Goal: Task Accomplishment & Management: Manage account settings

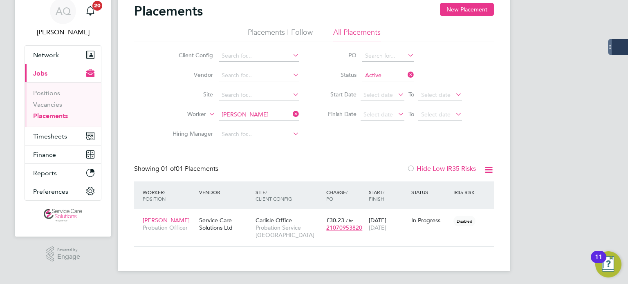
scroll to position [8, 39]
drag, startPoint x: 42, startPoint y: 104, endPoint x: 56, endPoint y: 101, distance: 14.2
click at [42, 104] on link "Vacancies" at bounding box center [47, 105] width 29 height 8
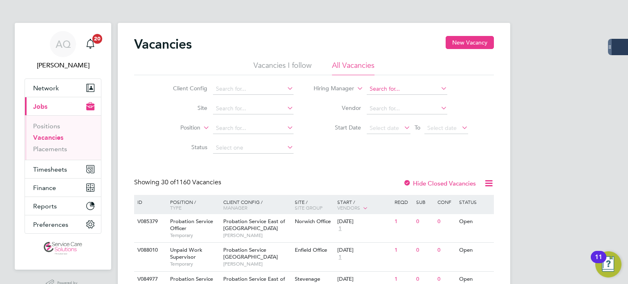
click at [384, 90] on input at bounding box center [407, 88] width 81 height 11
click at [404, 96] on li "[PERSON_NAME] [PERSON_NAME] rd" at bounding box center [406, 99] width 81 height 11
type input "[PERSON_NAME]"
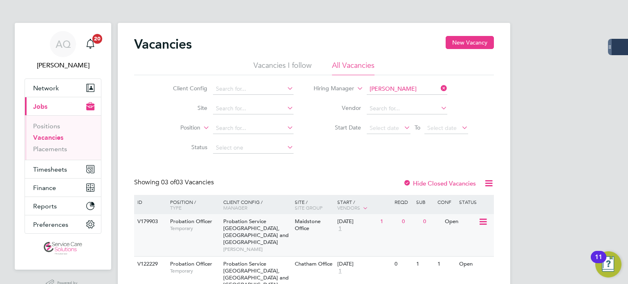
click at [433, 225] on div "0" at bounding box center [431, 221] width 21 height 15
click at [57, 171] on span "Timesheets" at bounding box center [50, 170] width 34 height 8
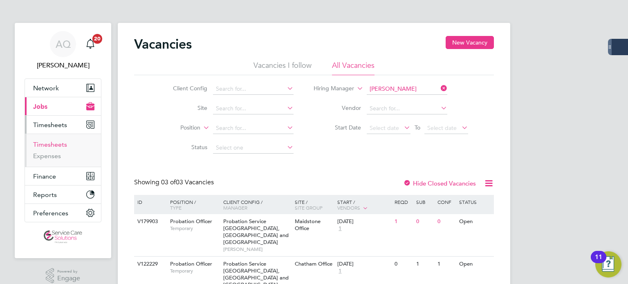
click at [59, 143] on link "Timesheets" at bounding box center [50, 145] width 34 height 8
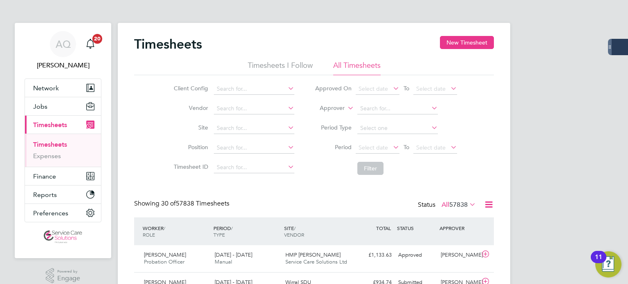
click at [332, 111] on label "Approver" at bounding box center [326, 108] width 37 height 8
click at [329, 114] on li "Worker" at bounding box center [325, 117] width 40 height 11
click at [373, 108] on input at bounding box center [397, 108] width 81 height 11
click at [44, 104] on span "Jobs" at bounding box center [40, 107] width 14 height 8
click at [45, 108] on span "Jobs" at bounding box center [40, 107] width 14 height 8
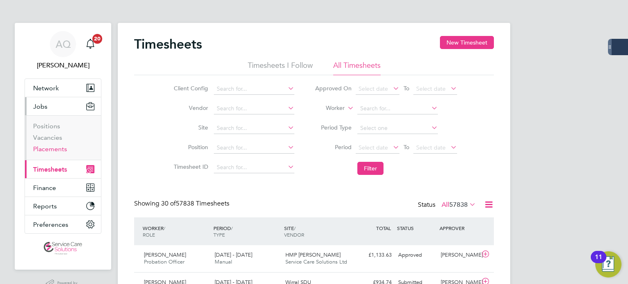
click at [51, 149] on link "Placements" at bounding box center [50, 149] width 34 height 8
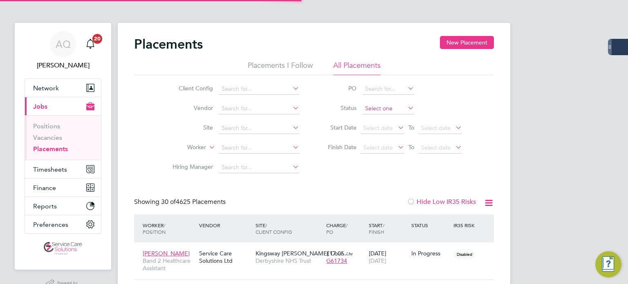
scroll to position [23, 71]
click at [379, 107] on input at bounding box center [388, 108] width 52 height 11
click at [388, 127] on li "Inactive" at bounding box center [388, 130] width 52 height 11
type input "Inactive"
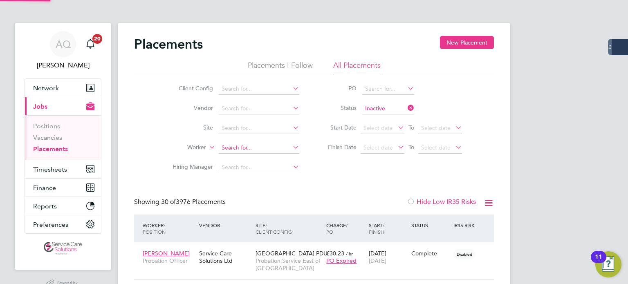
click at [236, 150] on input at bounding box center [259, 147] width 81 height 11
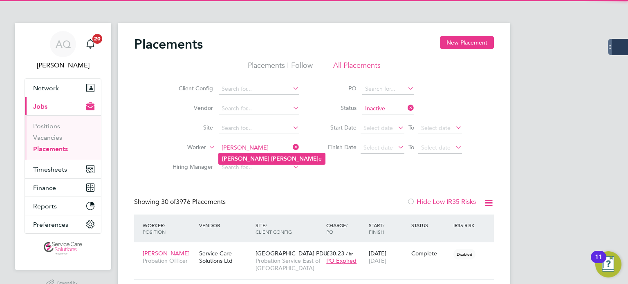
click at [271, 155] on b "Cain" at bounding box center [294, 158] width 47 height 7
type input "Carol Caine"
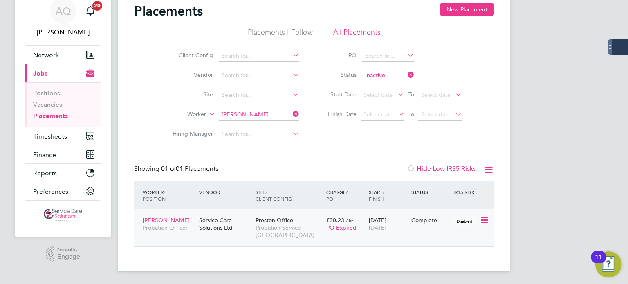
click at [420, 219] on div "Complete" at bounding box center [430, 220] width 38 height 7
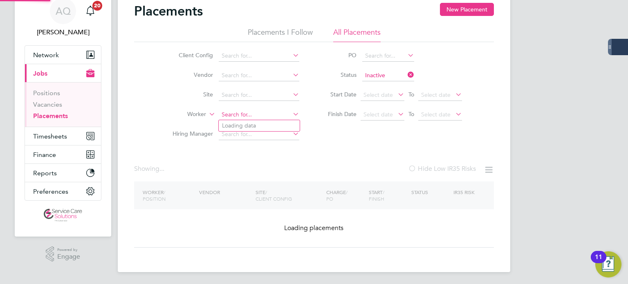
click at [268, 115] on input at bounding box center [259, 114] width 81 height 11
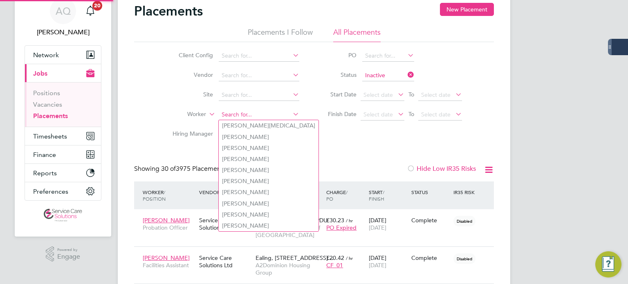
scroll to position [31, 71]
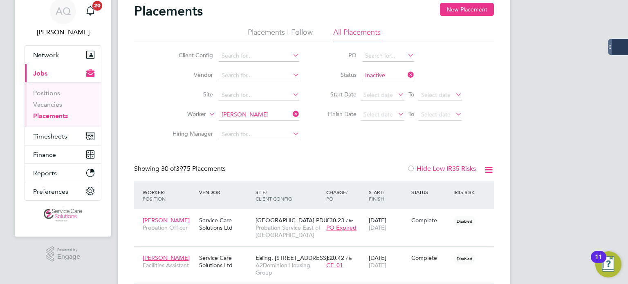
click at [271, 136] on b "Williams" at bounding box center [294, 137] width 47 height 7
type input "Ian Williams"
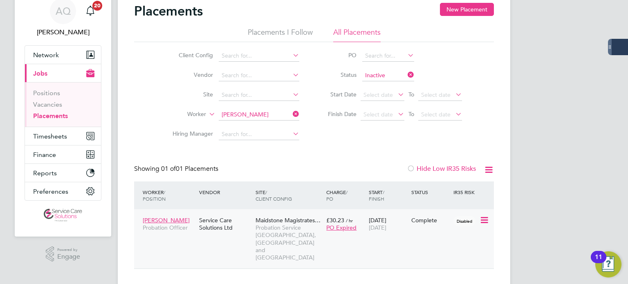
click at [399, 234] on div "29 Apr 2024 28 Sep 2025" at bounding box center [388, 224] width 43 height 23
click at [236, 120] on div "Placements New Placement Placements I Follow All Placements Client Config Vendo…" at bounding box center [314, 142] width 393 height 304
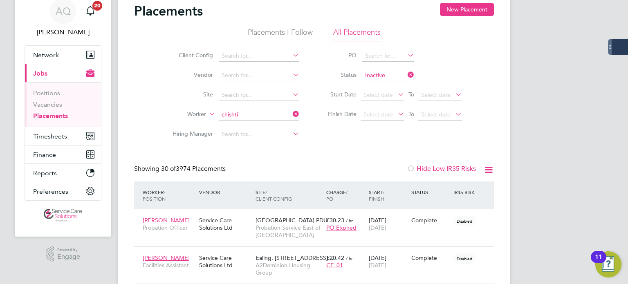
click at [253, 124] on b "Chishti" at bounding box center [253, 125] width 18 height 7
type input "Mehvish Chishti"
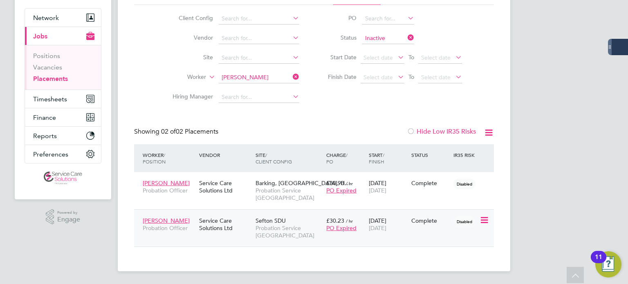
click at [430, 225] on div "Complete" at bounding box center [430, 221] width 43 height 16
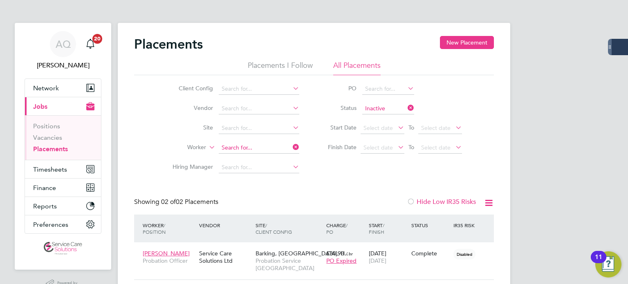
click at [278, 147] on input at bounding box center [259, 147] width 81 height 11
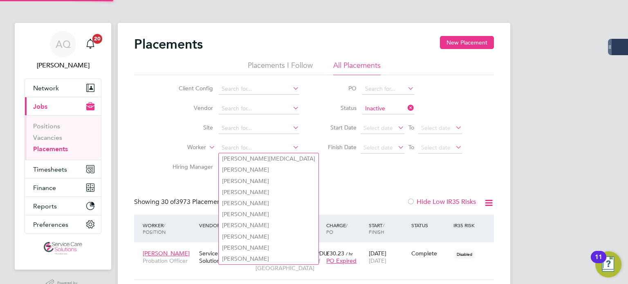
scroll to position [31, 71]
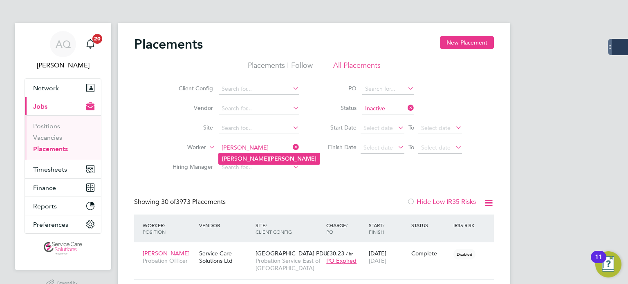
click at [269, 160] on b "Surridge" at bounding box center [292, 158] width 47 height 7
type input "Eleanor Surridge"
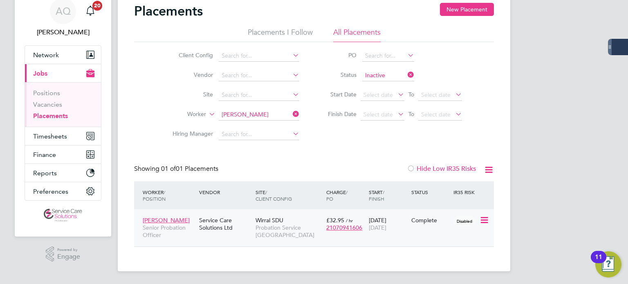
click at [420, 225] on div "Complete" at bounding box center [430, 221] width 43 height 16
click at [276, 117] on input at bounding box center [259, 114] width 81 height 11
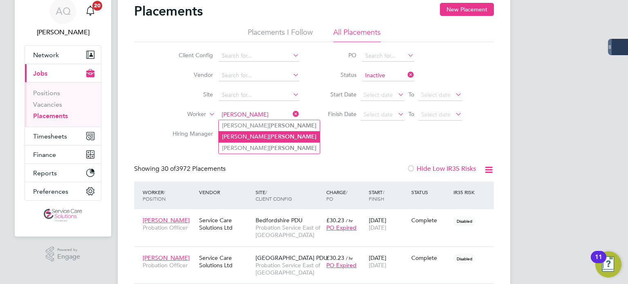
click at [254, 136] on li "Emma Scott" at bounding box center [269, 136] width 101 height 11
type input "Emma Scott"
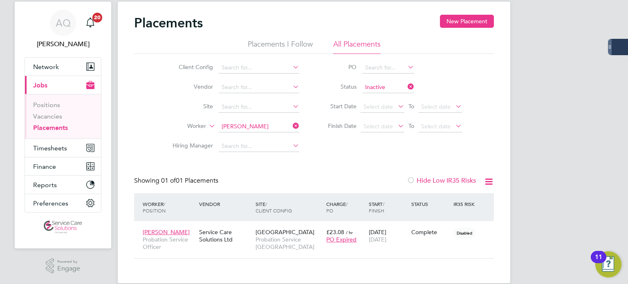
scroll to position [33, 0]
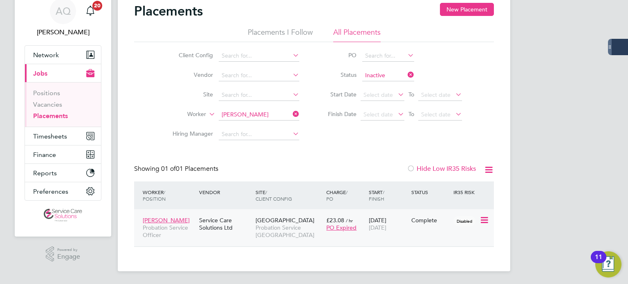
click at [429, 231] on div "Emma Scott Probation Service Officer Service Care Solutions Ltd Central Lancash…" at bounding box center [314, 227] width 360 height 37
click at [438, 227] on div "Complete" at bounding box center [430, 221] width 43 height 16
click at [236, 112] on input at bounding box center [259, 114] width 81 height 11
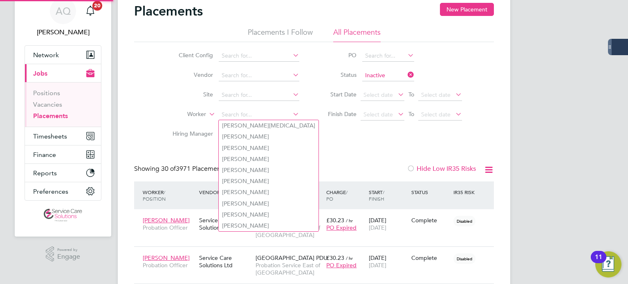
scroll to position [31, 71]
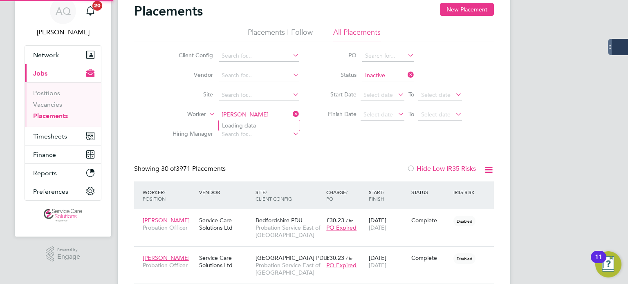
type input "momoh"
click at [257, 117] on input at bounding box center [259, 114] width 81 height 11
type input "momoh"
click at [263, 137] on input at bounding box center [259, 134] width 81 height 11
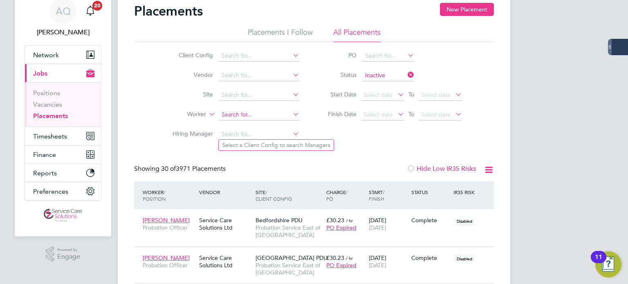
drag, startPoint x: 258, startPoint y: 120, endPoint x: 257, endPoint y: 115, distance: 5.2
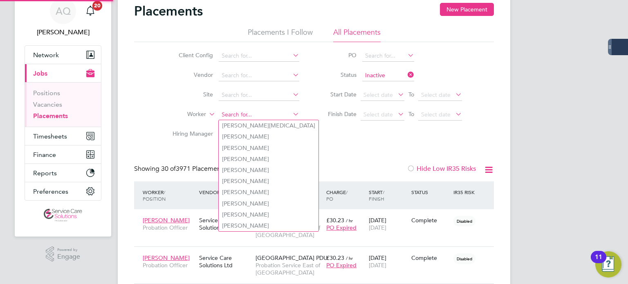
click at [256, 114] on input at bounding box center [259, 114] width 81 height 11
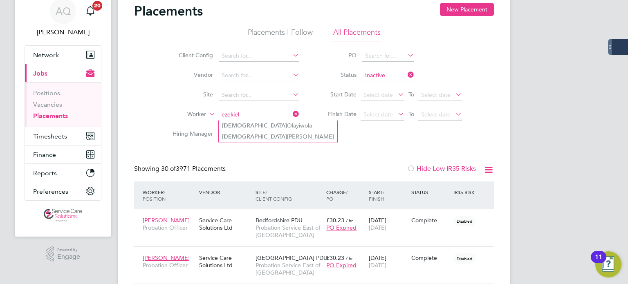
click at [249, 139] on li "Ezekiel Momoh" at bounding box center [278, 136] width 119 height 11
type input "Ezekiel Momoh"
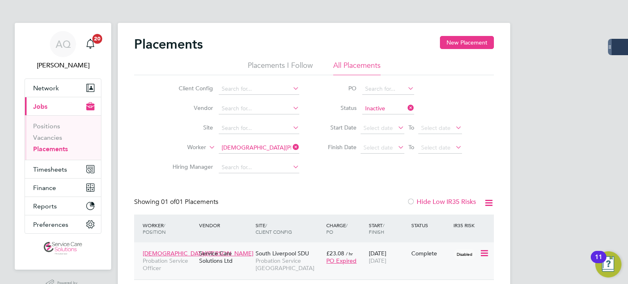
click at [442, 264] on div "Ezekiel Momoh Probation Service Officer Service Care Solutions Ltd South Liverp…" at bounding box center [314, 260] width 360 height 37
click at [426, 263] on div "Ezekiel Momoh Probation Service Officer Service Care Solutions Ltd South Liverp…" at bounding box center [314, 260] width 360 height 37
click at [427, 260] on div "Complete" at bounding box center [430, 254] width 43 height 16
click at [263, 149] on input at bounding box center [259, 147] width 81 height 11
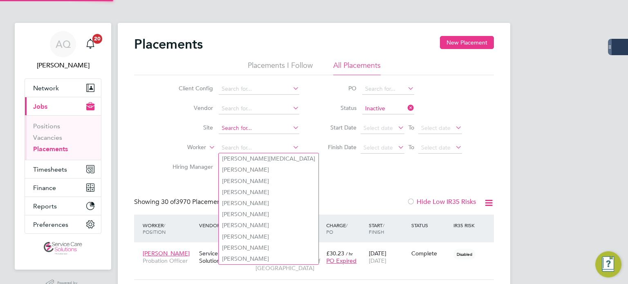
scroll to position [31, 71]
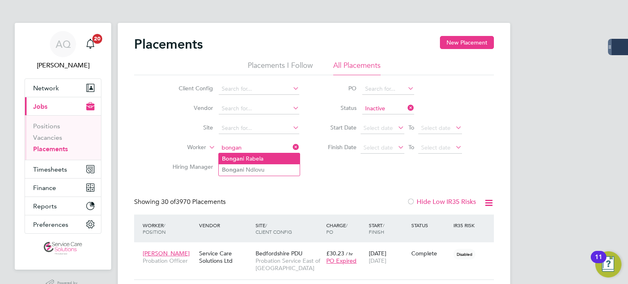
click at [270, 155] on li "Bongan i Rabela" at bounding box center [259, 158] width 81 height 11
type input "Bongani Rabela"
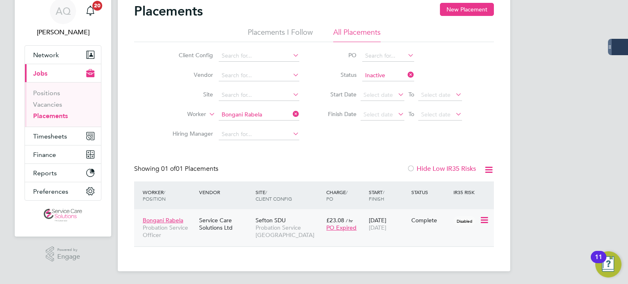
click at [415, 232] on div "Bongani Rabela Probation Service Officer Service Care Solutions Ltd Sefton SDU …" at bounding box center [314, 227] width 360 height 37
click at [435, 224] on div "Complete" at bounding box center [430, 221] width 43 height 16
click at [275, 114] on input at bounding box center [259, 114] width 81 height 11
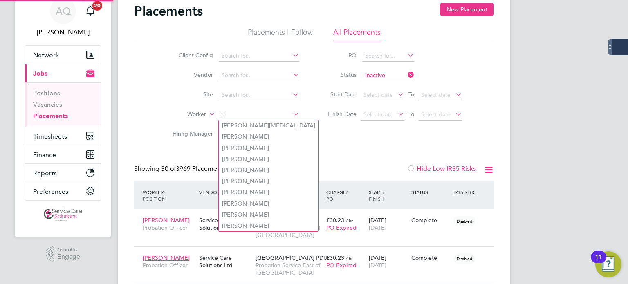
scroll to position [31, 71]
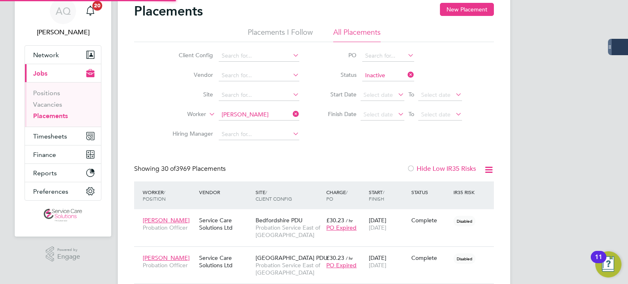
click at [267, 130] on li "Amy Clax ton" at bounding box center [259, 125] width 81 height 11
type input "Amy Claxton"
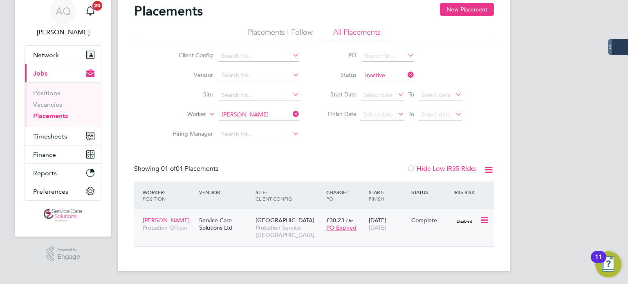
click at [420, 221] on div "Complete" at bounding box center [430, 220] width 38 height 7
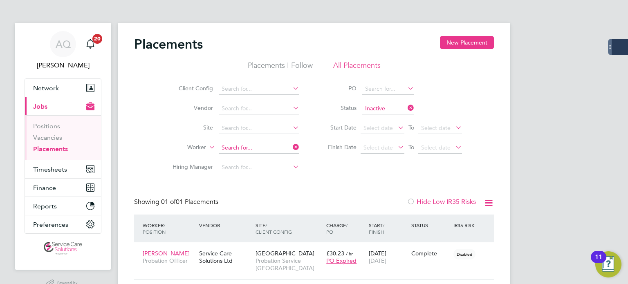
click at [277, 148] on input at bounding box center [259, 147] width 81 height 11
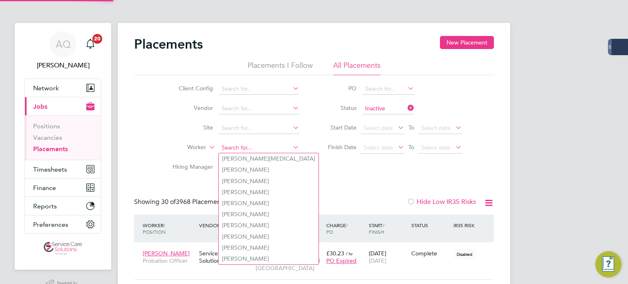
scroll to position [23, 57]
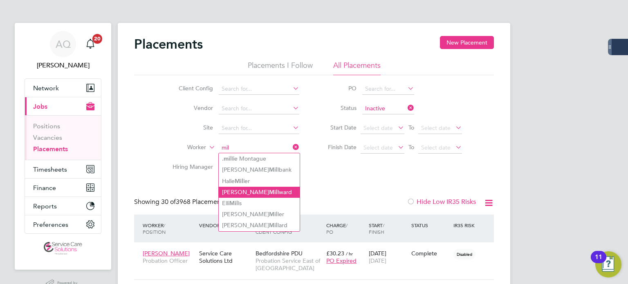
click at [262, 194] on li "Jonathan Mil lward" at bounding box center [259, 192] width 81 height 11
type input "Jonathan Millward"
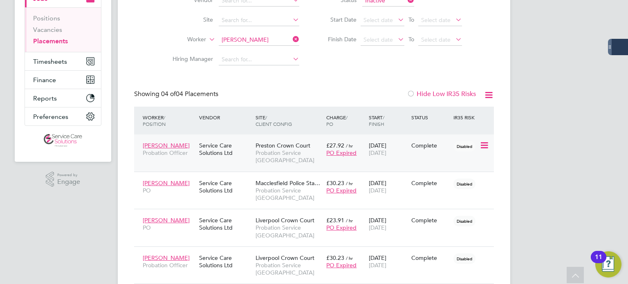
scroll to position [123, 0]
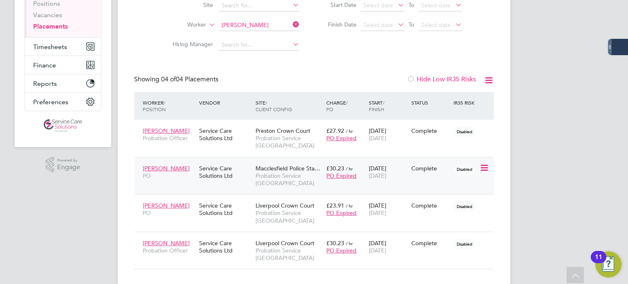
click at [431, 175] on div "Complete" at bounding box center [430, 169] width 43 height 16
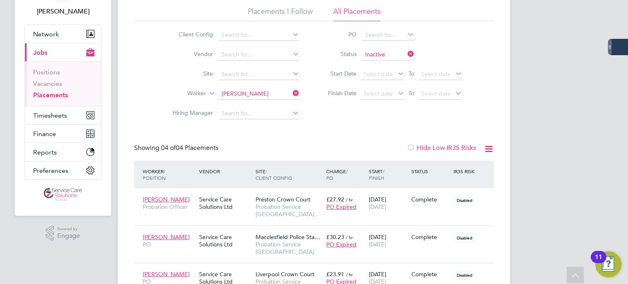
scroll to position [0, 0]
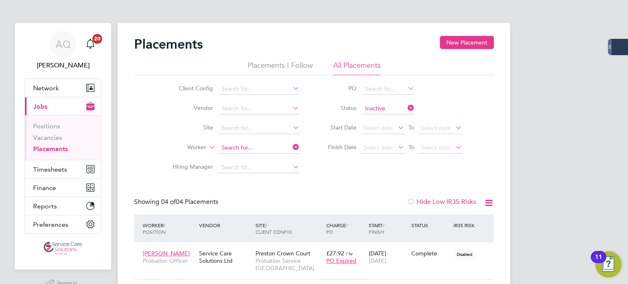
click at [273, 147] on input at bounding box center [259, 147] width 81 height 11
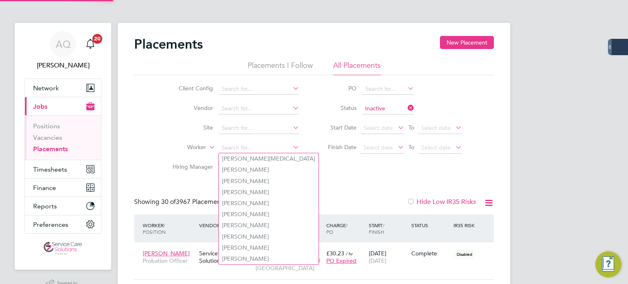
scroll to position [31, 71]
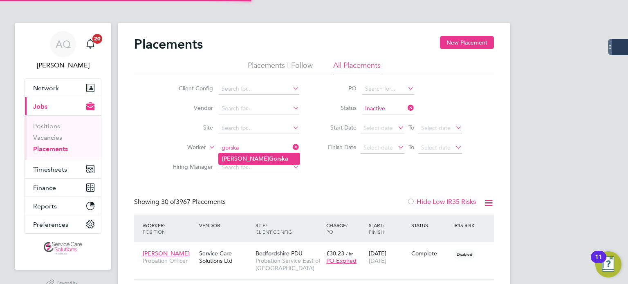
click at [259, 163] on li "Dorota Gorska" at bounding box center [259, 158] width 81 height 11
type input "Dorota Gorska"
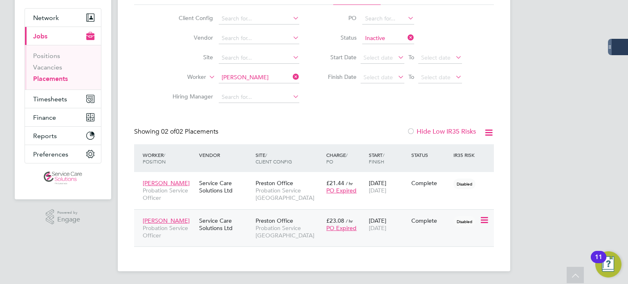
click at [437, 231] on div "Dorota Gorska Probation Service Officer Service Care Solutions Ltd Preston Offi…" at bounding box center [314, 228] width 360 height 38
click at [435, 219] on div "Complete" at bounding box center [430, 220] width 38 height 7
click at [267, 76] on ul "Client Config Vendor Site Worker Hiring Manager" at bounding box center [233, 58] width 154 height 98
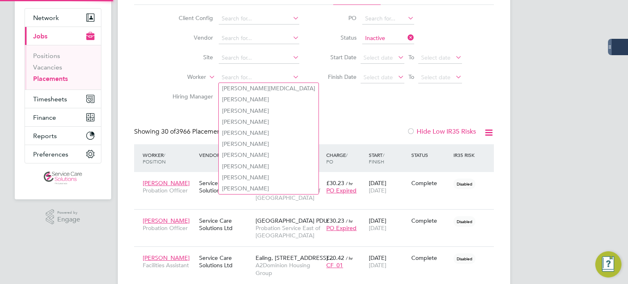
scroll to position [4, 4]
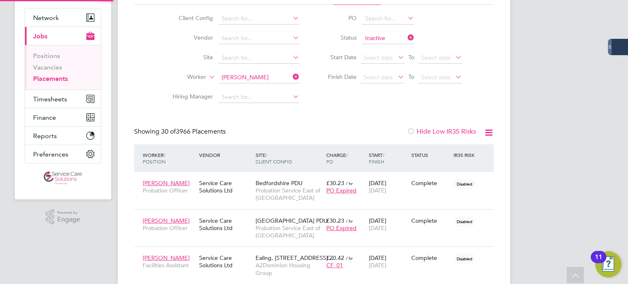
click at [269, 89] on b "Buckley" at bounding box center [292, 88] width 47 height 7
type input "Andrew Buckley"
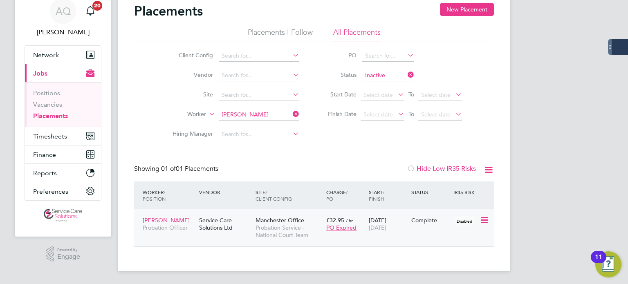
click at [416, 232] on div "Andrew Buckley Probation Officer Service Care Solutions Ltd Manchester Office P…" at bounding box center [314, 227] width 360 height 37
click at [402, 227] on div "14 Nov 2022 28 Sep 2025" at bounding box center [388, 224] width 43 height 23
click at [272, 110] on input "Andrew Buckley" at bounding box center [259, 114] width 81 height 11
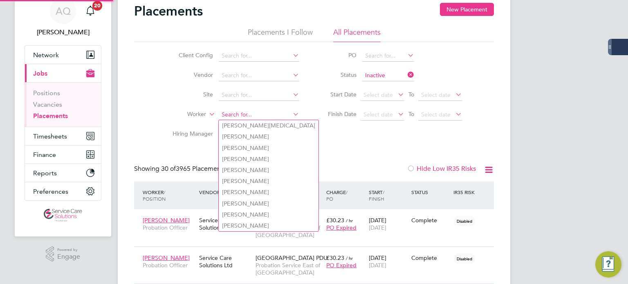
scroll to position [23, 57]
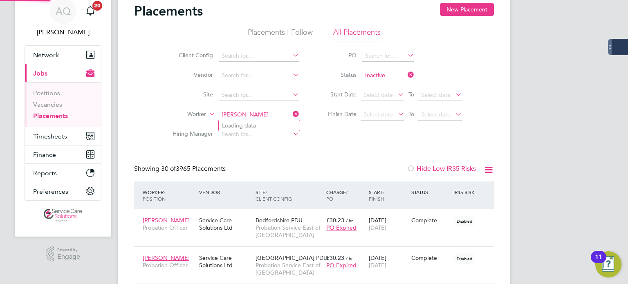
type input "hayes"
click at [247, 114] on input at bounding box center [259, 114] width 81 height 11
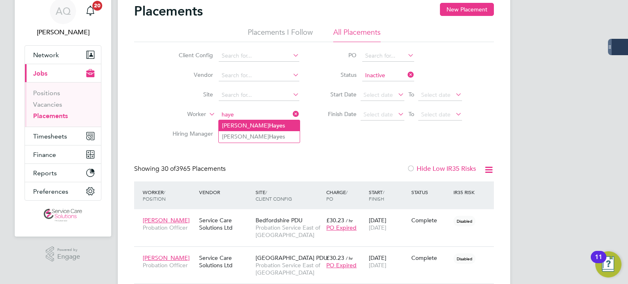
click at [262, 125] on li "Holly Haye s" at bounding box center [259, 125] width 81 height 11
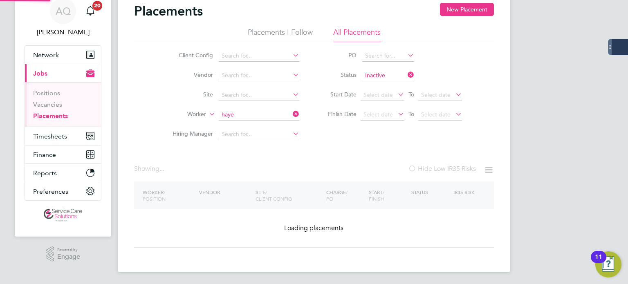
type input "Holly Hayes"
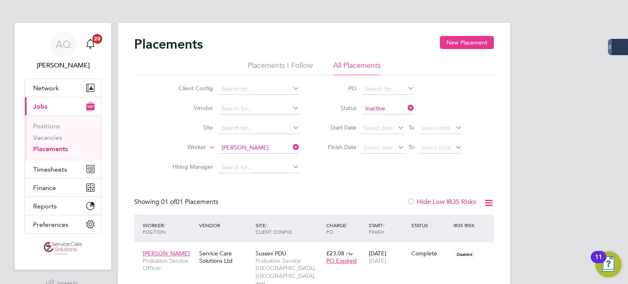
click at [373, 102] on li "Status Inactive" at bounding box center [391, 109] width 163 height 20
click at [376, 105] on input at bounding box center [388, 108] width 52 height 11
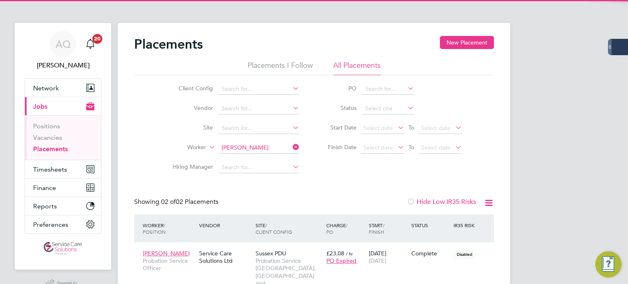
click at [378, 115] on li "Active" at bounding box center [388, 119] width 52 height 11
type input "Active"
click at [268, 148] on input at bounding box center [259, 147] width 81 height 11
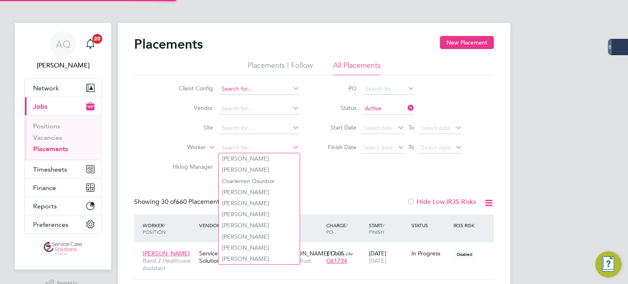
scroll to position [31, 57]
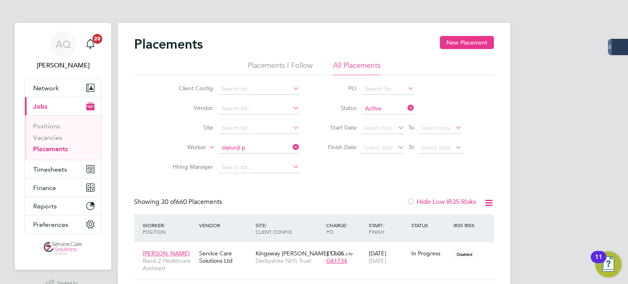
click at [242, 170] on b "Olatunji" at bounding box center [233, 169] width 22 height 7
type input "Olatunji Phillips"
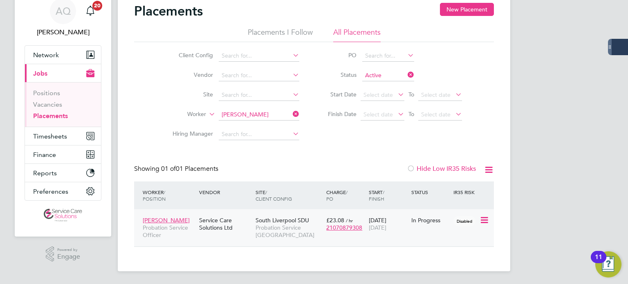
click at [438, 222] on div "In Progress" at bounding box center [430, 220] width 38 height 7
drag, startPoint x: 257, startPoint y: 109, endPoint x: 268, endPoint y: 106, distance: 11.5
click at [257, 109] on input "Olatunji Phillips" at bounding box center [259, 114] width 81 height 11
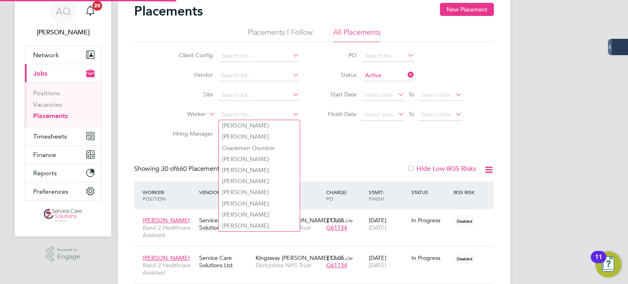
scroll to position [23, 71]
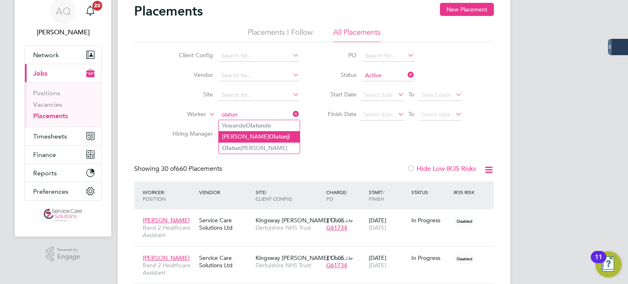
click at [269, 136] on b "Olatun" at bounding box center [278, 136] width 18 height 7
type input "Philip Olatunji"
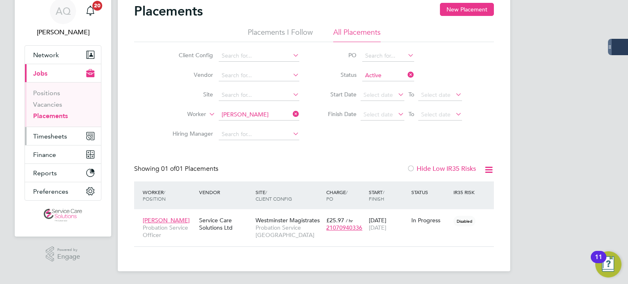
click at [43, 133] on span "Timesheets" at bounding box center [50, 136] width 34 height 8
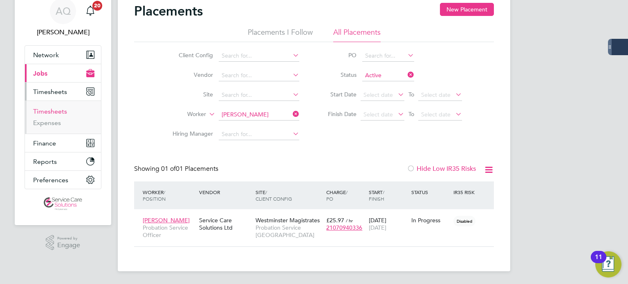
drag, startPoint x: 42, startPoint y: 109, endPoint x: 45, endPoint y: 106, distance: 4.7
click at [42, 109] on link "Timesheets" at bounding box center [50, 112] width 34 height 8
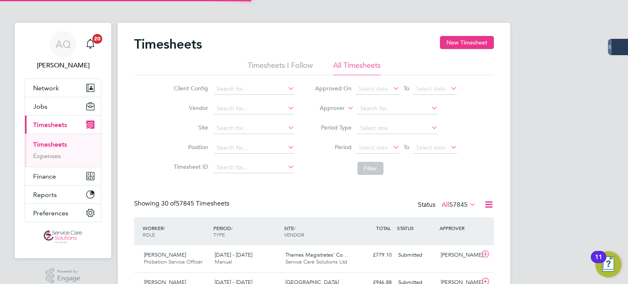
click at [327, 103] on li "Approver" at bounding box center [386, 109] width 163 height 20
click at [330, 106] on label "Approver" at bounding box center [326, 108] width 37 height 8
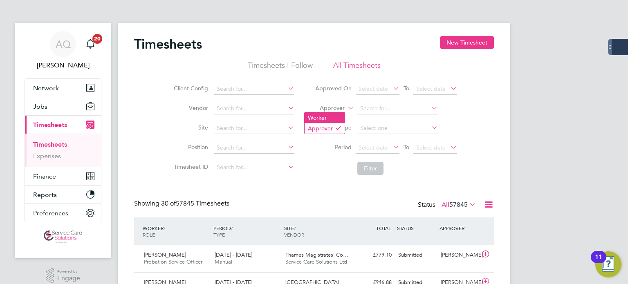
click at [325, 116] on li "Worker" at bounding box center [325, 117] width 40 height 11
click at [378, 104] on input at bounding box center [397, 108] width 81 height 11
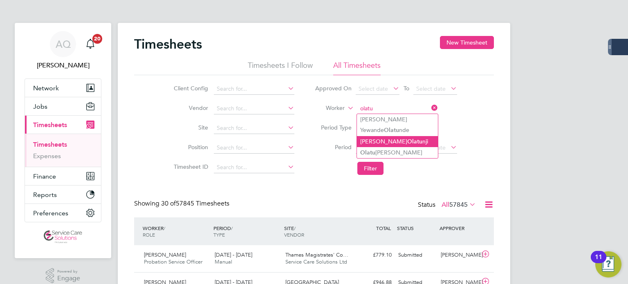
click at [407, 144] on li "Philip Olatu nji" at bounding box center [397, 141] width 81 height 11
type input "Philip Olatunji"
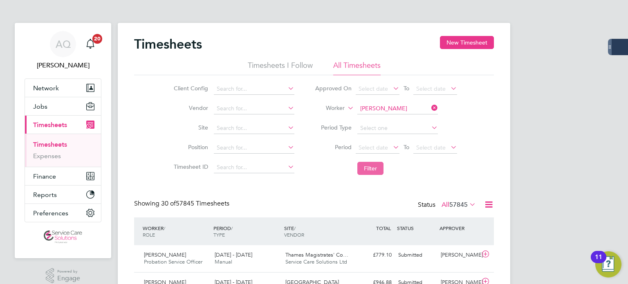
click at [375, 170] on button "Filter" at bounding box center [370, 168] width 26 height 13
click at [53, 106] on button "Jobs" at bounding box center [63, 106] width 76 height 18
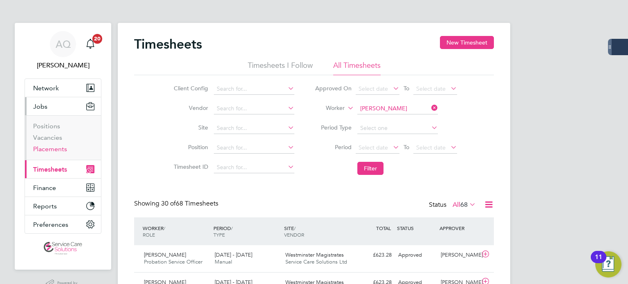
drag, startPoint x: 54, startPoint y: 148, endPoint x: 79, endPoint y: 139, distance: 26.5
click at [54, 148] on link "Placements" at bounding box center [50, 149] width 34 height 8
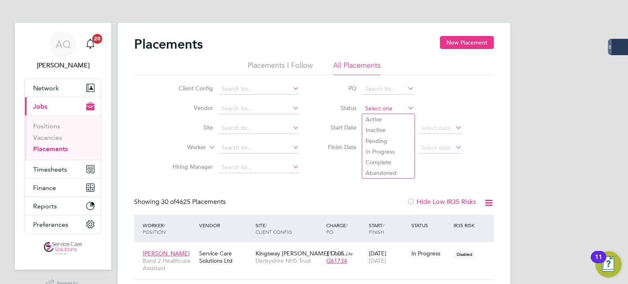
click at [375, 106] on input at bounding box center [388, 108] width 52 height 11
click at [376, 117] on li "Active" at bounding box center [388, 119] width 52 height 11
type input "Active"
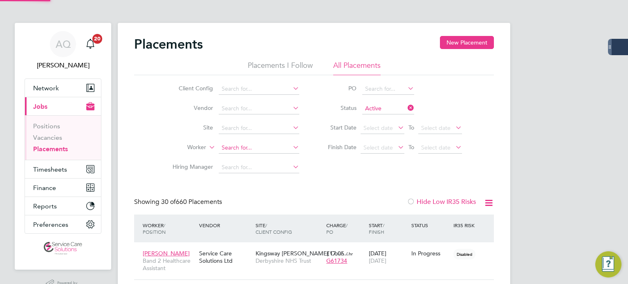
drag, startPoint x: 226, startPoint y: 146, endPoint x: 242, endPoint y: 139, distance: 17.9
click at [226, 146] on input at bounding box center [259, 147] width 81 height 11
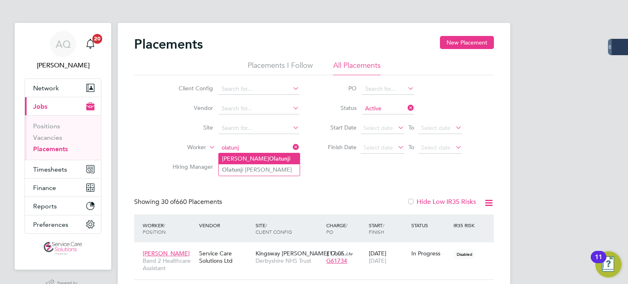
click at [258, 160] on li "Philip Olatunj i" at bounding box center [259, 158] width 81 height 11
type input "Philip Olatunji"
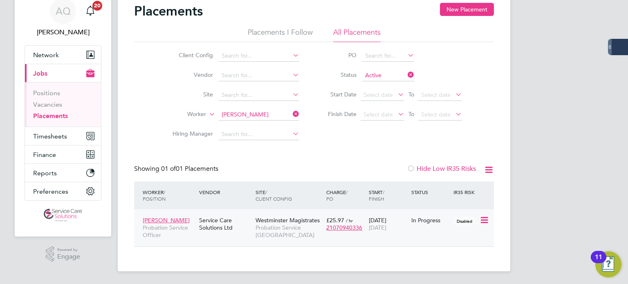
click at [445, 225] on div "In Progress" at bounding box center [430, 221] width 43 height 16
click at [260, 116] on input "Philip Olatunji" at bounding box center [259, 114] width 81 height 11
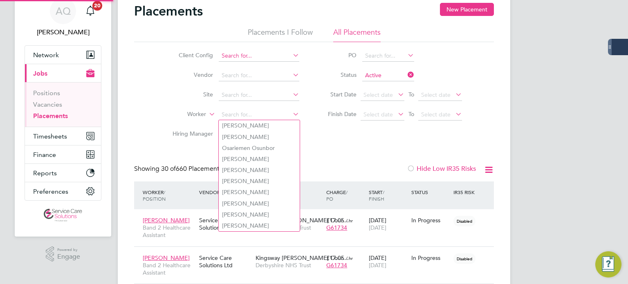
scroll to position [23, 71]
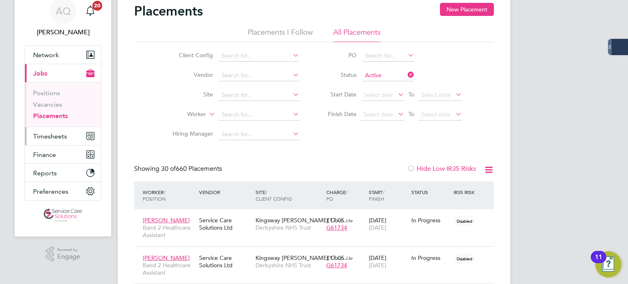
click at [43, 139] on span "Timesheets" at bounding box center [50, 136] width 34 height 8
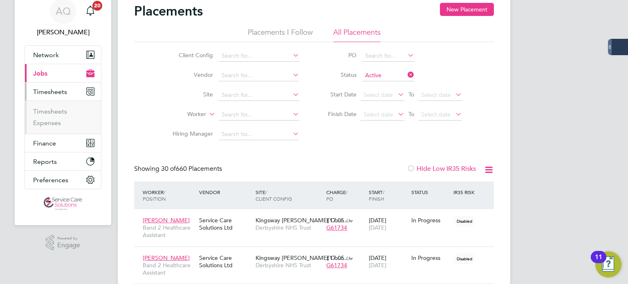
click at [55, 103] on ul "Timesheets Expenses" at bounding box center [63, 117] width 76 height 33
click at [58, 109] on link "Timesheets" at bounding box center [50, 112] width 34 height 8
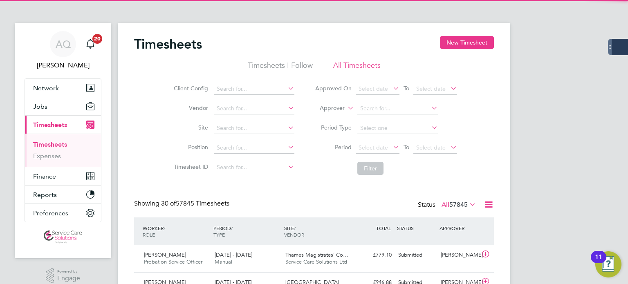
click at [337, 108] on label "Approver" at bounding box center [326, 108] width 37 height 8
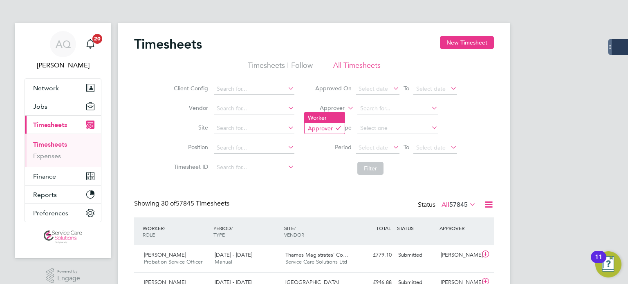
click at [334, 117] on li "Worker" at bounding box center [325, 117] width 40 height 11
click at [372, 113] on input at bounding box center [397, 108] width 81 height 11
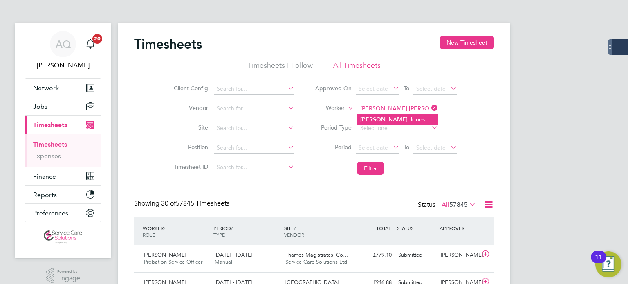
click at [364, 121] on b "Steve" at bounding box center [383, 119] width 47 height 7
type input "Steve Jones"
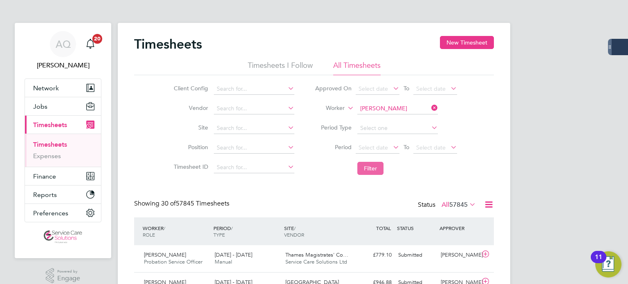
click at [375, 165] on button "Filter" at bounding box center [370, 168] width 26 height 13
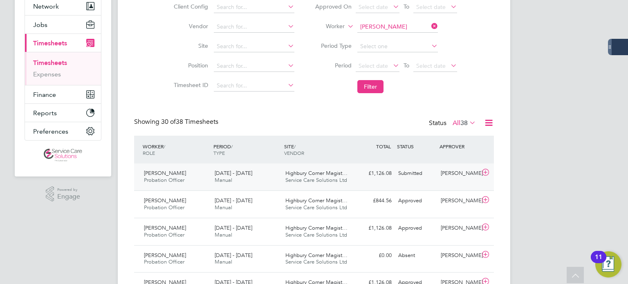
click at [451, 177] on div "Delroy Williams" at bounding box center [459, 173] width 43 height 13
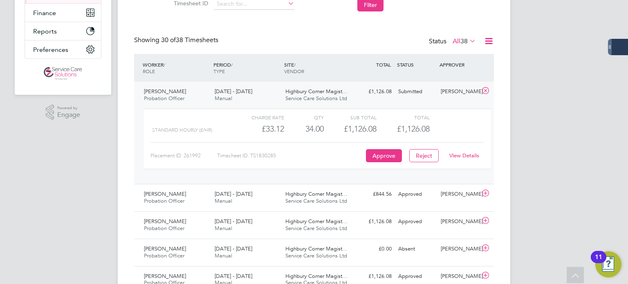
click at [468, 154] on link "View Details" at bounding box center [464, 155] width 30 height 7
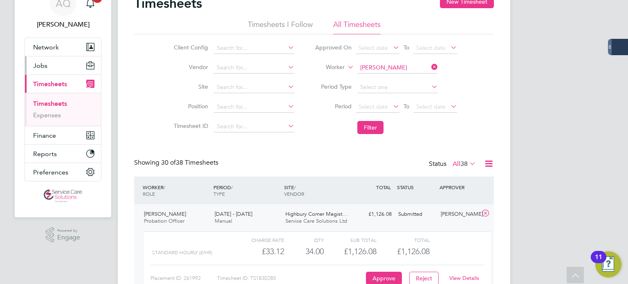
click at [43, 64] on span "Jobs" at bounding box center [40, 66] width 14 height 8
click at [41, 64] on span "Jobs" at bounding box center [40, 66] width 14 height 8
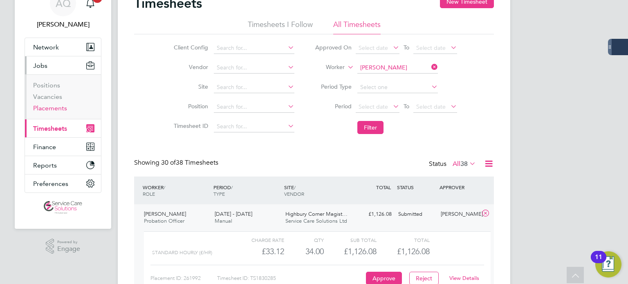
click at [65, 111] on link "Placements" at bounding box center [50, 108] width 34 height 8
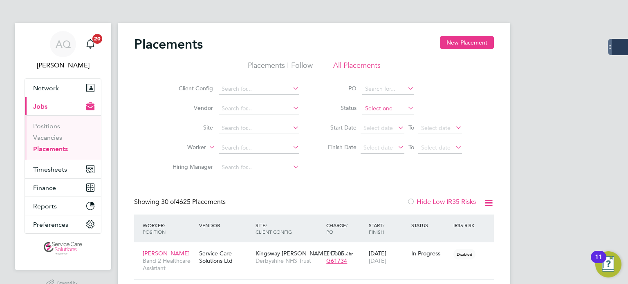
click at [367, 109] on input at bounding box center [388, 108] width 52 height 11
click at [370, 114] on li "Active" at bounding box center [388, 119] width 52 height 11
type input "Active"
click at [260, 143] on input at bounding box center [259, 147] width 81 height 11
type input "steve jon"
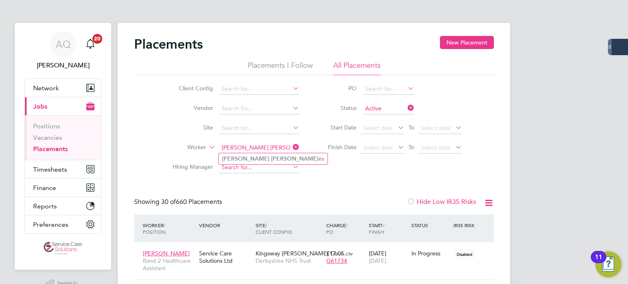
click at [238, 165] on input at bounding box center [259, 167] width 81 height 11
click at [250, 147] on input at bounding box center [259, 147] width 81 height 11
click at [260, 159] on li "Steve Jone s" at bounding box center [271, 158] width 105 height 11
type input "Steve Jones"
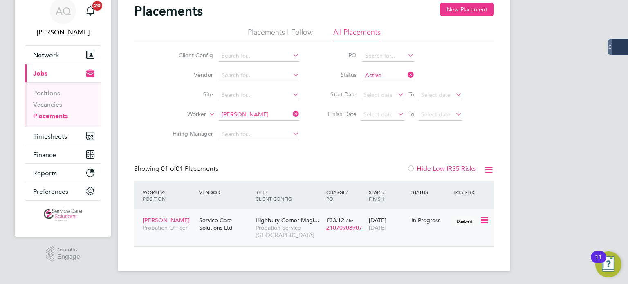
click at [409, 231] on div "19 Dec 2024 29 Mar 2026" at bounding box center [388, 224] width 43 height 23
click at [43, 130] on button "Timesheets" at bounding box center [63, 136] width 76 height 18
click at [59, 132] on span "Timesheets" at bounding box center [50, 136] width 34 height 8
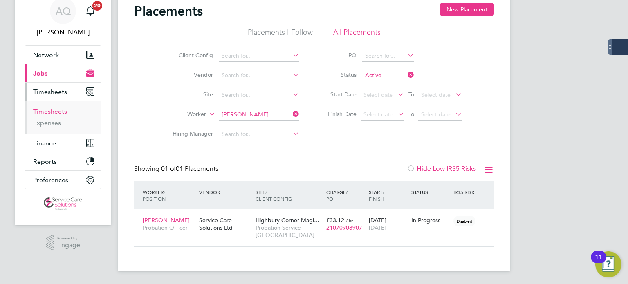
click at [59, 109] on link "Timesheets" at bounding box center [50, 112] width 34 height 8
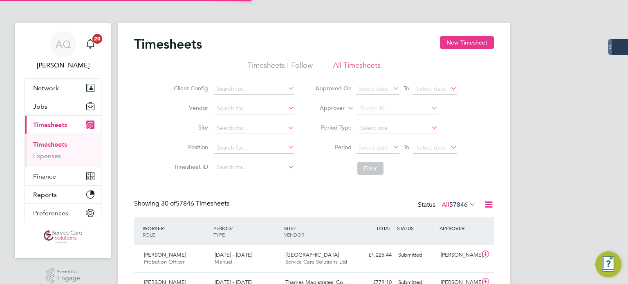
scroll to position [4, 4]
click at [335, 108] on label "Approver" at bounding box center [326, 108] width 37 height 8
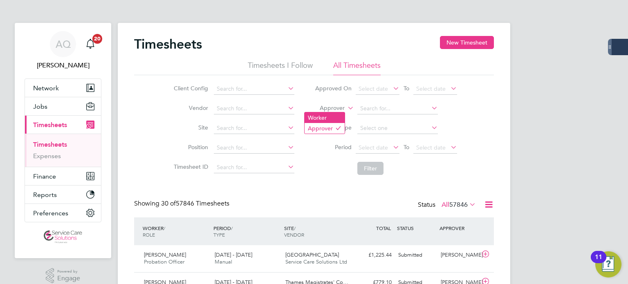
click at [334, 114] on li "Worker" at bounding box center [325, 117] width 40 height 11
click at [391, 110] on input at bounding box center [397, 108] width 81 height 11
click at [388, 110] on input at bounding box center [397, 108] width 81 height 11
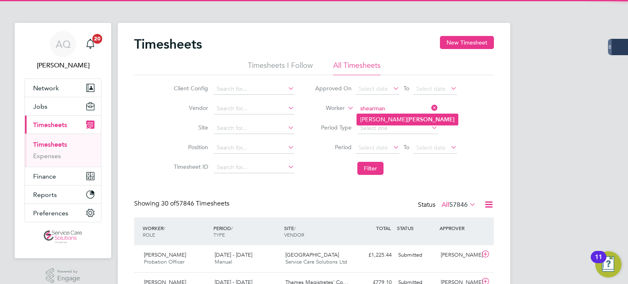
click at [407, 120] on b "Shearman" at bounding box center [430, 119] width 47 height 7
type input "Catherine Shearman"
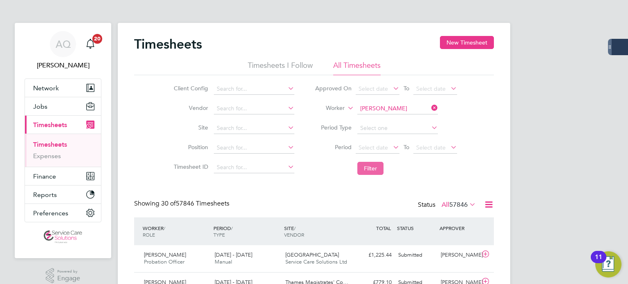
click at [379, 169] on button "Filter" at bounding box center [370, 168] width 26 height 13
click at [443, 255] on div "Colette Hall" at bounding box center [459, 255] width 43 height 13
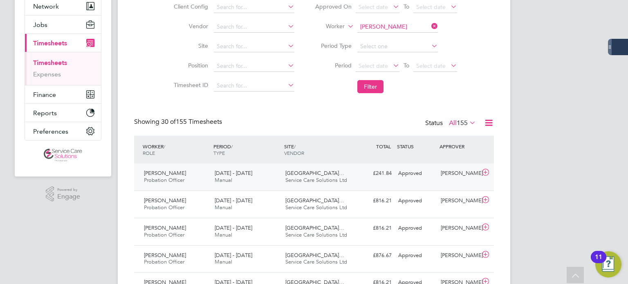
click at [464, 181] on div "Catherine Shearman Probation Officer 22 - 28 Sep 2025 22 - 28 Sep 2025 Manual W…" at bounding box center [314, 177] width 360 height 27
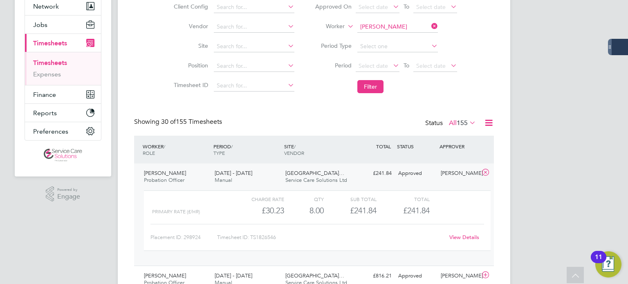
click at [472, 236] on link "View Details" at bounding box center [464, 237] width 30 height 7
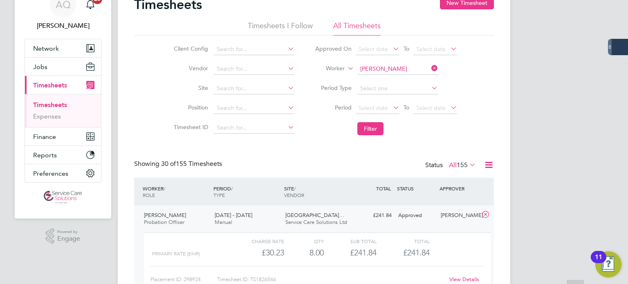
scroll to position [0, 0]
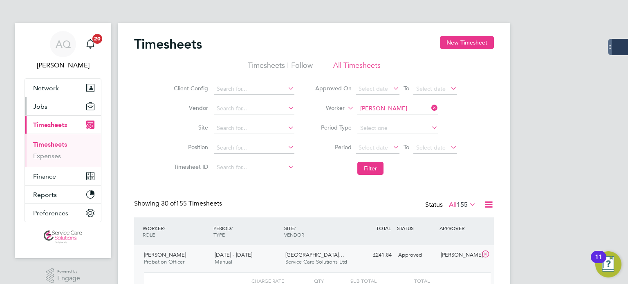
click at [40, 105] on span "Jobs" at bounding box center [40, 107] width 14 height 8
click at [43, 104] on span "Jobs" at bounding box center [40, 107] width 14 height 8
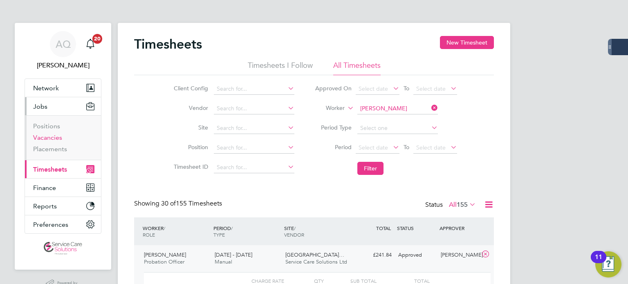
click at [59, 137] on link "Vacancies" at bounding box center [47, 138] width 29 height 8
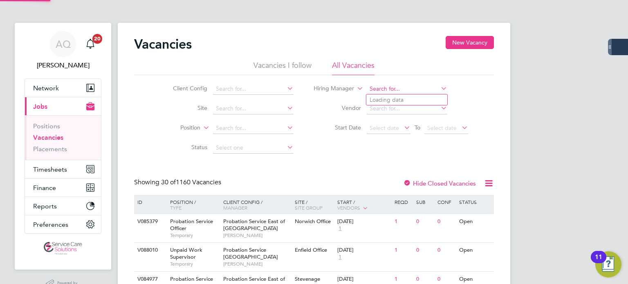
click at [372, 91] on input at bounding box center [407, 88] width 81 height 11
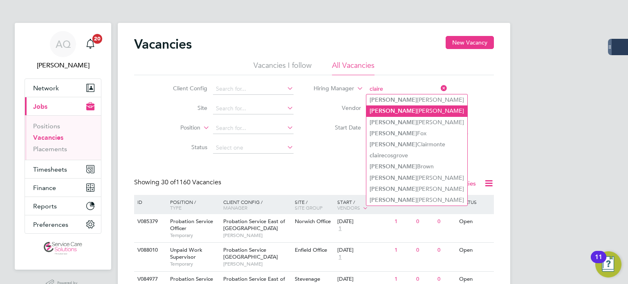
click at [432, 111] on li "Claire Maynard" at bounding box center [416, 110] width 101 height 11
type input "Claire Maynard"
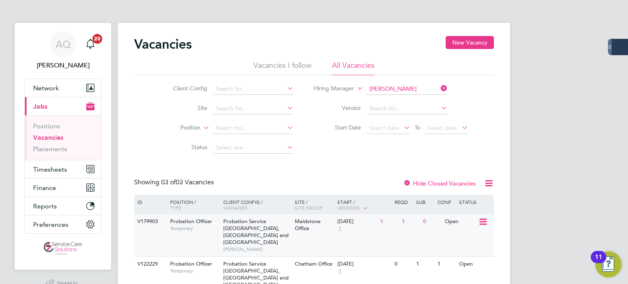
click at [461, 224] on div "Open" at bounding box center [461, 221] width 36 height 15
click at [48, 148] on link "Placements" at bounding box center [50, 149] width 34 height 8
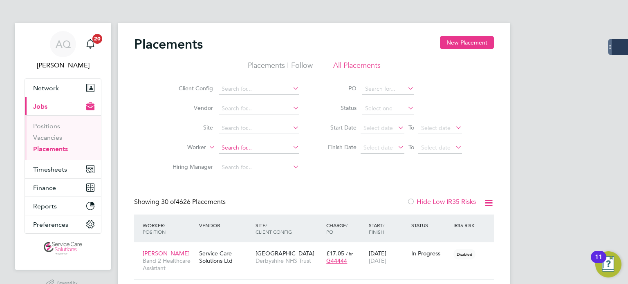
scroll to position [31, 57]
click at [248, 145] on input at bounding box center [259, 147] width 81 height 11
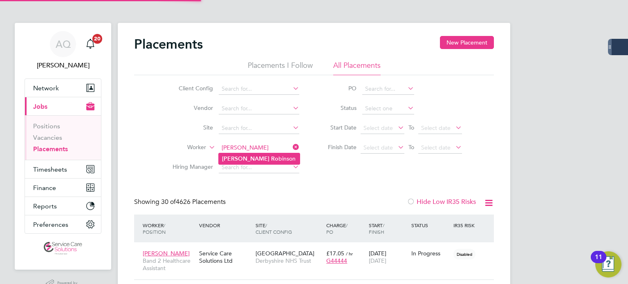
click at [240, 156] on li "Louise Ro binson" at bounding box center [259, 158] width 81 height 11
type input "Louise Robinson"
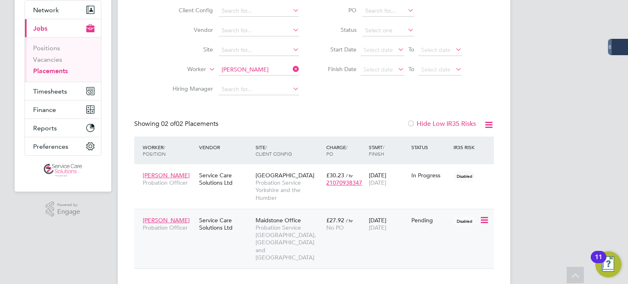
click at [483, 219] on icon at bounding box center [484, 220] width 8 height 10
click at [411, 270] on li "Start" at bounding box center [446, 270] width 84 height 11
type input "Claire Maynard"
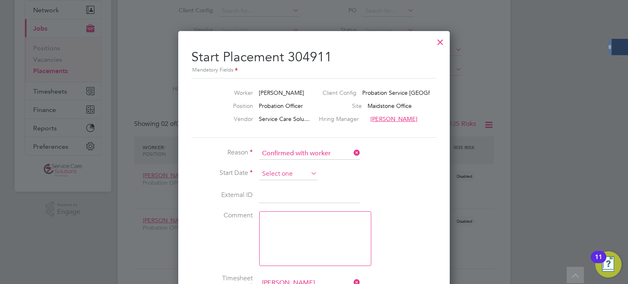
click at [307, 172] on input at bounding box center [288, 174] width 58 height 12
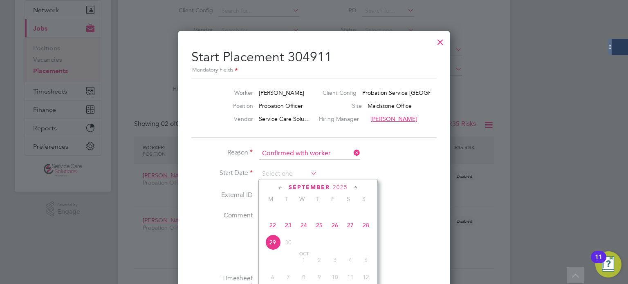
click at [274, 232] on span "22" at bounding box center [273, 226] width 16 height 16
type input "22 Sep 2025"
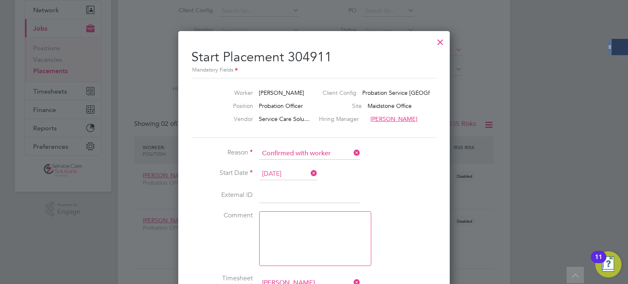
click at [381, 189] on li "External ID" at bounding box center [313, 200] width 245 height 23
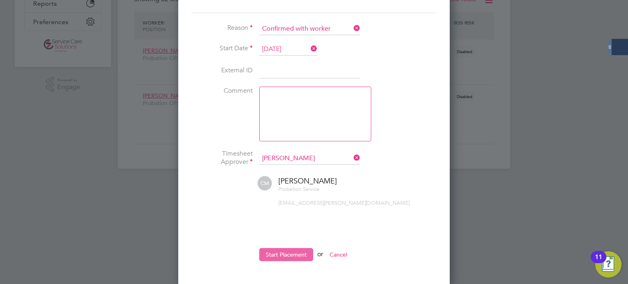
click at [268, 251] on button "Start Placement" at bounding box center [286, 254] width 54 height 13
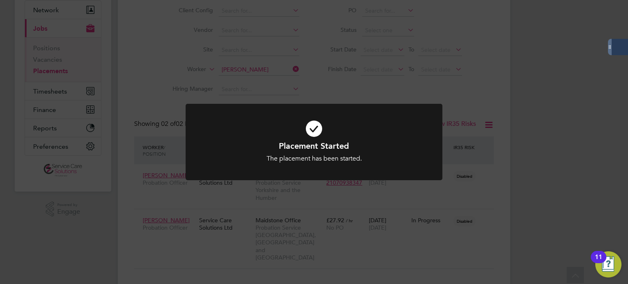
click at [549, 139] on div "Placement Started The placement has been started. Cancel Okay" at bounding box center [314, 142] width 628 height 284
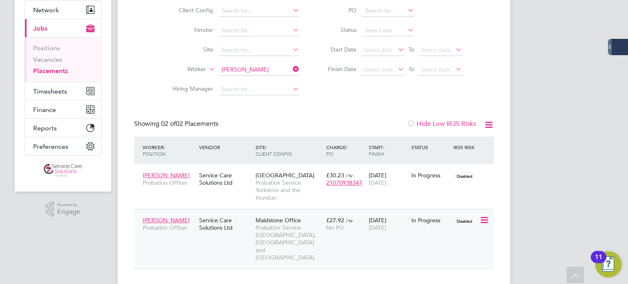
click at [444, 230] on div "Louise Robinson Probation Officer Service Care Solutions Ltd Maidstone Office P…" at bounding box center [314, 239] width 360 height 60
click at [451, 220] on div "Disabled" at bounding box center [465, 221] width 28 height 16
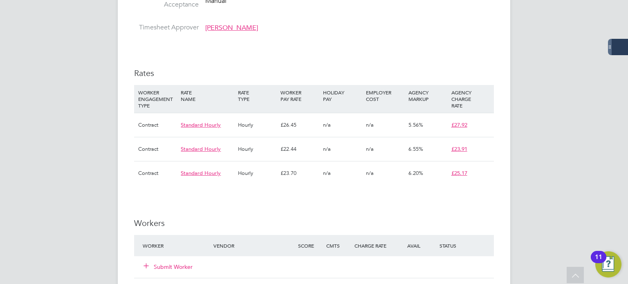
scroll to position [859, 0]
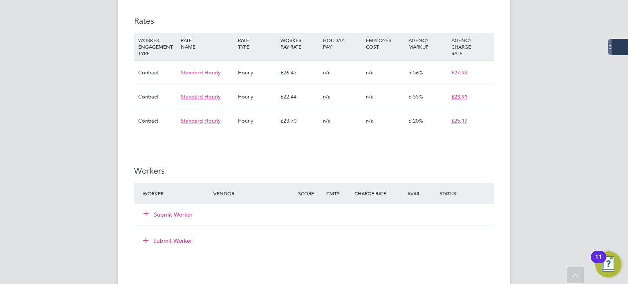
click at [154, 211] on button "Submit Worker" at bounding box center [168, 215] width 49 height 8
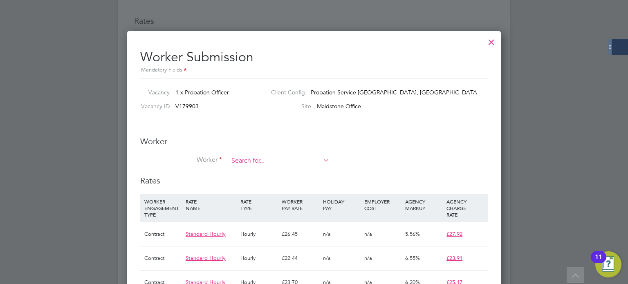
click at [297, 162] on input at bounding box center [279, 161] width 101 height 12
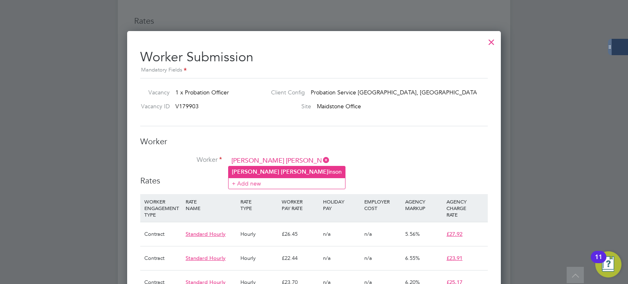
click at [274, 174] on li "Louise Rob inson" at bounding box center [287, 171] width 117 height 11
type input "[PERSON_NAME]"
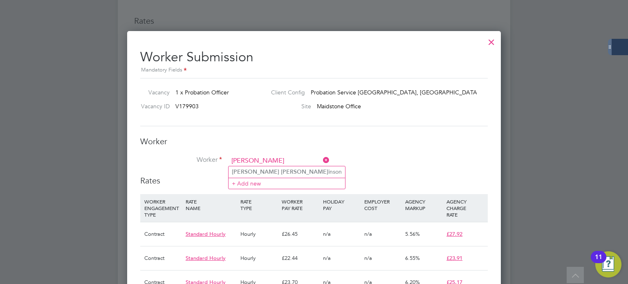
scroll to position [641, 374]
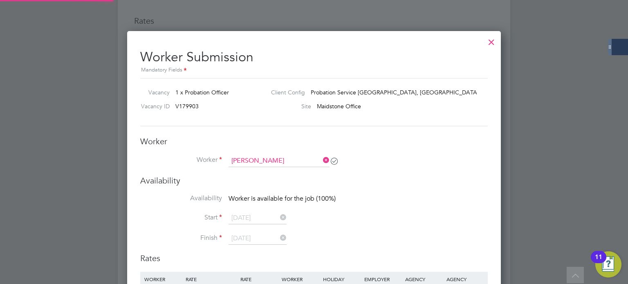
click at [438, 153] on div "Worker Worker Louise Robinson Worker Engagement Type" at bounding box center [314, 155] width 348 height 39
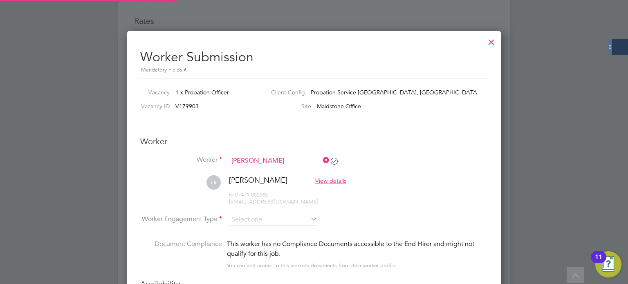
type input "03 Nov 2025"
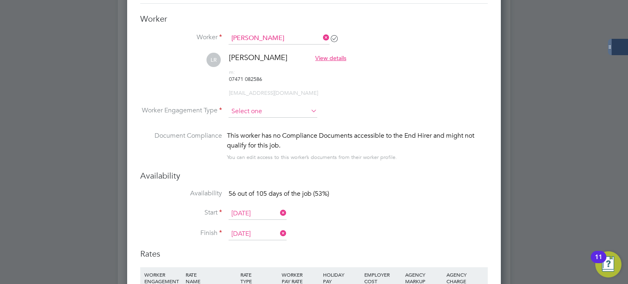
click at [266, 105] on input at bounding box center [273, 111] width 89 height 12
click at [265, 108] on li "Contract" at bounding box center [273, 108] width 89 height 11
type input "Contract"
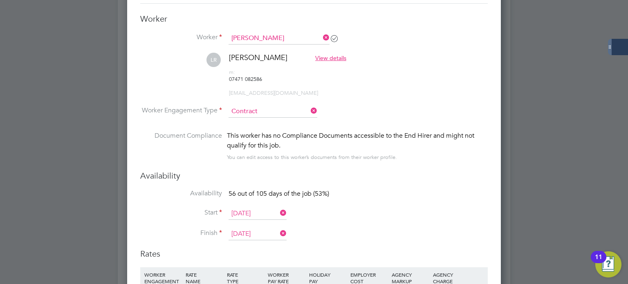
click at [262, 208] on input "03 Nov 2025" at bounding box center [258, 214] width 58 height 12
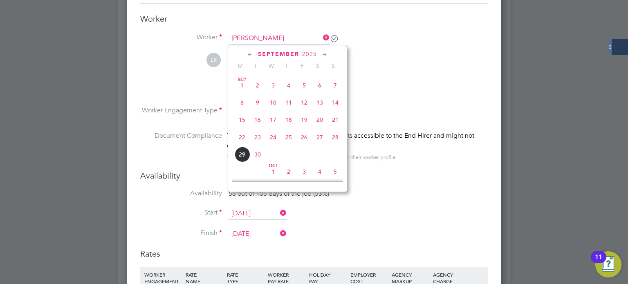
click at [240, 140] on span "22" at bounding box center [242, 138] width 16 height 16
type input "[DATE]"
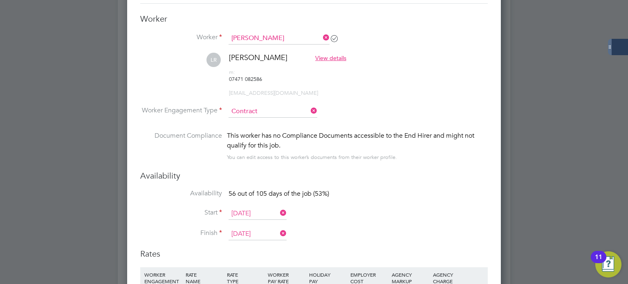
click at [268, 208] on input "[DATE]" at bounding box center [258, 214] width 58 height 12
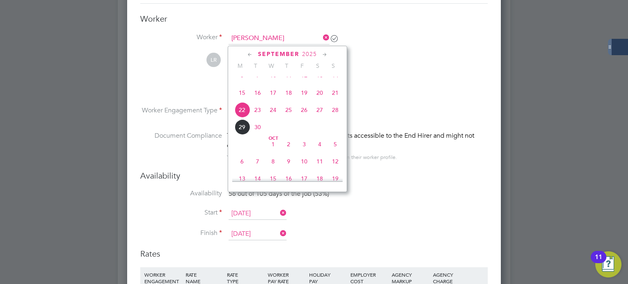
click at [401, 144] on div "This worker has no Compliance Documents accessible to the End Hirer and might n…" at bounding box center [357, 146] width 261 height 31
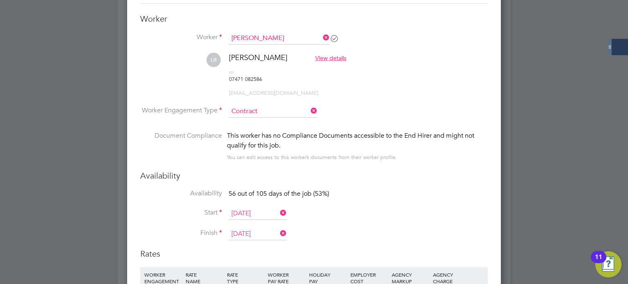
click at [265, 228] on input "[DATE]" at bounding box center [258, 234] width 58 height 12
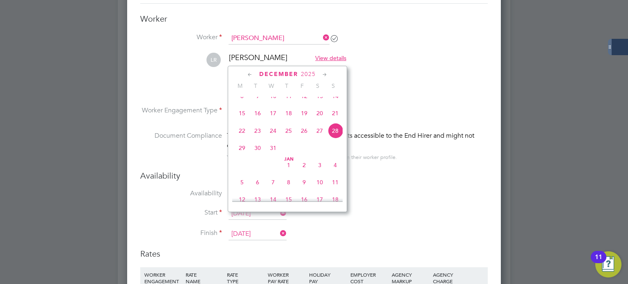
click at [240, 190] on span "5" at bounding box center [242, 183] width 16 height 16
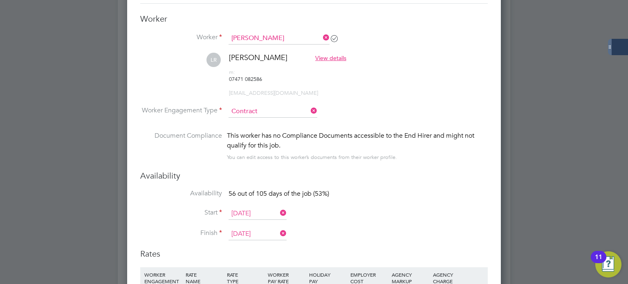
click at [251, 228] on input "05 Jan 2026" at bounding box center [258, 234] width 58 height 12
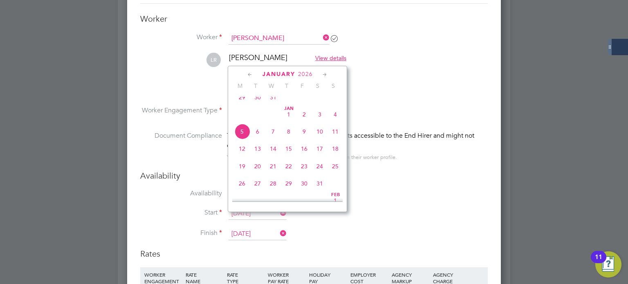
click at [334, 121] on span "4" at bounding box center [336, 115] width 16 height 16
type input "[DATE]"
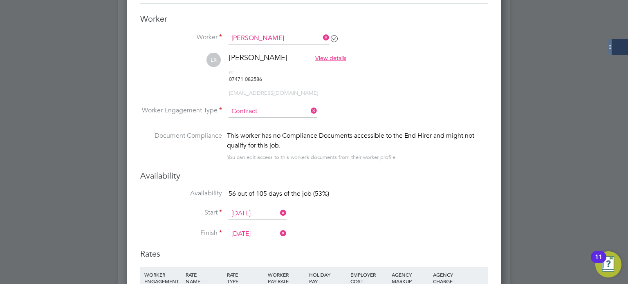
click at [433, 189] on li "Availability 56 out of 105 days of the job (53%)" at bounding box center [314, 198] width 348 height 18
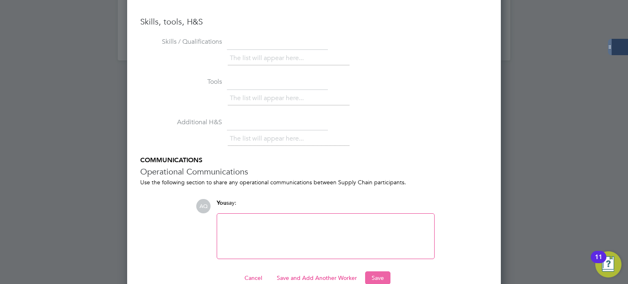
click at [373, 272] on button "Save" at bounding box center [377, 278] width 25 height 13
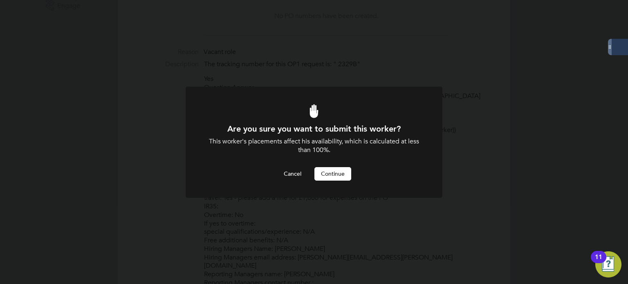
click at [333, 178] on button "Continue" at bounding box center [332, 173] width 37 height 13
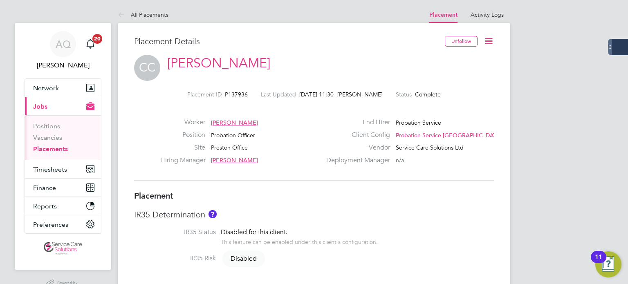
click at [488, 37] on icon at bounding box center [489, 41] width 10 height 10
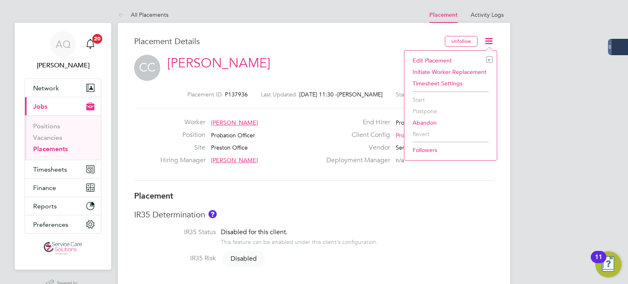
click at [462, 62] on li "Edit Placement e" at bounding box center [450, 60] width 84 height 11
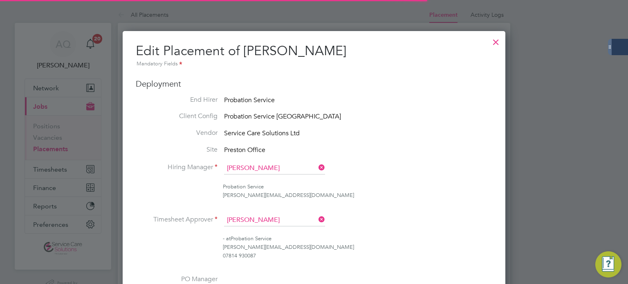
scroll to position [4, 4]
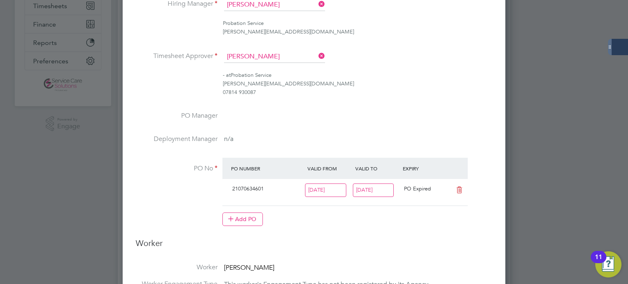
click at [364, 186] on input "[DATE]" at bounding box center [373, 190] width 41 height 13
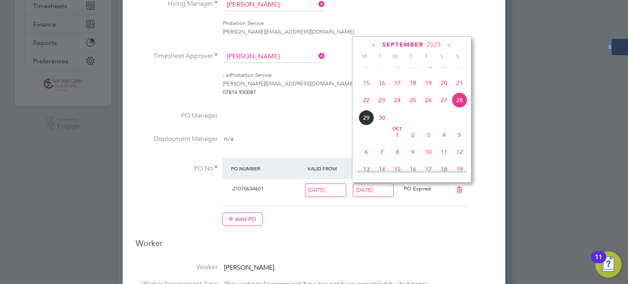
click at [447, 45] on icon at bounding box center [449, 45] width 8 height 9
click at [447, 44] on icon at bounding box center [449, 45] width 8 height 9
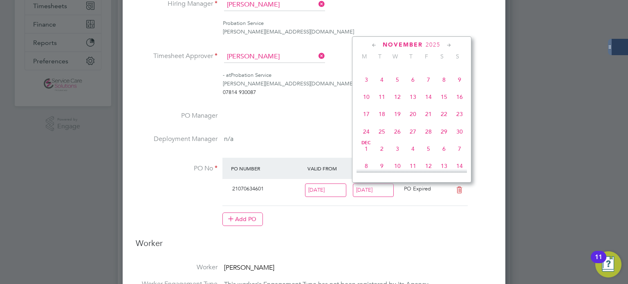
click at [447, 45] on icon at bounding box center [449, 45] width 8 height 9
click at [447, 46] on icon at bounding box center [449, 45] width 8 height 9
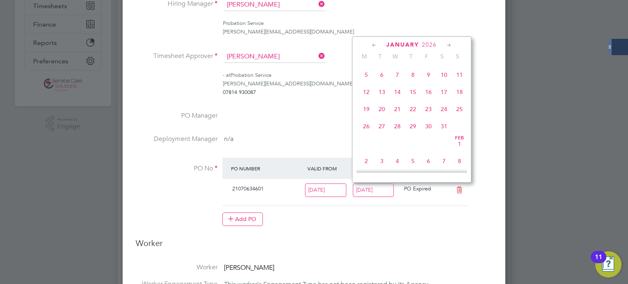
click at [449, 44] on icon at bounding box center [449, 45] width 8 height 9
click at [450, 45] on icon at bounding box center [449, 45] width 8 height 9
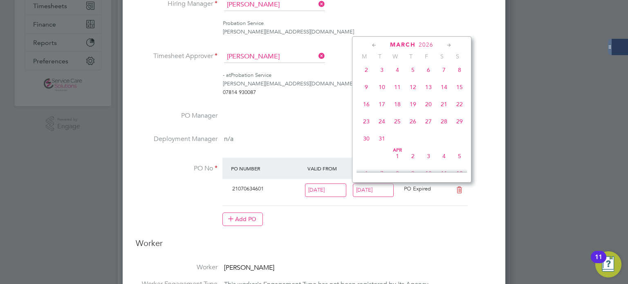
click at [463, 129] on span "29" at bounding box center [460, 122] width 16 height 16
type input "[DATE]"
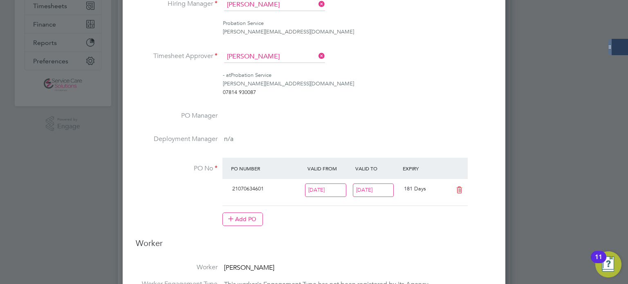
click at [478, 125] on li "PO Manager" at bounding box center [314, 123] width 357 height 23
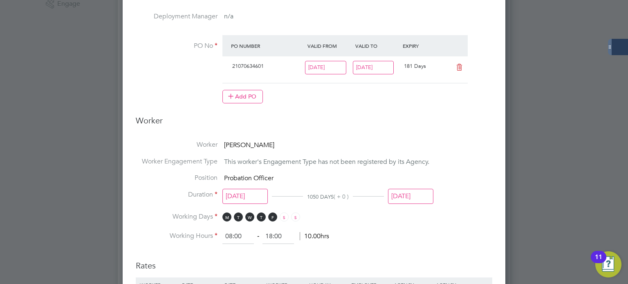
click at [417, 190] on input "[DATE]" at bounding box center [410, 196] width 45 height 15
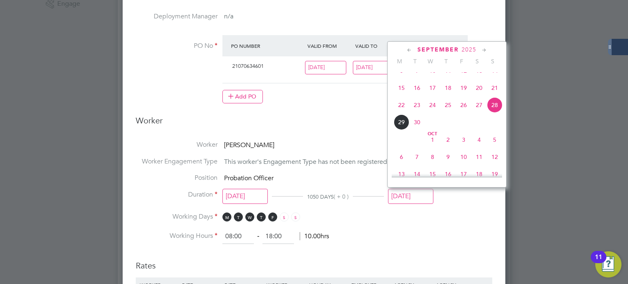
click at [484, 50] on icon at bounding box center [484, 50] width 8 height 9
click at [483, 49] on icon at bounding box center [484, 50] width 8 height 9
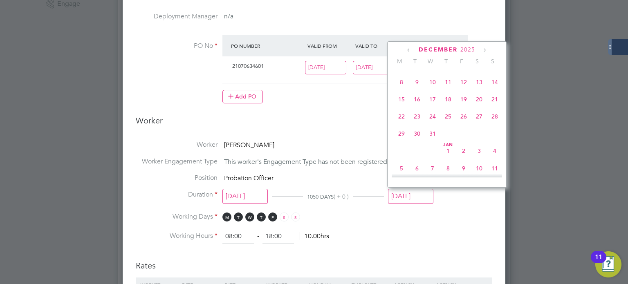
click at [483, 50] on icon at bounding box center [484, 50] width 8 height 9
click at [484, 49] on icon at bounding box center [484, 50] width 8 height 9
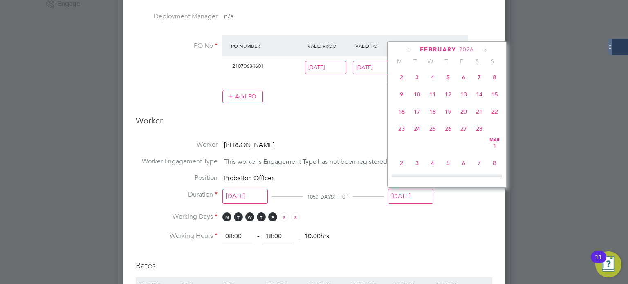
click at [486, 46] on icon at bounding box center [484, 50] width 8 height 9
click at [496, 134] on span "29" at bounding box center [495, 127] width 16 height 16
type input "[DATE]"
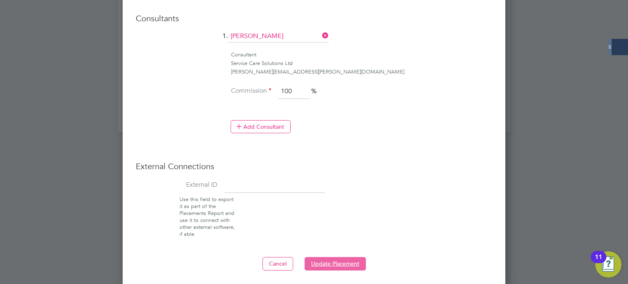
click at [324, 263] on button "Update Placement" at bounding box center [335, 263] width 61 height 13
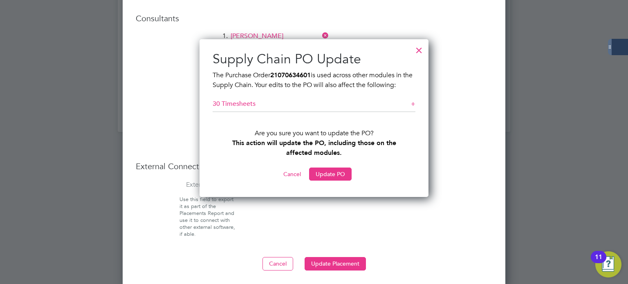
drag, startPoint x: 316, startPoint y: 178, endPoint x: 327, endPoint y: 166, distance: 15.9
click at [316, 178] on button "Update PO" at bounding box center [330, 174] width 43 height 13
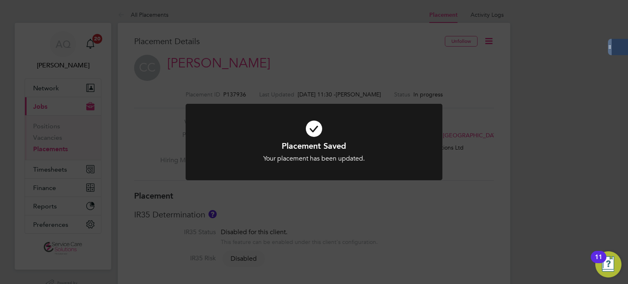
click at [512, 45] on div "Placement Saved Your placement has been updated. Cancel Okay" at bounding box center [314, 142] width 628 height 284
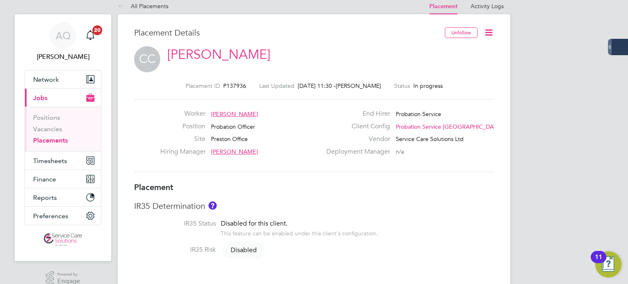
scroll to position [0, 0]
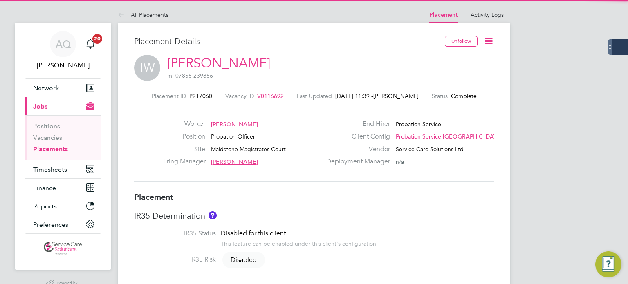
click at [490, 42] on icon at bounding box center [489, 41] width 10 height 10
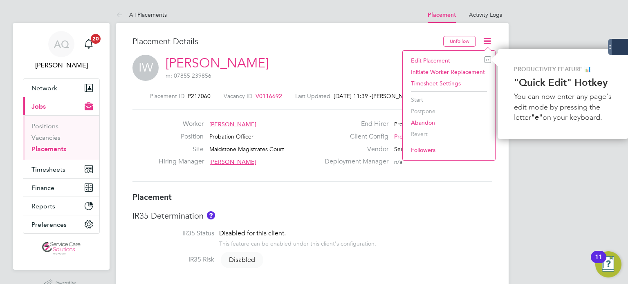
click at [444, 58] on li "Edit Placement e" at bounding box center [449, 60] width 84 height 11
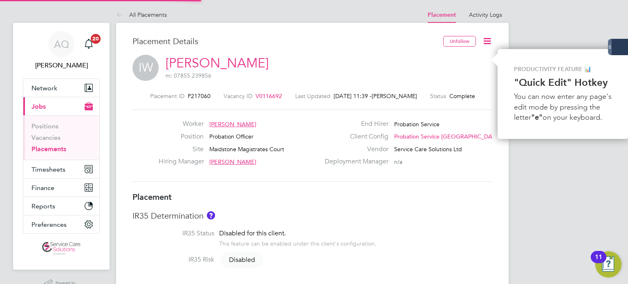
type input "Kelly Horan"
type input "Oluwatoyin Adeniran"
type input "[DATE]"
type input "08:00"
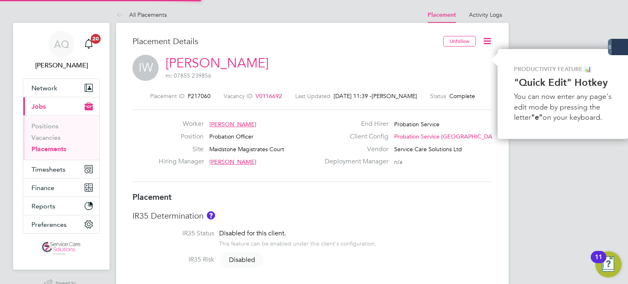
type input "18:00"
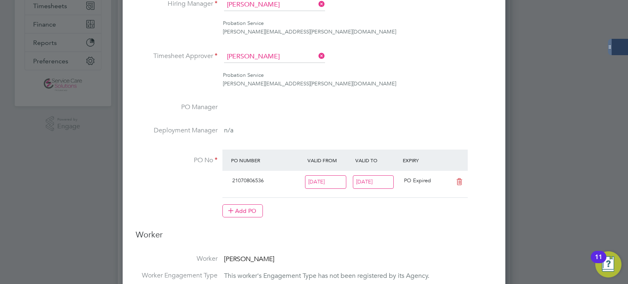
click at [384, 182] on input "[DATE]" at bounding box center [373, 181] width 41 height 13
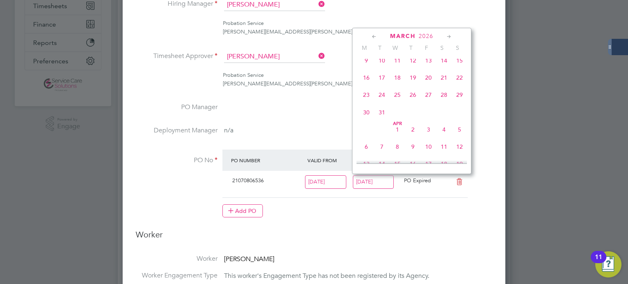
click at [460, 103] on span "29" at bounding box center [460, 95] width 16 height 16
type input "[DATE]"
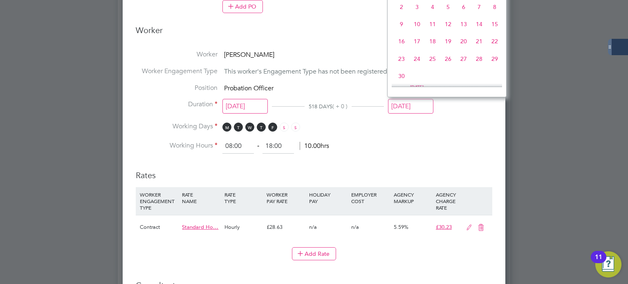
click at [424, 104] on input "[DATE]" at bounding box center [410, 106] width 45 height 15
click at [492, 33] on span "29" at bounding box center [495, 25] width 16 height 16
type input "[DATE]"
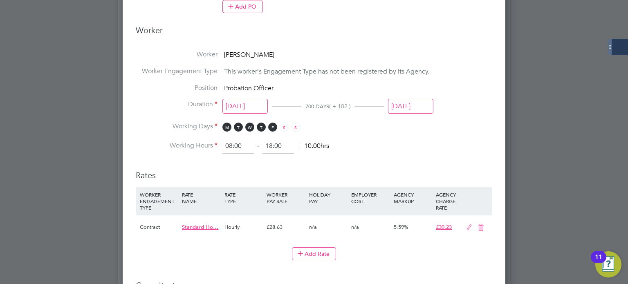
click at [477, 119] on li "Duration 29 Apr 2024 700 DAYS ( + 182 ) 29 Mar 2026" at bounding box center [314, 111] width 357 height 22
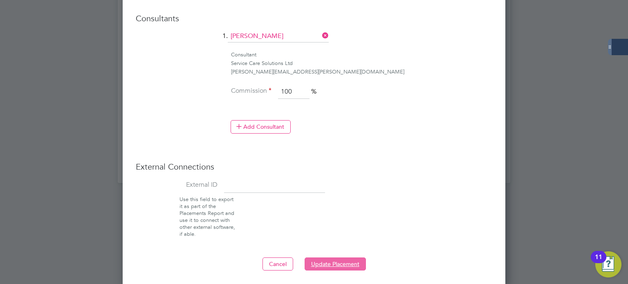
click at [338, 263] on button "Update Placement" at bounding box center [335, 264] width 61 height 13
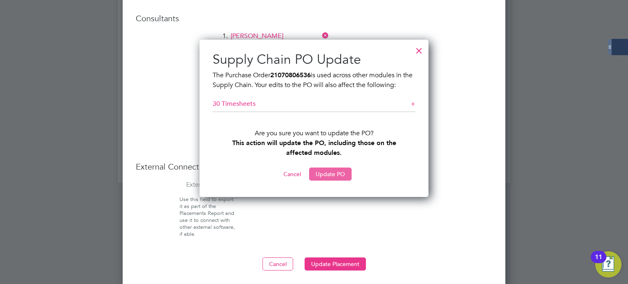
click at [337, 174] on button "Update PO" at bounding box center [330, 174] width 43 height 13
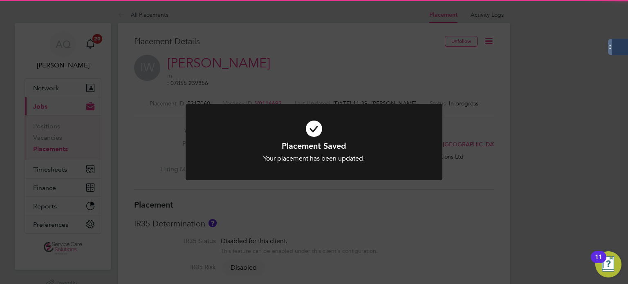
click at [467, 164] on div "Placement Saved Your placement has been updated. Cancel Okay" at bounding box center [314, 142] width 628 height 284
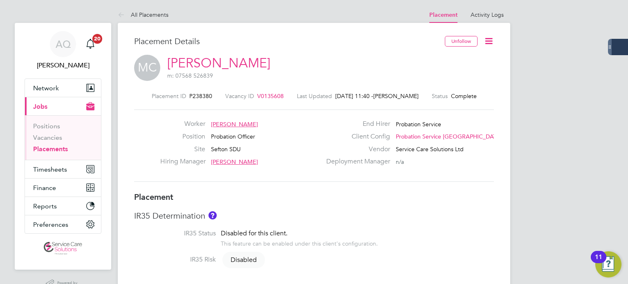
click at [491, 36] on icon at bounding box center [489, 41] width 10 height 10
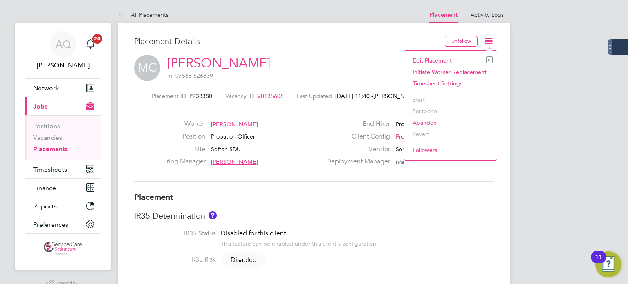
click at [438, 59] on li "Edit Placement e" at bounding box center [450, 60] width 84 height 11
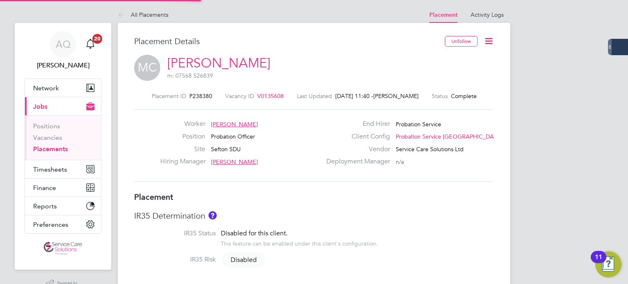
type input "[PERSON_NAME]"
type input "[DATE]"
type input "08:00"
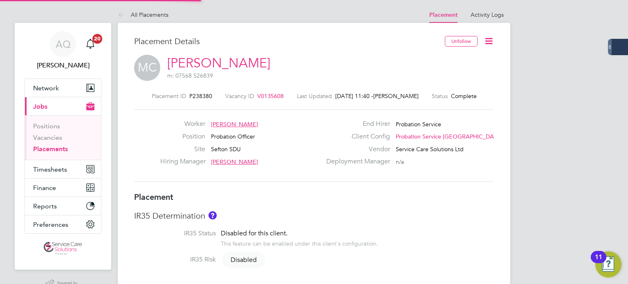
type input "18:00"
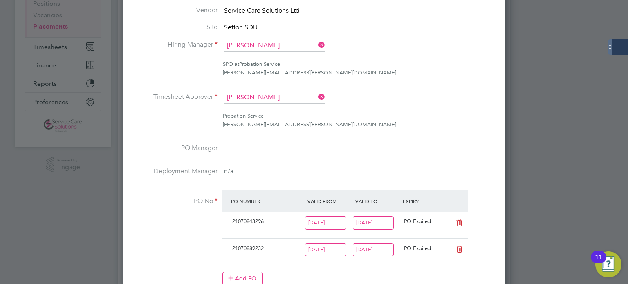
click at [384, 251] on input "[DATE]" at bounding box center [373, 249] width 41 height 13
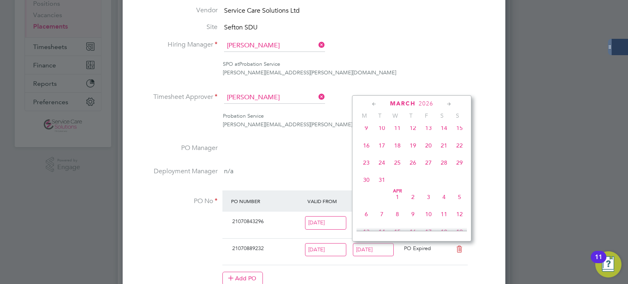
click at [463, 171] on span "29" at bounding box center [460, 163] width 16 height 16
type input "[DATE]"
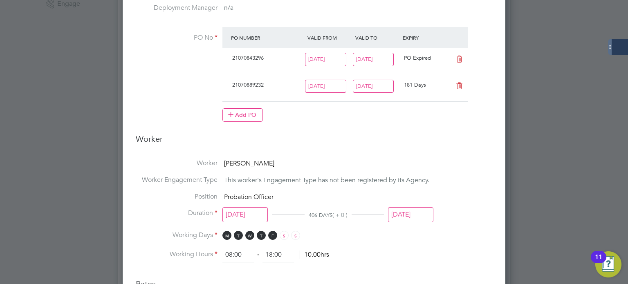
click at [420, 215] on input "[DATE]" at bounding box center [410, 214] width 45 height 15
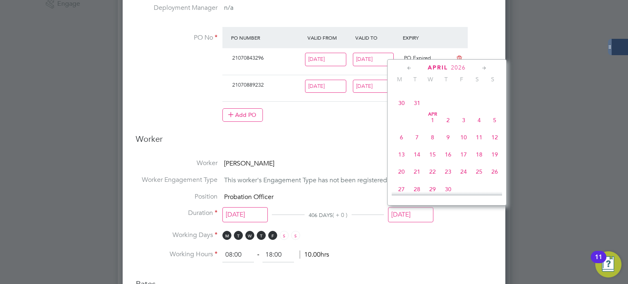
drag, startPoint x: 497, startPoint y: 108, endPoint x: 495, endPoint y: 112, distance: 4.6
click at [496, 94] on span "29" at bounding box center [495, 86] width 16 height 16
type input "[DATE]"
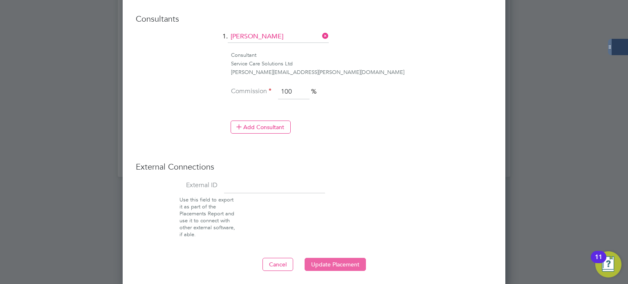
click at [334, 262] on button "Update Placement" at bounding box center [335, 264] width 61 height 13
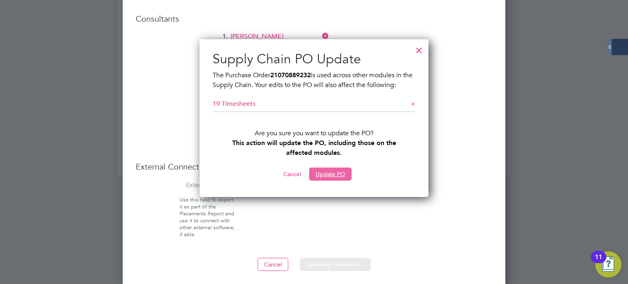
click at [324, 172] on button "Update PO" at bounding box center [330, 174] width 43 height 13
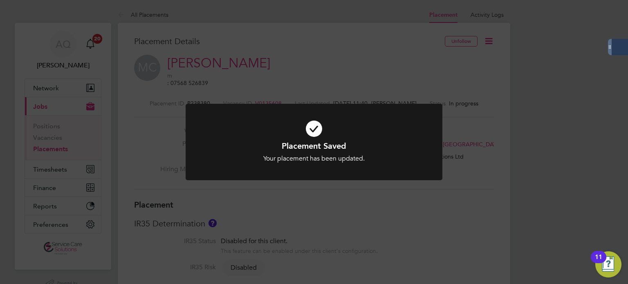
click at [406, 200] on div "Placement Saved Your placement has been updated. Cancel Okay" at bounding box center [314, 142] width 628 height 284
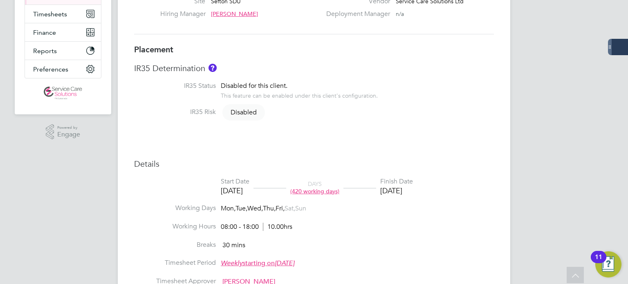
scroll to position [123, 0]
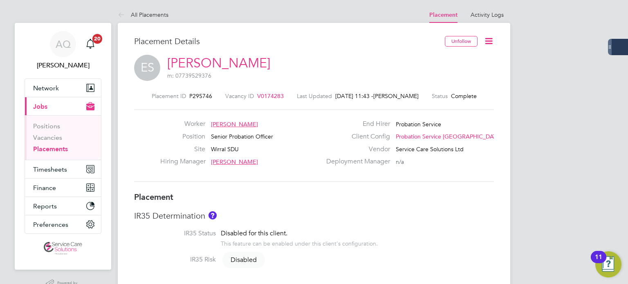
click at [489, 42] on icon at bounding box center [489, 41] width 10 height 10
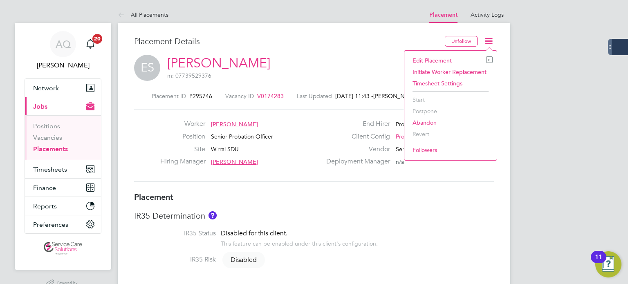
click at [435, 59] on li "Edit Placement e" at bounding box center [450, 60] width 84 height 11
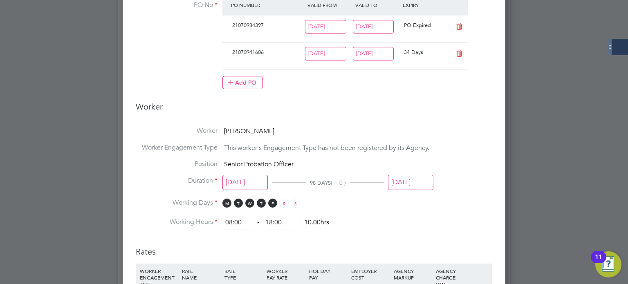
click at [415, 182] on input "[DATE]" at bounding box center [410, 182] width 45 height 15
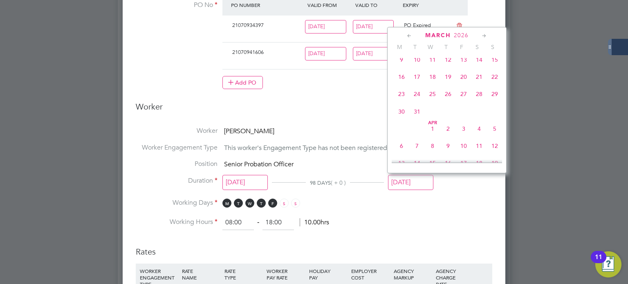
click at [495, 102] on span "29" at bounding box center [495, 94] width 16 height 16
type input "[DATE]"
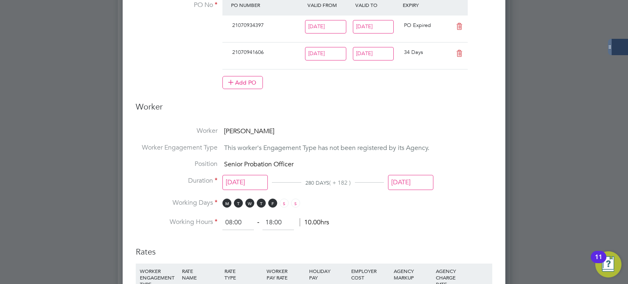
drag, startPoint x: 496, startPoint y: 151, endPoint x: 491, endPoint y: 139, distance: 12.8
click at [494, 148] on div "Edit Placement of Eleanor Surridge Mandatory Fields Deployment End Hirer Probat…" at bounding box center [314, 167] width 383 height 927
click at [363, 57] on input "02 Nov 2025" at bounding box center [373, 53] width 41 height 13
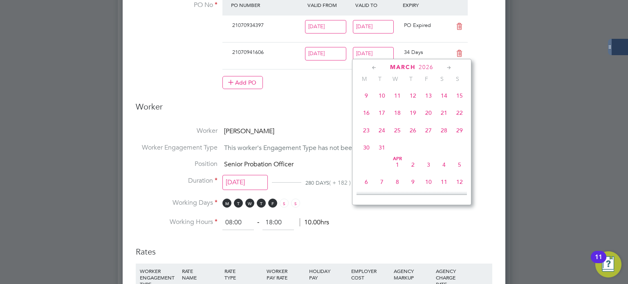
click at [458, 138] on span "29" at bounding box center [460, 131] width 16 height 16
type input "[DATE]"
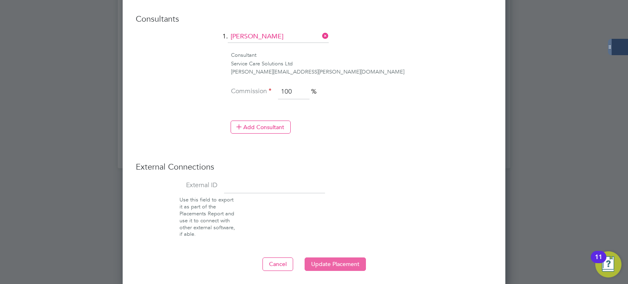
click at [317, 258] on button "Update Placement" at bounding box center [335, 264] width 61 height 13
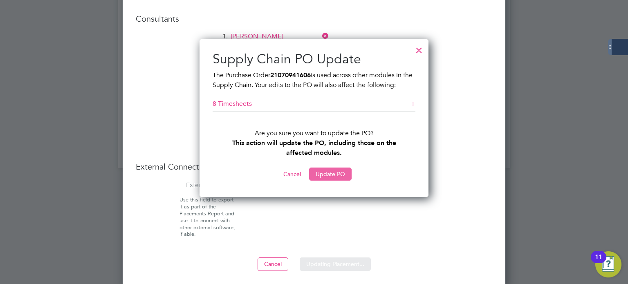
click at [322, 176] on button "Update PO" at bounding box center [330, 174] width 43 height 13
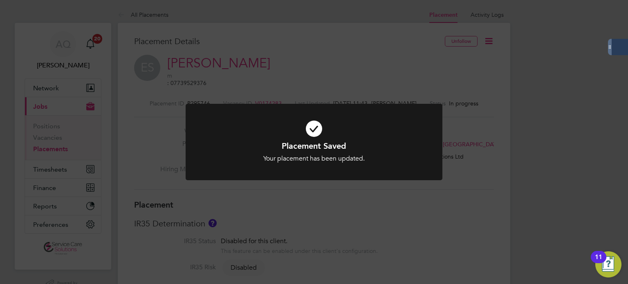
click at [522, 135] on div "Placement Saved Your placement has been updated. Cancel Okay" at bounding box center [314, 142] width 628 height 284
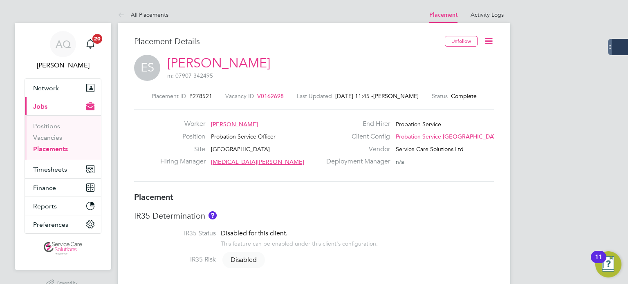
click at [487, 43] on icon at bounding box center [489, 41] width 10 height 10
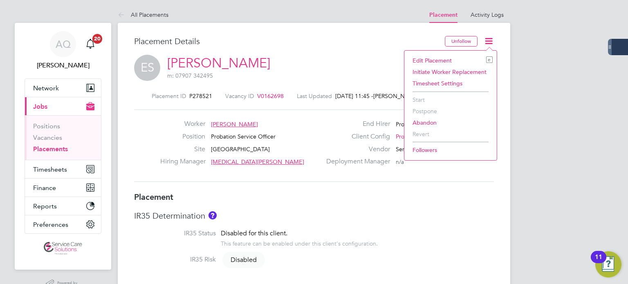
drag, startPoint x: 447, startPoint y: 61, endPoint x: 406, endPoint y: 42, distance: 44.8
click at [447, 61] on li "Edit Placement e" at bounding box center [450, 60] width 84 height 11
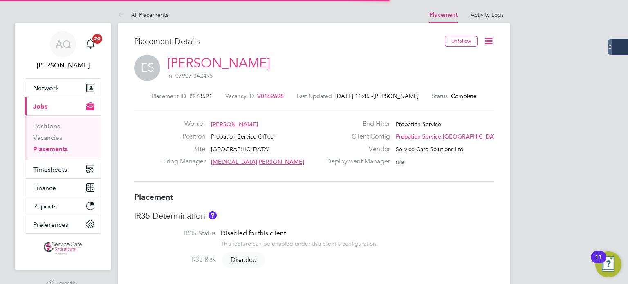
scroll to position [4, 4]
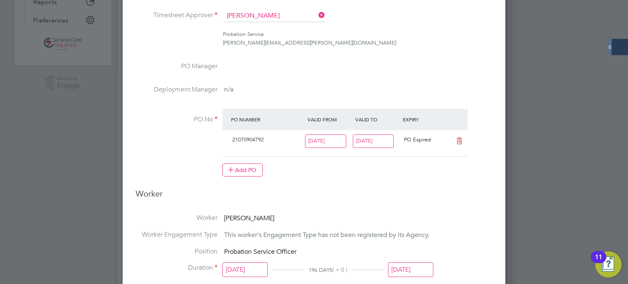
click at [370, 139] on input "[DATE]" at bounding box center [373, 141] width 41 height 13
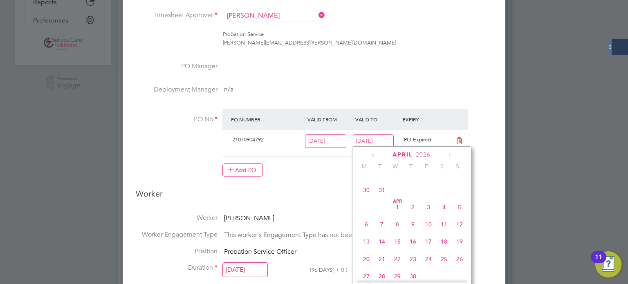
click at [458, 181] on span "29" at bounding box center [460, 173] width 16 height 16
type input "[DATE]"
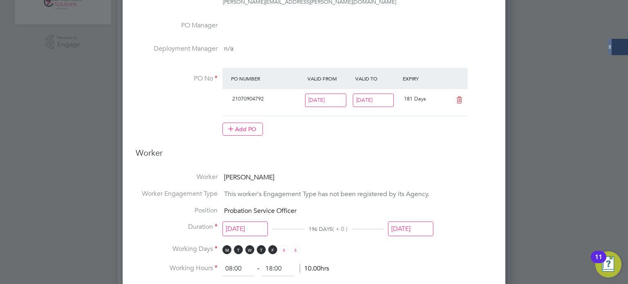
click at [415, 225] on input "[DATE]" at bounding box center [410, 229] width 45 height 15
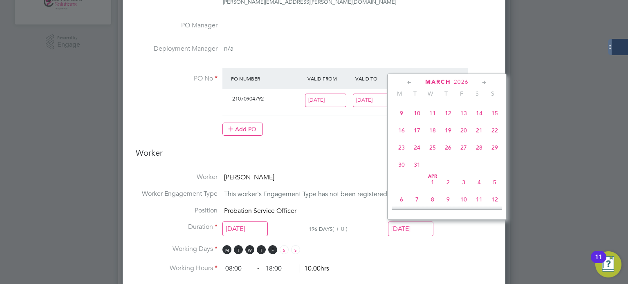
click at [493, 155] on span "29" at bounding box center [495, 148] width 16 height 16
type input "[DATE]"
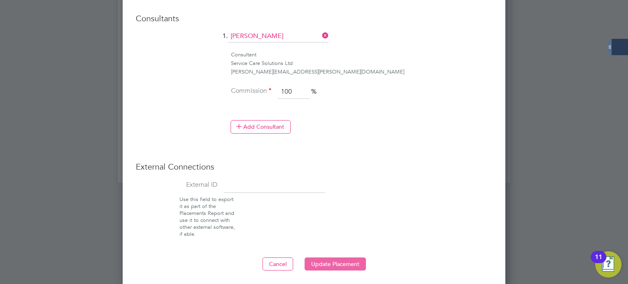
click at [356, 262] on button "Update Placement" at bounding box center [335, 264] width 61 height 13
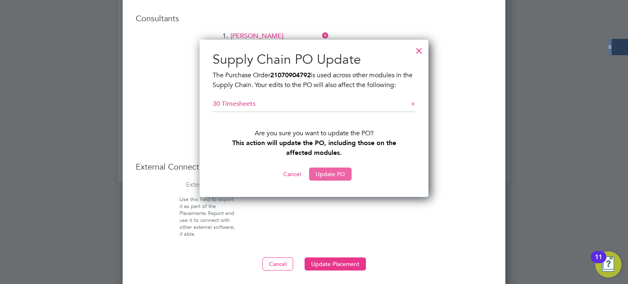
click at [334, 173] on button "Update PO" at bounding box center [330, 174] width 43 height 13
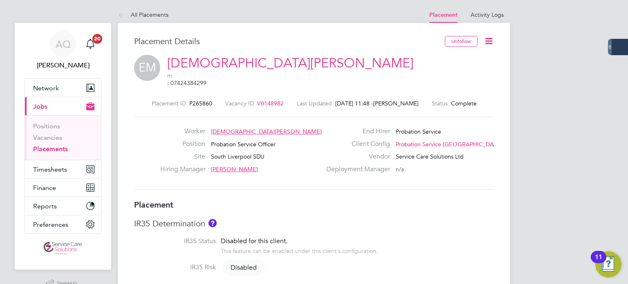
click at [491, 40] on icon at bounding box center [489, 41] width 10 height 10
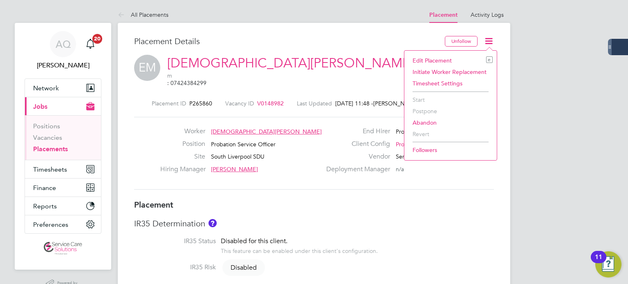
click at [455, 60] on li "Edit Placement e" at bounding box center [450, 60] width 84 height 11
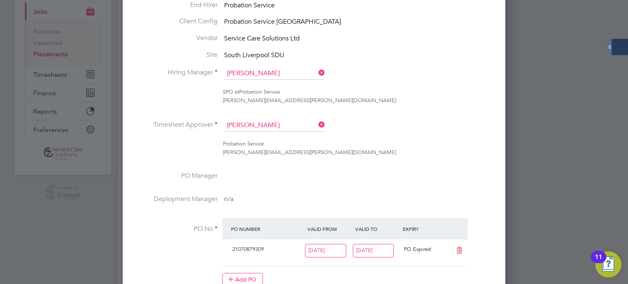
scroll to position [164, 0]
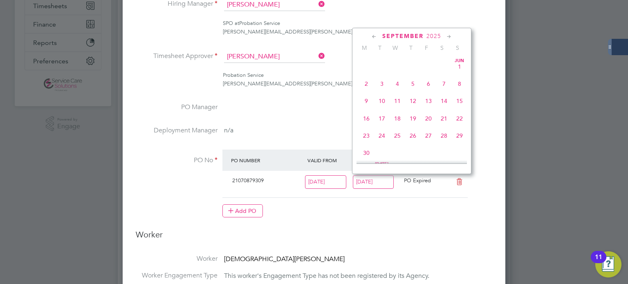
click at [385, 178] on input "[DATE]" at bounding box center [373, 181] width 41 height 13
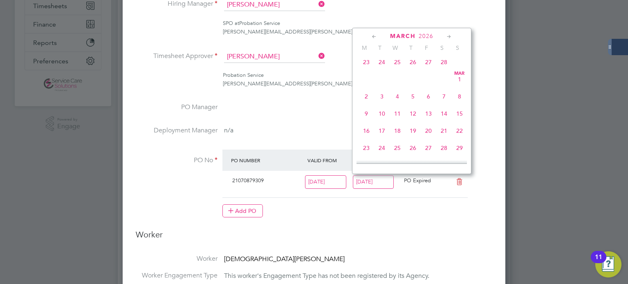
scroll to position [834, 0]
click at [460, 103] on span "29" at bounding box center [460, 95] width 16 height 16
type input "[DATE]"
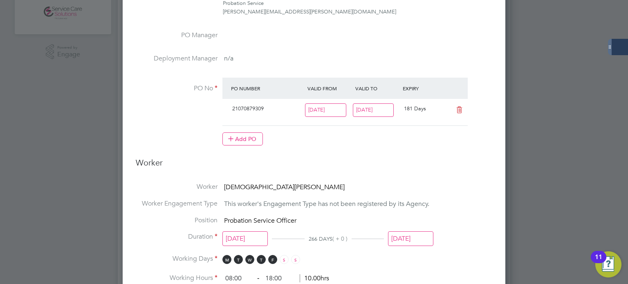
scroll to position [327, 0]
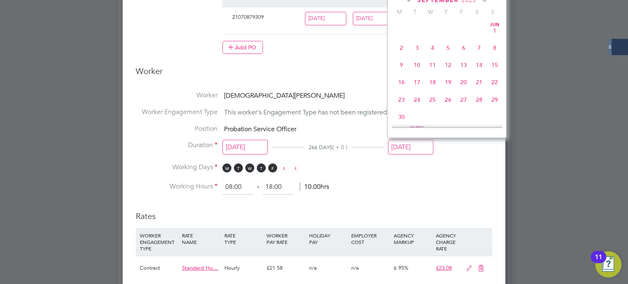
click at [425, 146] on input "[DATE]" at bounding box center [410, 147] width 45 height 15
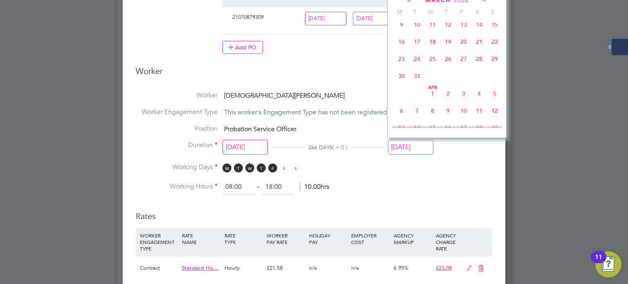
click at [496, 67] on span "29" at bounding box center [495, 59] width 16 height 16
type input "[DATE]"
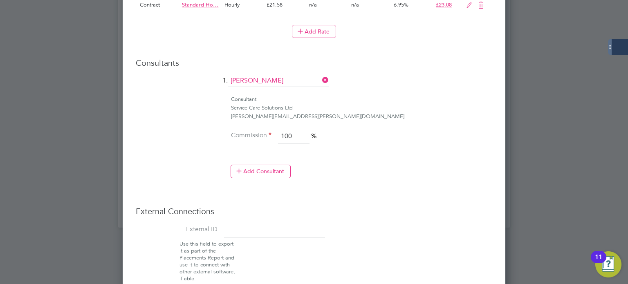
scroll to position [635, 0]
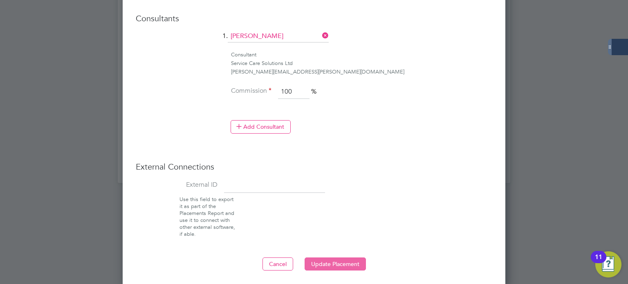
click at [342, 260] on button "Update Placement" at bounding box center [335, 264] width 61 height 13
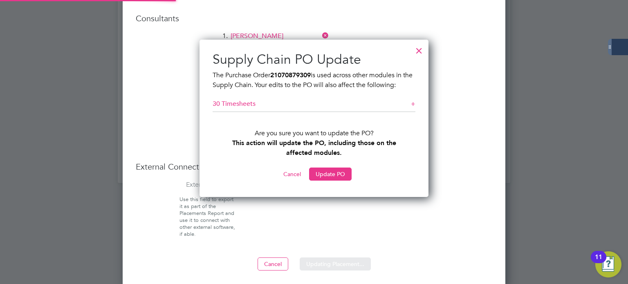
scroll to position [159, 229]
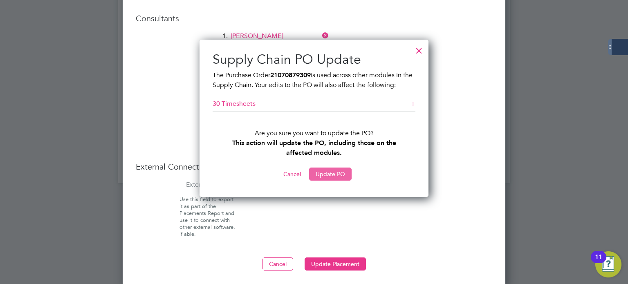
click at [340, 175] on button "Update PO" at bounding box center [330, 174] width 43 height 13
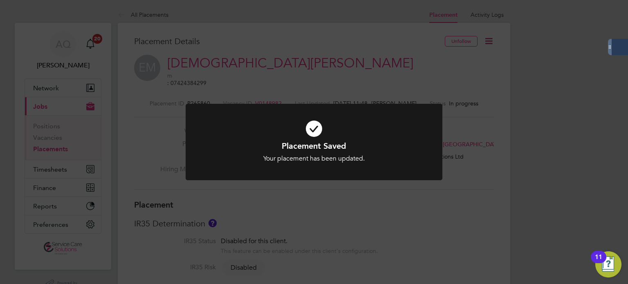
click at [500, 89] on div "Placement Saved Your placement has been updated. Cancel Okay" at bounding box center [314, 142] width 628 height 284
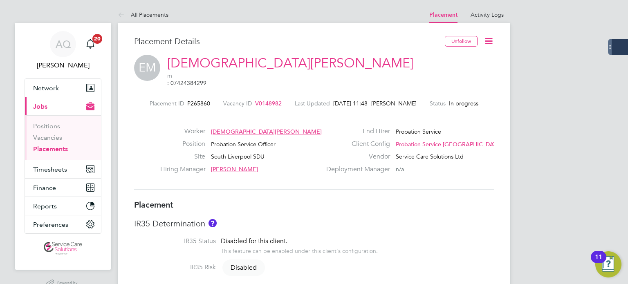
click at [384, 59] on div "EM Ezekiel Momoh m : 07424384299" at bounding box center [314, 72] width 360 height 35
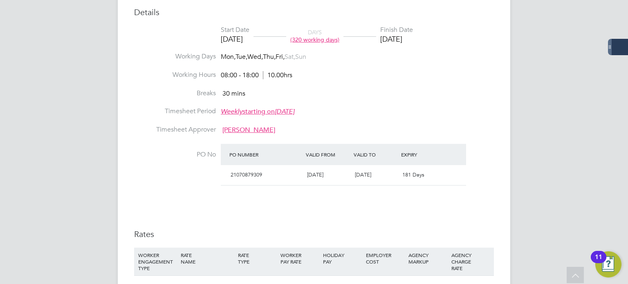
scroll to position [327, 0]
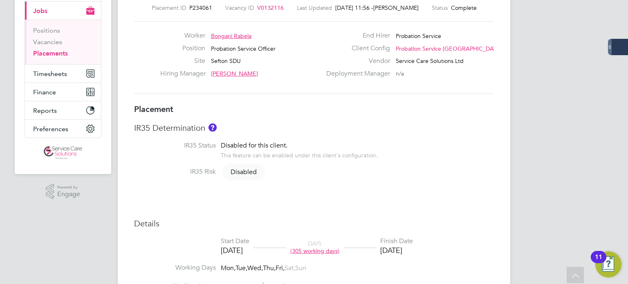
scroll to position [8, 0]
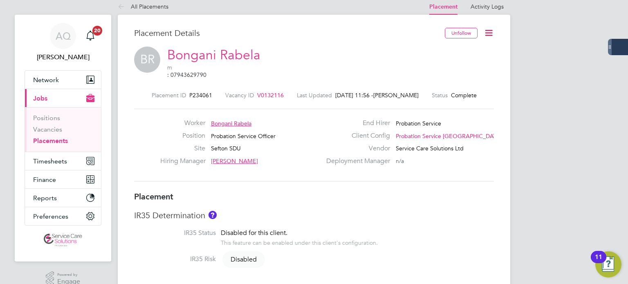
click at [490, 28] on icon at bounding box center [489, 33] width 10 height 10
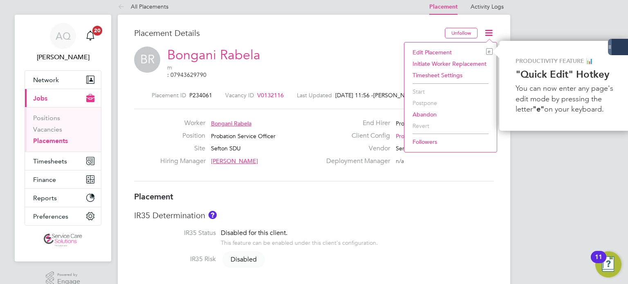
scroll to position [0, 2]
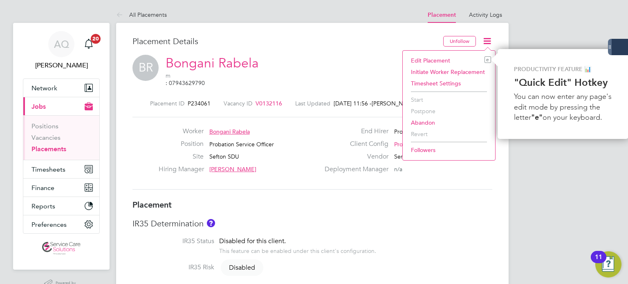
click at [445, 57] on li "Edit Placement e" at bounding box center [449, 60] width 84 height 11
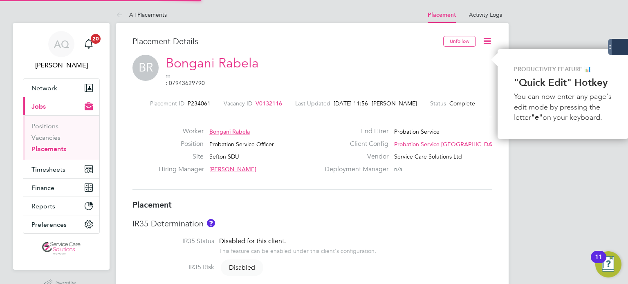
type input "Rachel Hall"
type input "29 Jul 2024"
type input "[DATE]"
type input "08:00"
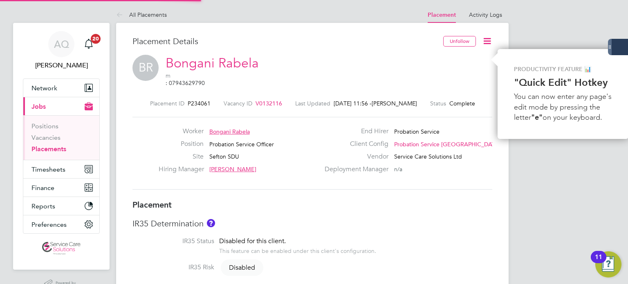
type input "18:00"
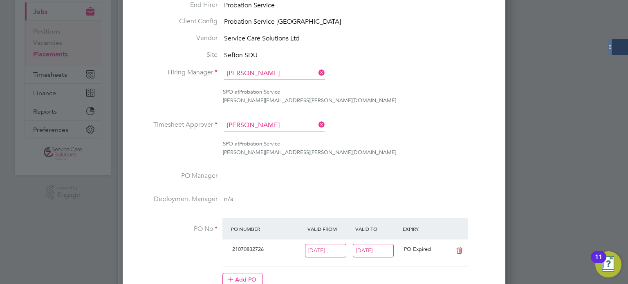
scroll to position [123, 0]
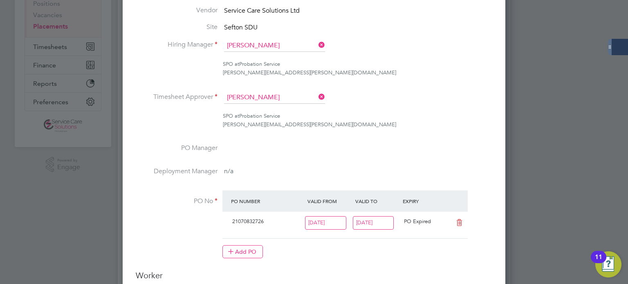
click at [380, 224] on input "[DATE]" at bounding box center [373, 222] width 41 height 13
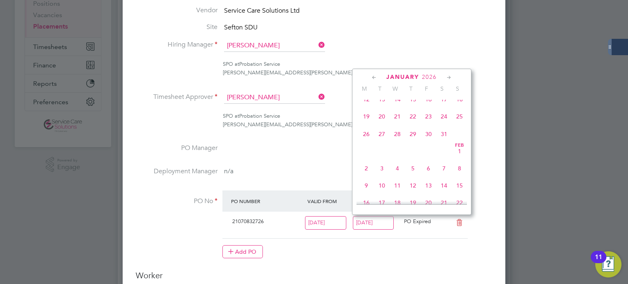
scroll to position [818, 0]
click at [458, 160] on span "29" at bounding box center [460, 152] width 16 height 16
type input "29 Mar 2026"
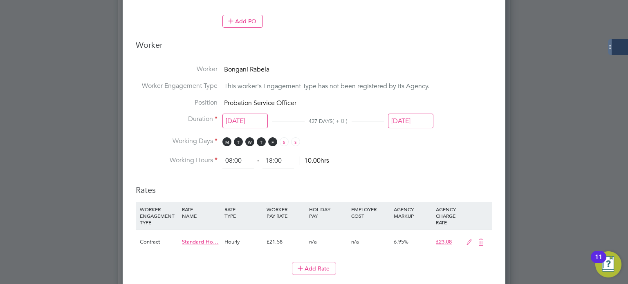
scroll to position [368, 0]
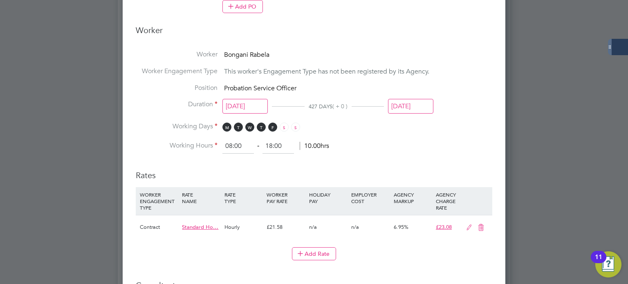
click at [414, 106] on input "28 Sep 2025" at bounding box center [410, 106] width 45 height 15
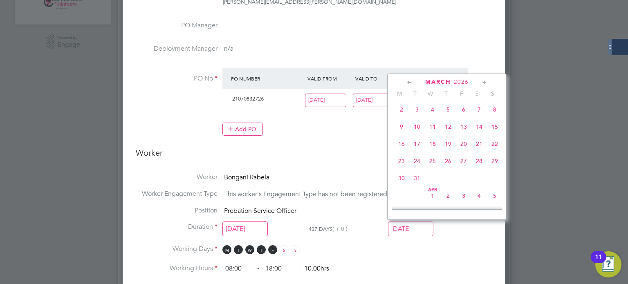
scroll to position [827, 0]
click at [497, 155] on span "29" at bounding box center [495, 148] width 16 height 16
type input "29 Mar 2026"
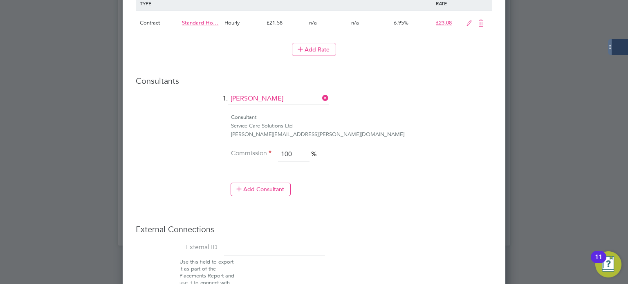
scroll to position [635, 0]
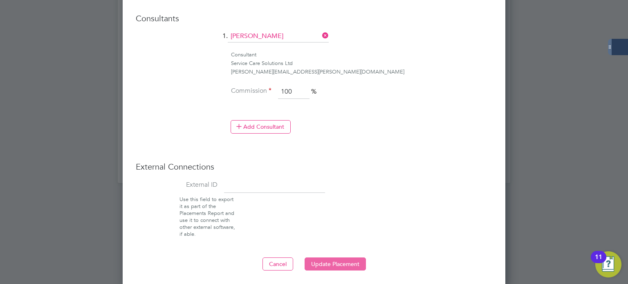
click at [357, 265] on button "Update Placement" at bounding box center [335, 264] width 61 height 13
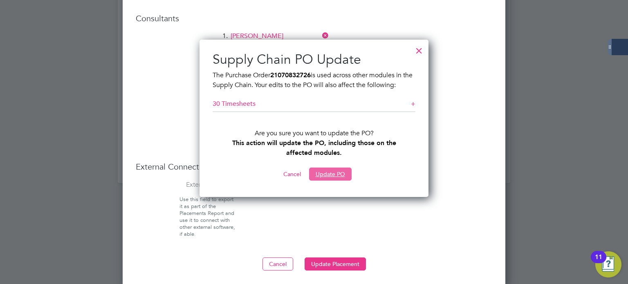
click at [317, 176] on button "Update PO" at bounding box center [330, 174] width 43 height 13
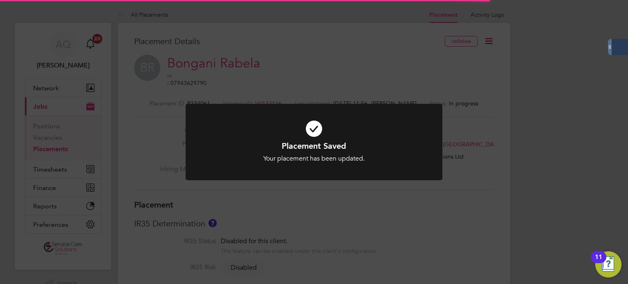
click at [489, 99] on div "Placement Saved Your placement has been updated. Cancel Okay" at bounding box center [314, 142] width 628 height 284
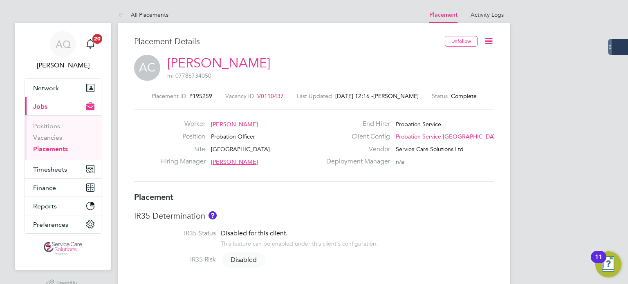
click at [488, 40] on icon at bounding box center [489, 41] width 10 height 10
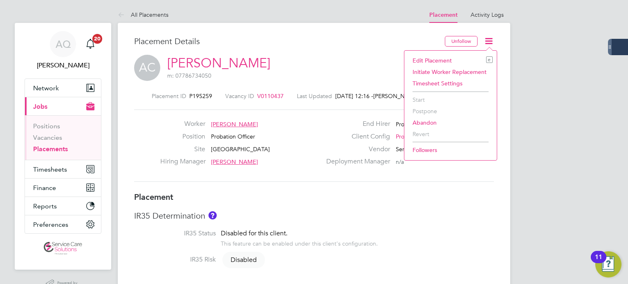
click at [453, 58] on li "Edit Placement e" at bounding box center [450, 60] width 84 height 11
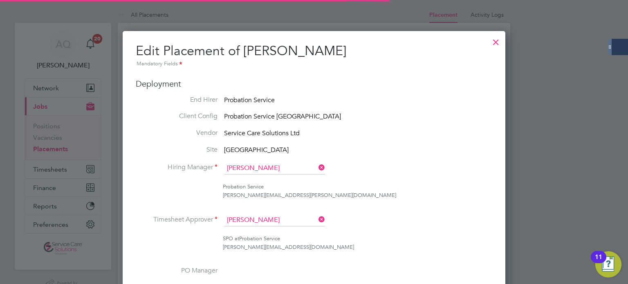
scroll to position [4, 4]
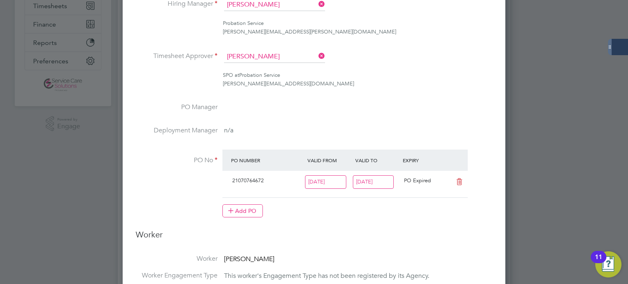
click at [376, 183] on input "[DATE]" at bounding box center [373, 181] width 41 height 13
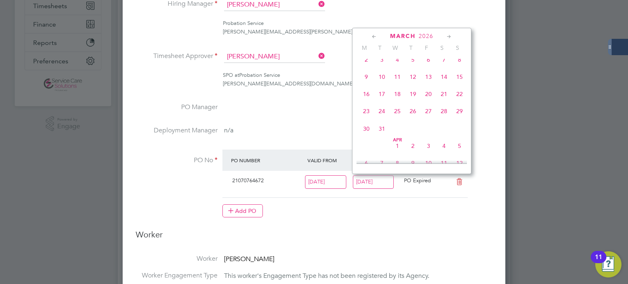
click at [458, 119] on span "29" at bounding box center [460, 111] width 16 height 16
type input "[DATE]"
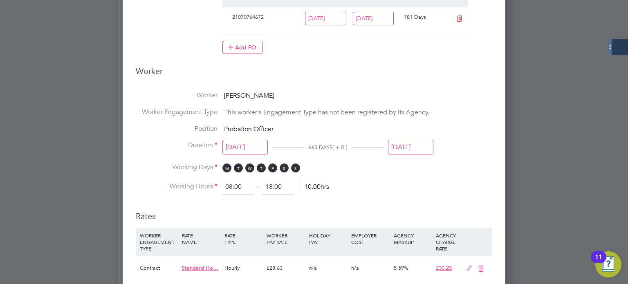
click at [415, 148] on input "[DATE]" at bounding box center [410, 147] width 45 height 15
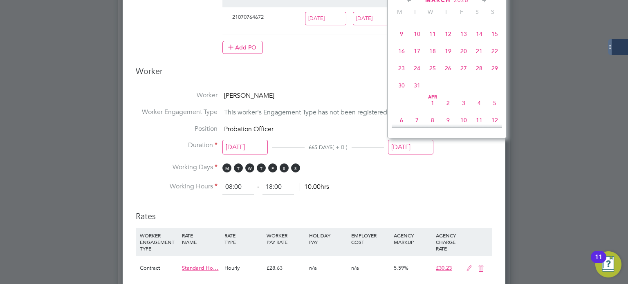
click at [494, 76] on span "29" at bounding box center [495, 69] width 16 height 16
type input "[DATE]"
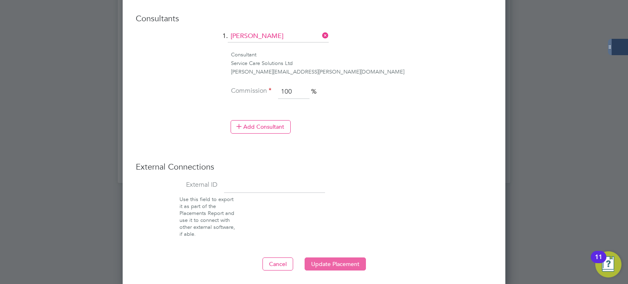
click at [336, 260] on button "Update Placement" at bounding box center [335, 264] width 61 height 13
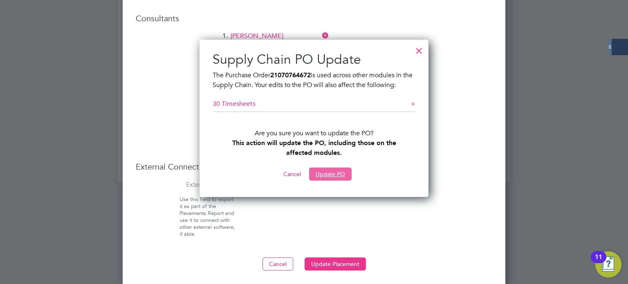
click at [324, 177] on button "Update PO" at bounding box center [330, 174] width 43 height 13
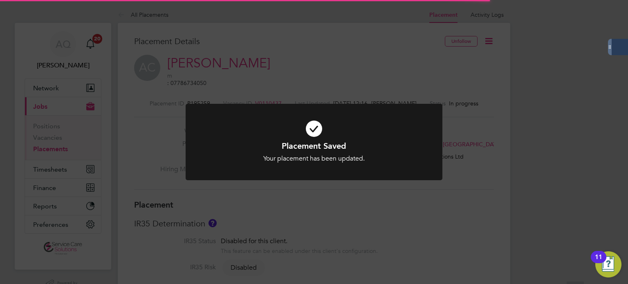
click at [474, 118] on div "Placement Saved Your placement has been updated. Cancel Okay" at bounding box center [314, 142] width 628 height 284
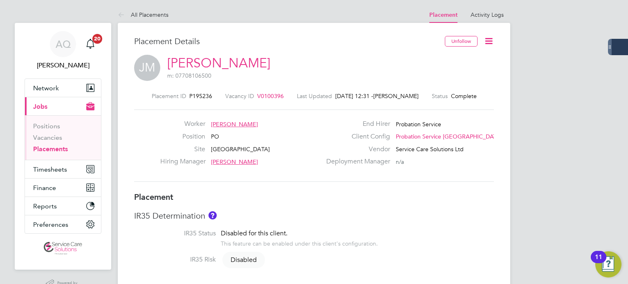
click at [488, 38] on icon at bounding box center [489, 41] width 10 height 10
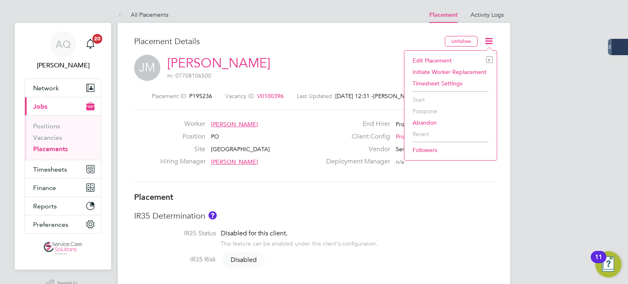
click at [447, 58] on li "Edit Placement e" at bounding box center [450, 60] width 84 height 11
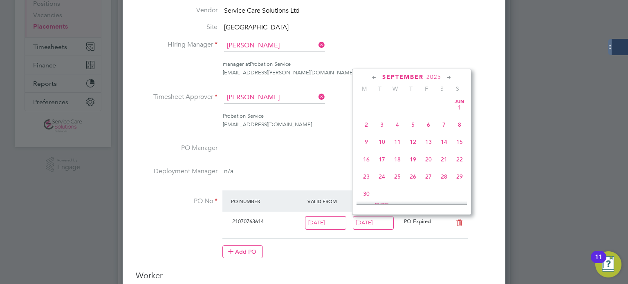
click at [387, 219] on input "[DATE]" at bounding box center [373, 222] width 41 height 13
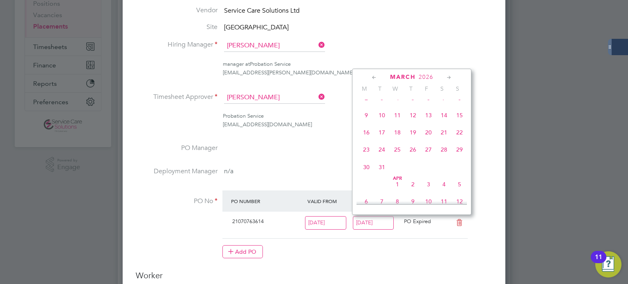
click at [460, 157] on span "29" at bounding box center [460, 150] width 16 height 16
type input "[DATE]"
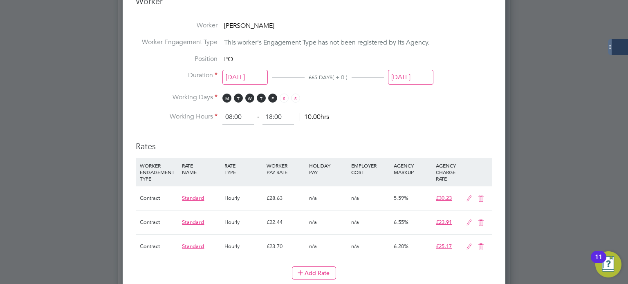
click at [424, 72] on input "[DATE]" at bounding box center [410, 77] width 45 height 15
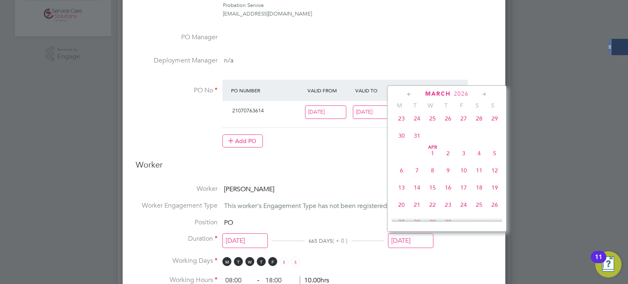
click at [496, 126] on span "29" at bounding box center [495, 119] width 16 height 16
type input "[DATE]"
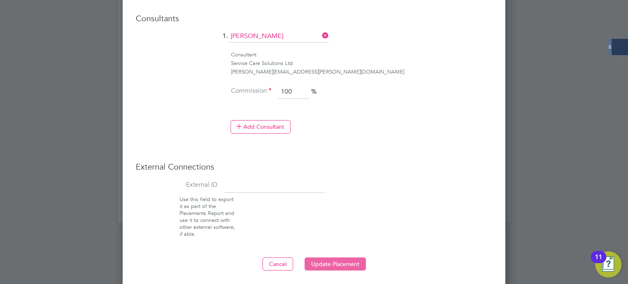
click at [355, 258] on button "Update Placement" at bounding box center [335, 264] width 61 height 13
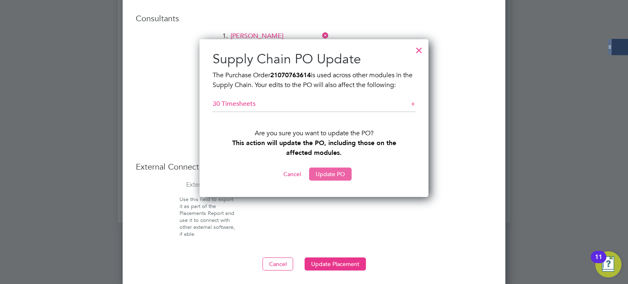
click at [330, 177] on button "Update PO" at bounding box center [330, 174] width 43 height 13
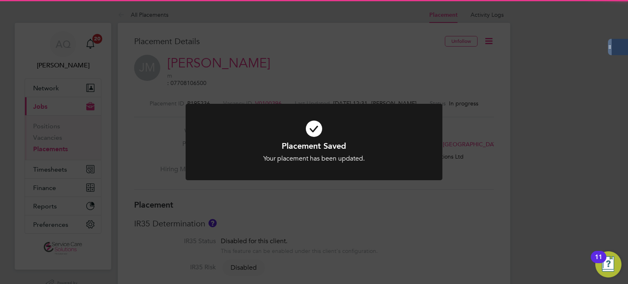
click at [523, 156] on div "Placement Saved Your placement has been updated. Cancel Okay" at bounding box center [314, 142] width 628 height 284
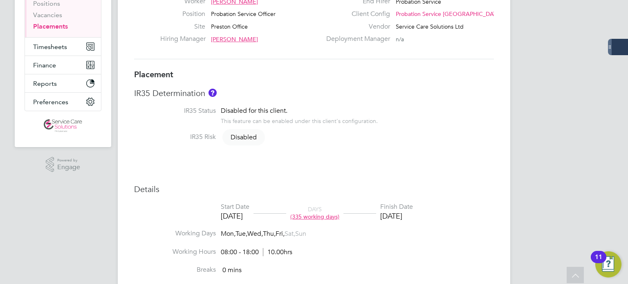
scroll to position [43, 0]
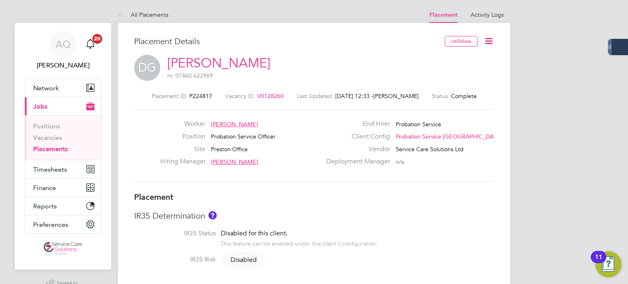
drag, startPoint x: 489, startPoint y: 39, endPoint x: 484, endPoint y: 24, distance: 15.7
click at [489, 39] on icon at bounding box center [489, 41] width 10 height 10
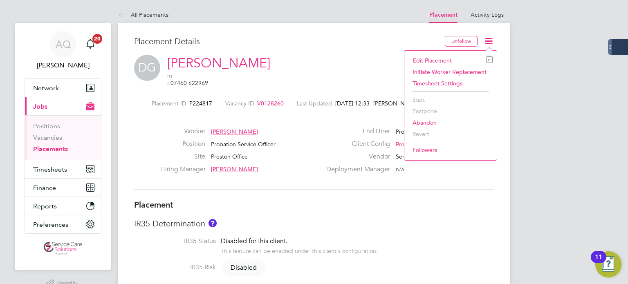
click at [444, 61] on li "Edit Placement e" at bounding box center [450, 60] width 84 height 11
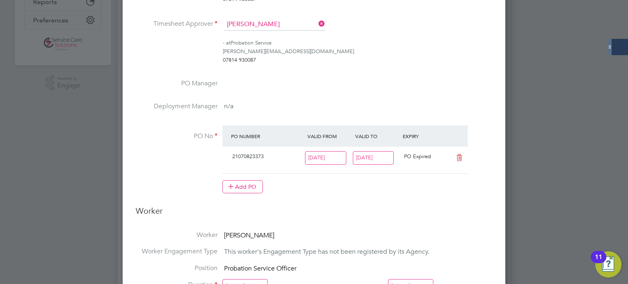
click at [383, 157] on input "[DATE]" at bounding box center [373, 157] width 41 height 13
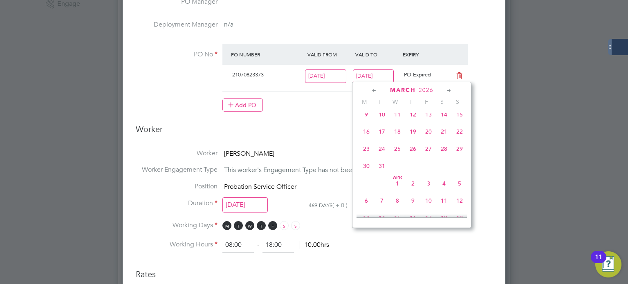
click at [460, 157] on span "29" at bounding box center [460, 149] width 16 height 16
type input "[DATE]"
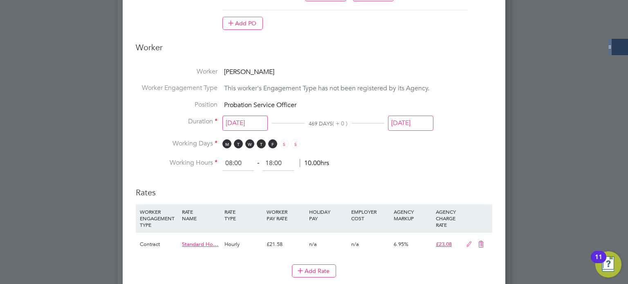
click at [421, 121] on input "[DATE]" at bounding box center [410, 123] width 45 height 15
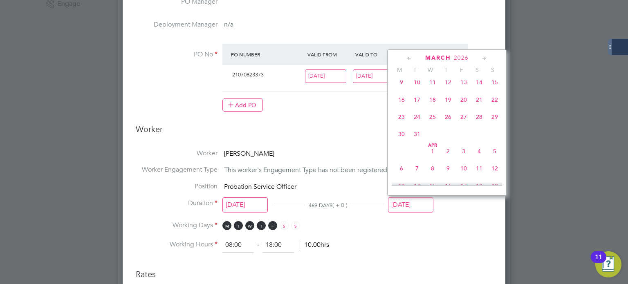
click at [496, 125] on span "29" at bounding box center [495, 117] width 16 height 16
type input "[DATE]"
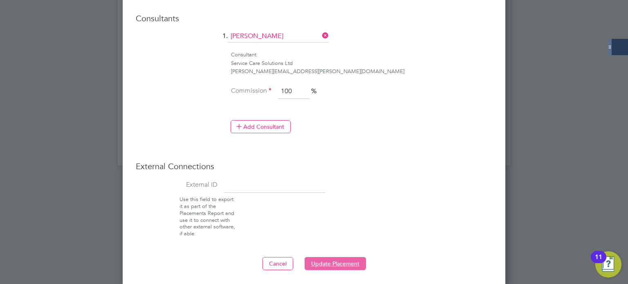
click at [343, 261] on button "Update Placement" at bounding box center [335, 263] width 61 height 13
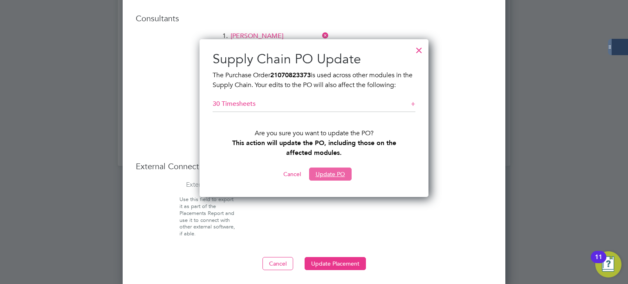
click at [318, 176] on button "Update PO" at bounding box center [330, 174] width 43 height 13
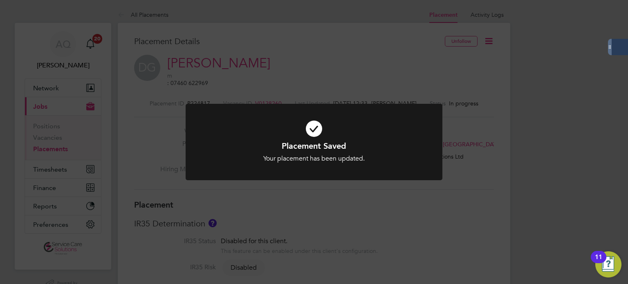
click at [598, 112] on div "Placement Saved Your placement has been updated. Cancel Okay" at bounding box center [314, 142] width 628 height 284
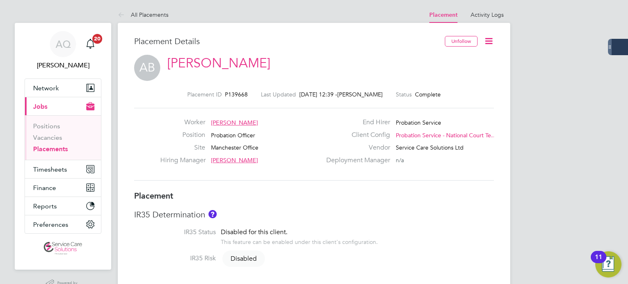
click at [490, 45] on icon at bounding box center [489, 41] width 10 height 10
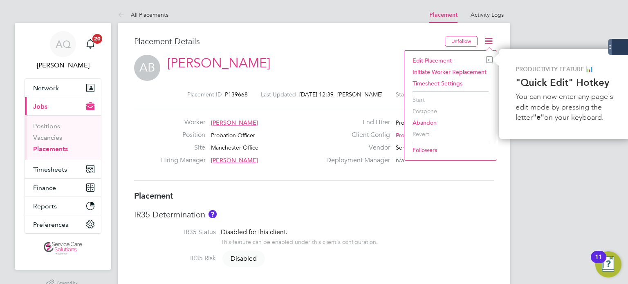
scroll to position [0, 2]
click at [453, 54] on div "Edit Placement e Initiate Worker Replacement Timesheet Settings Start Postpone …" at bounding box center [448, 105] width 93 height 110
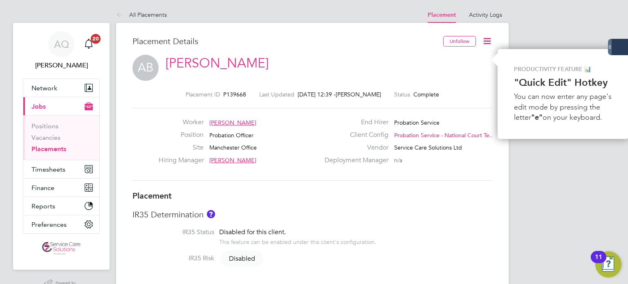
scroll to position [0, 0]
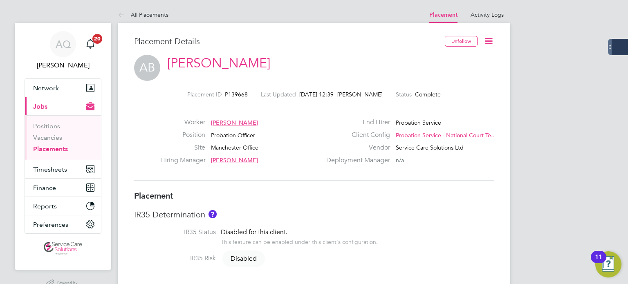
click at [489, 41] on icon at bounding box center [489, 41] width 10 height 10
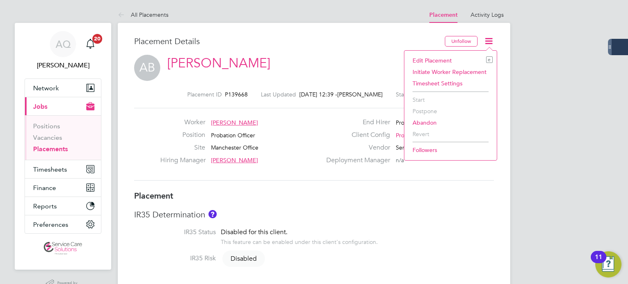
click at [447, 58] on li "Edit Placement e" at bounding box center [450, 60] width 84 height 11
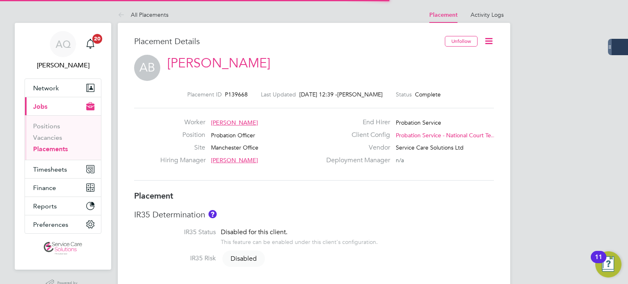
scroll to position [4, 4]
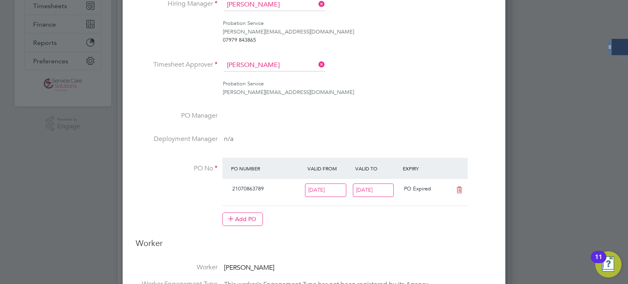
click at [382, 191] on input "28 Sep 2025" at bounding box center [373, 190] width 41 height 13
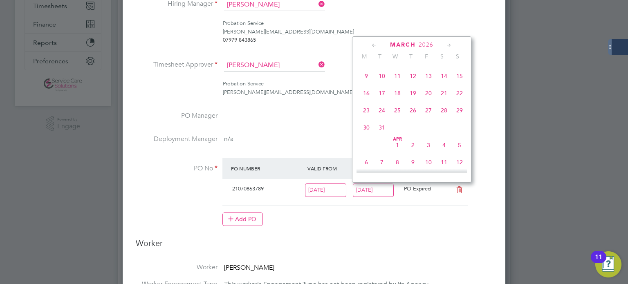
click at [462, 118] on span "29" at bounding box center [460, 111] width 16 height 16
type input "29 Mar 2026"
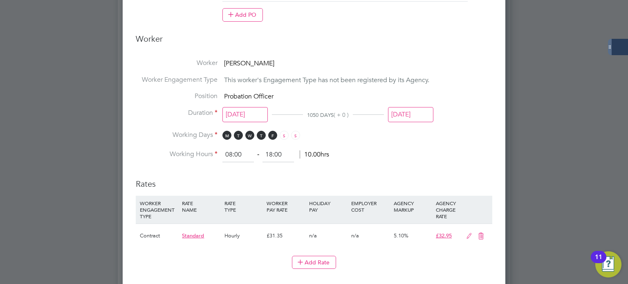
click at [420, 114] on input "28 Sep 2025" at bounding box center [410, 114] width 45 height 15
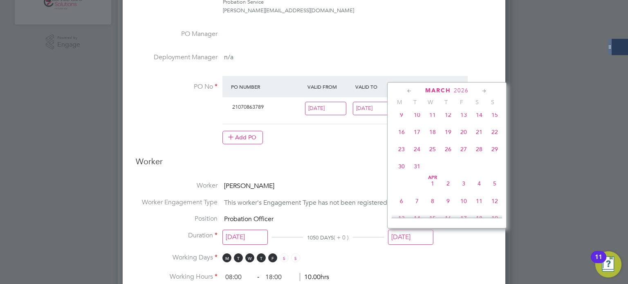
click at [491, 157] on span "29" at bounding box center [495, 149] width 16 height 16
type input "29 Mar 2026"
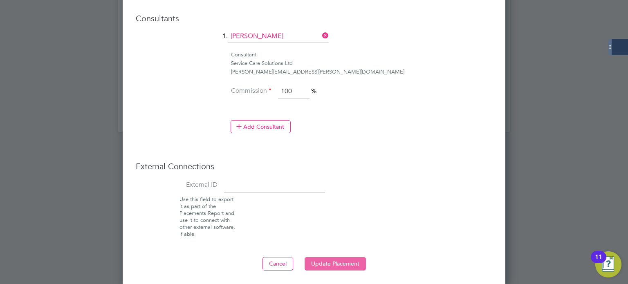
click at [355, 260] on button "Update Placement" at bounding box center [335, 263] width 61 height 13
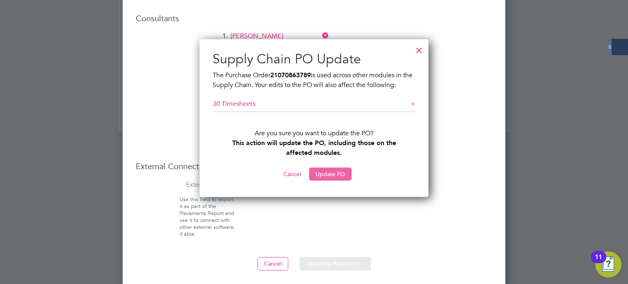
click at [329, 178] on button "Update PO" at bounding box center [330, 174] width 43 height 13
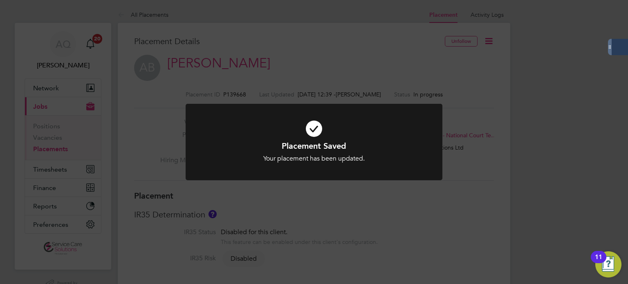
drag, startPoint x: 540, startPoint y: 52, endPoint x: 549, endPoint y: 58, distance: 10.9
click at [541, 55] on div "Placement Saved Your placement has been updated. Cancel Okay" at bounding box center [314, 142] width 628 height 284
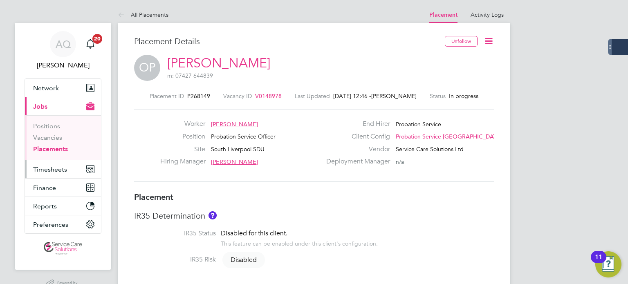
click at [46, 167] on span "Timesheets" at bounding box center [50, 170] width 34 height 8
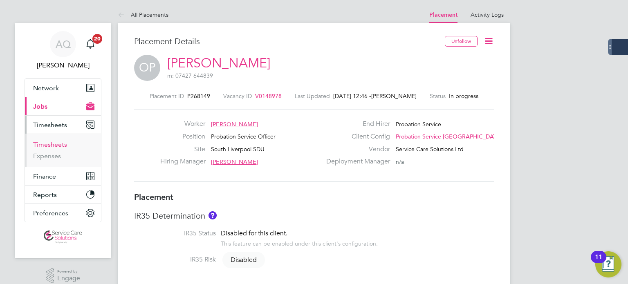
click at [51, 143] on link "Timesheets" at bounding box center [50, 145] width 34 height 8
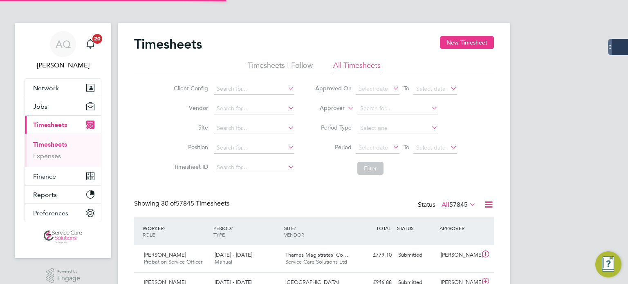
scroll to position [4, 4]
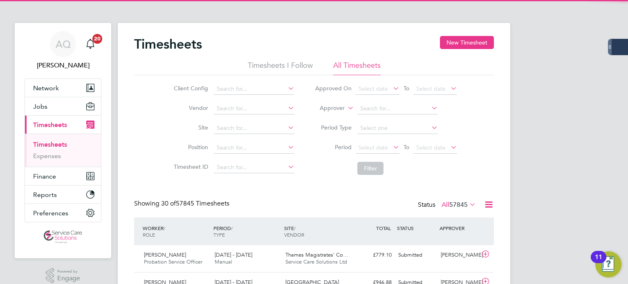
click at [342, 106] on label "Approver" at bounding box center [326, 108] width 37 height 8
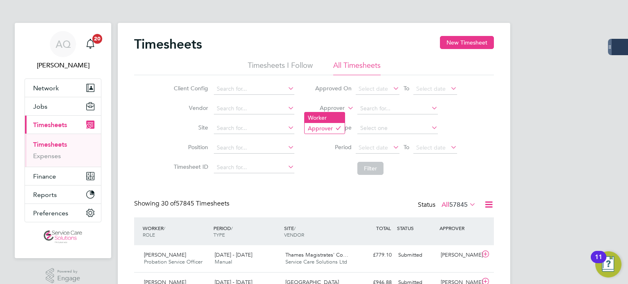
click at [325, 121] on li "Worker" at bounding box center [325, 117] width 40 height 11
click at [411, 108] on input at bounding box center [397, 108] width 81 height 11
click at [405, 123] on li "[PERSON_NAME] ps" at bounding box center [397, 119] width 81 height 11
type input "[PERSON_NAME]"
click at [375, 167] on button "Filter" at bounding box center [370, 168] width 26 height 13
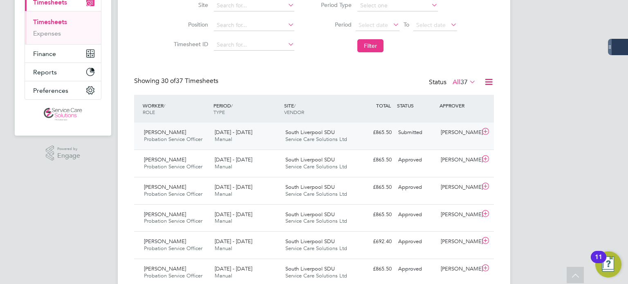
click at [445, 135] on div "[PERSON_NAME]" at bounding box center [459, 132] width 43 height 13
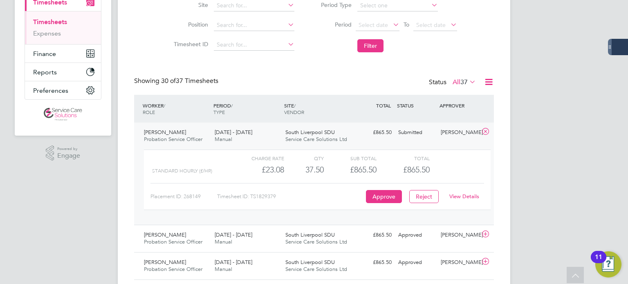
click at [463, 197] on link "View Details" at bounding box center [464, 196] width 30 height 7
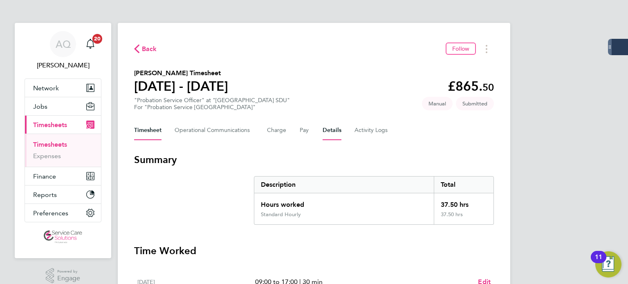
drag, startPoint x: 332, startPoint y: 127, endPoint x: 330, endPoint y: 131, distance: 4.4
click at [333, 131] on button "Details" at bounding box center [332, 131] width 19 height 20
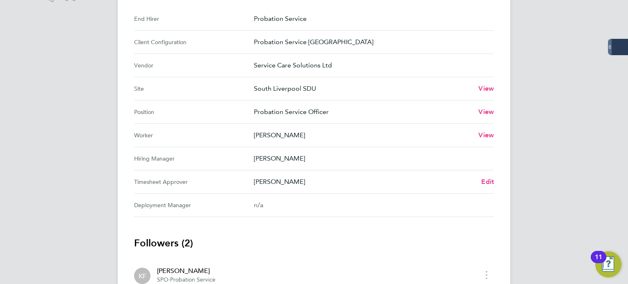
scroll to position [327, 0]
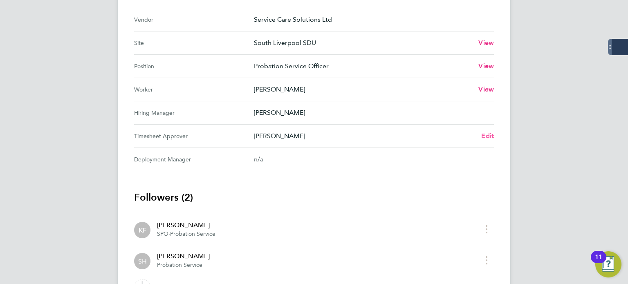
click at [491, 135] on span "Edit" at bounding box center [487, 136] width 13 height 8
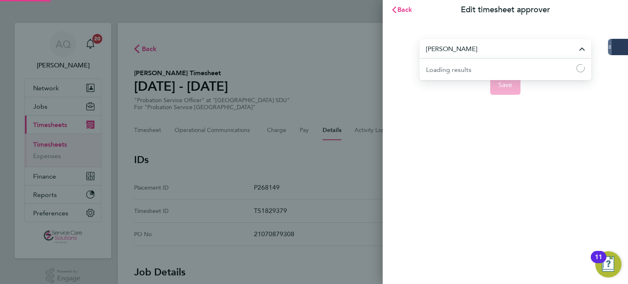
click at [478, 56] on input "Saqlain Hussain" at bounding box center [506, 48] width 172 height 19
type input "t"
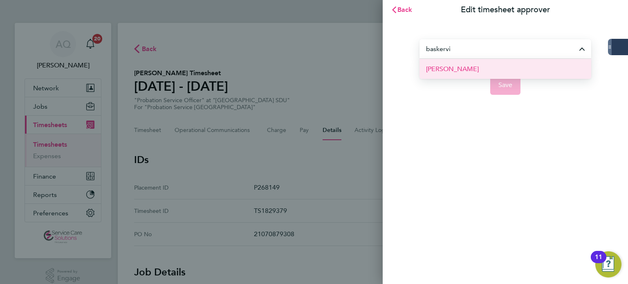
click at [444, 67] on span "Thomas Baskerville" at bounding box center [452, 69] width 53 height 10
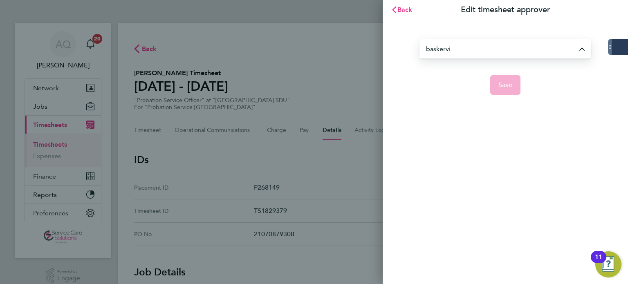
type input "Thomas Baskerville"
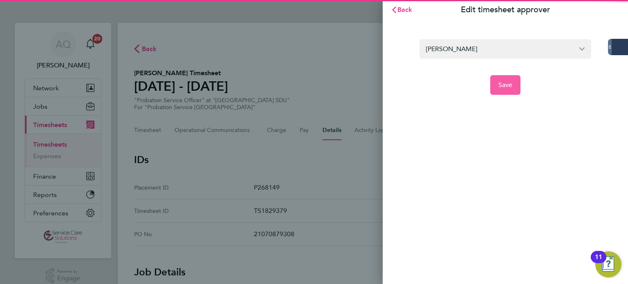
click at [503, 90] on button "Save" at bounding box center [505, 85] width 31 height 20
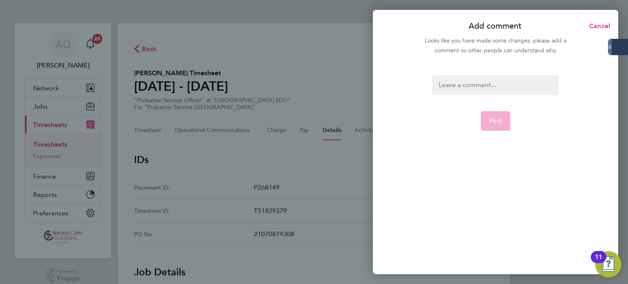
click at [477, 80] on div at bounding box center [495, 85] width 126 height 20
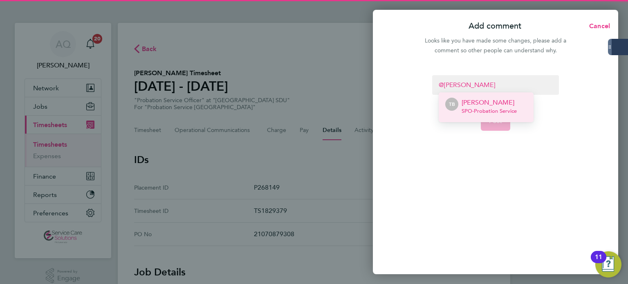
click at [505, 100] on p "Thomas Baskerville" at bounding box center [489, 103] width 55 height 10
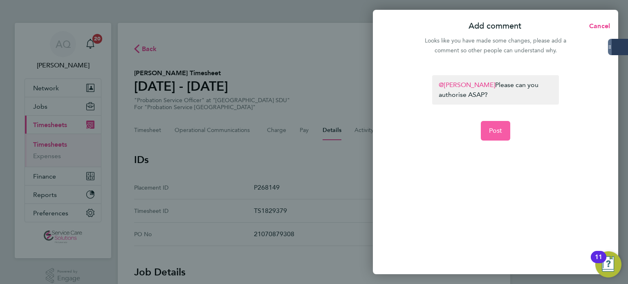
click at [499, 124] on button "Post" at bounding box center [496, 131] width 30 height 20
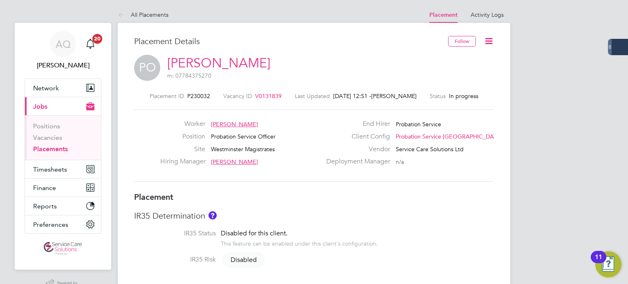
click at [491, 40] on icon at bounding box center [489, 41] width 10 height 10
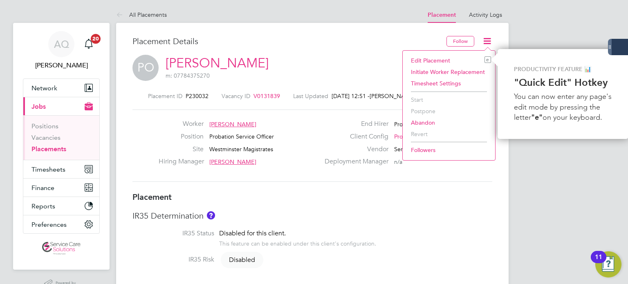
click at [428, 61] on li "Edit Placement e" at bounding box center [449, 60] width 84 height 11
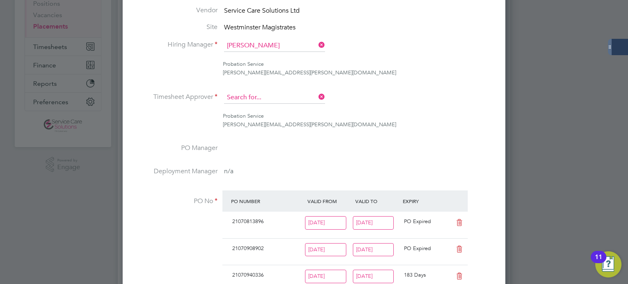
drag, startPoint x: 281, startPoint y: 96, endPoint x: 287, endPoint y: 96, distance: 6.1
click at [282, 96] on input at bounding box center [274, 98] width 101 height 12
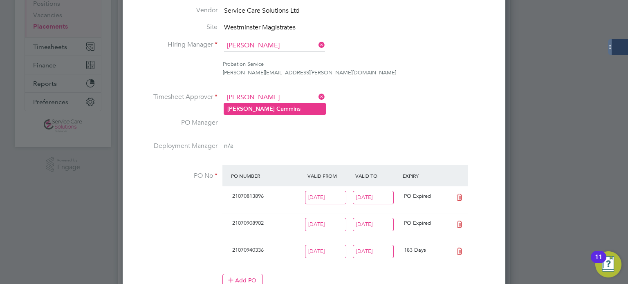
click at [259, 109] on li "Gregory Cu mmins" at bounding box center [274, 108] width 101 height 11
type input "Gregory Cummins"
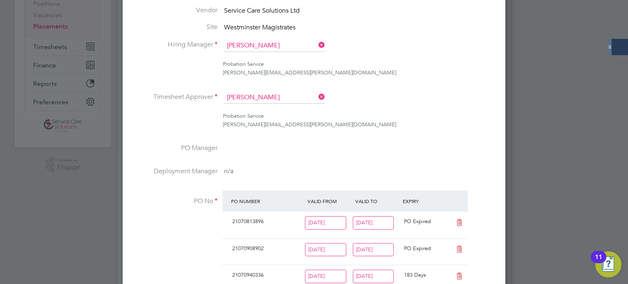
click at [376, 120] on div "Probation Service gregory.cummins@justice.gov.uk" at bounding box center [357, 120] width 269 height 17
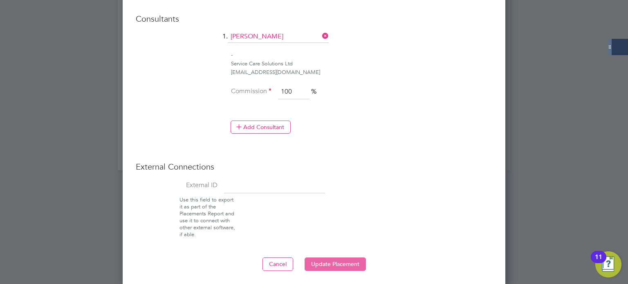
click at [344, 263] on button "Update Placement" at bounding box center [335, 264] width 61 height 13
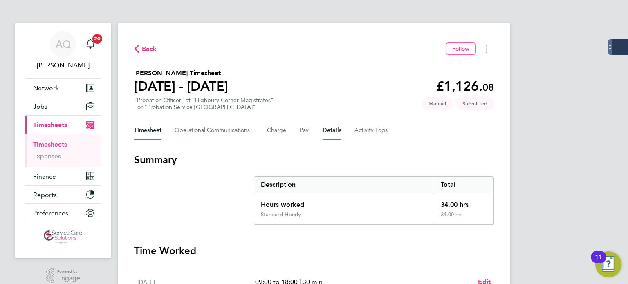
click at [327, 134] on button "Details" at bounding box center [332, 131] width 19 height 20
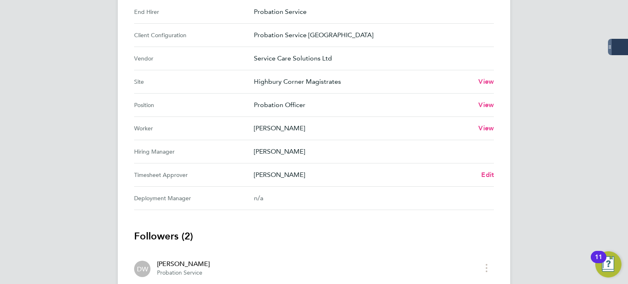
scroll to position [327, 0]
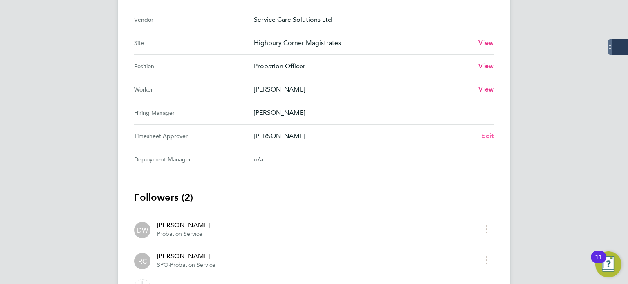
click at [483, 139] on span "Edit" at bounding box center [487, 136] width 13 height 8
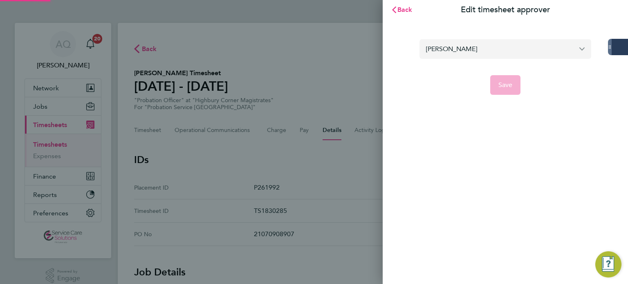
click at [474, 52] on input "Delroy Williams" at bounding box center [506, 48] width 172 height 19
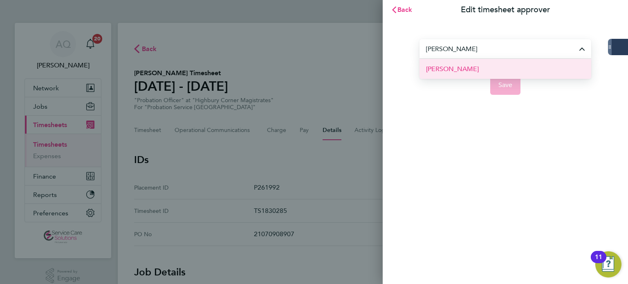
click at [447, 71] on span "Gregory Cummins" at bounding box center [452, 69] width 53 height 10
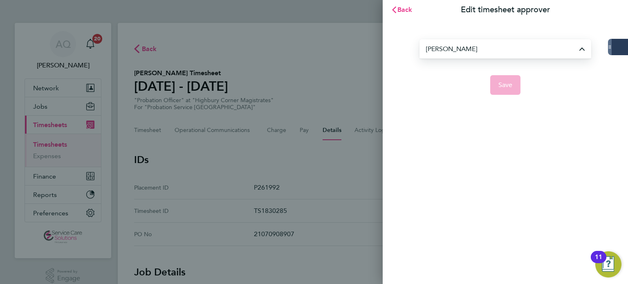
type input "Gregory Cummins"
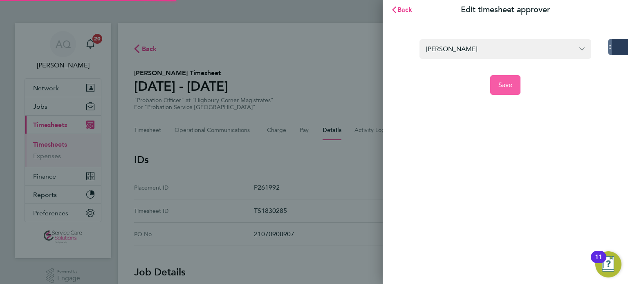
click at [506, 90] on button "Save" at bounding box center [505, 85] width 31 height 20
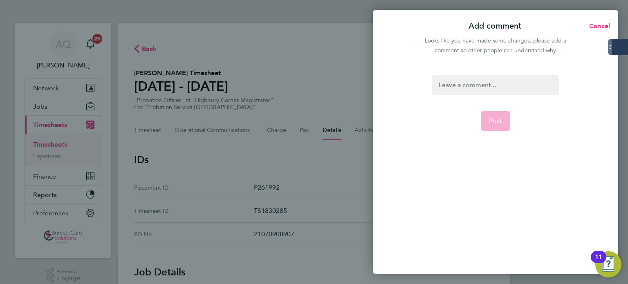
click at [497, 89] on div at bounding box center [495, 85] width 126 height 20
click at [496, 89] on div at bounding box center [495, 85] width 126 height 20
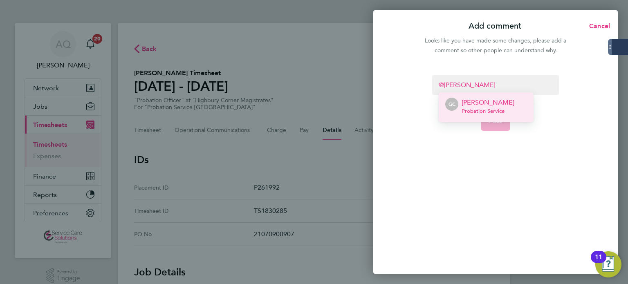
click at [495, 104] on p "Gregory Cummins" at bounding box center [488, 103] width 53 height 10
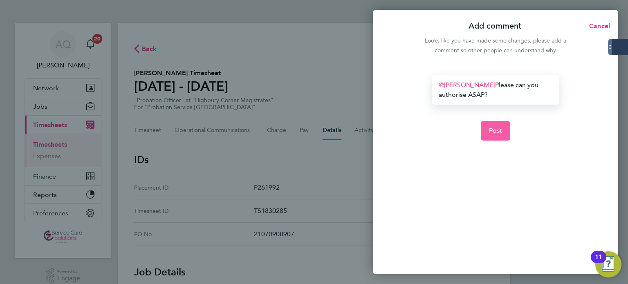
click at [495, 126] on button "Post" at bounding box center [496, 131] width 30 height 20
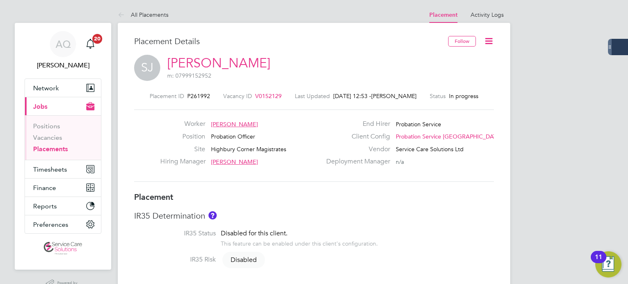
click at [484, 40] on icon at bounding box center [489, 41] width 10 height 10
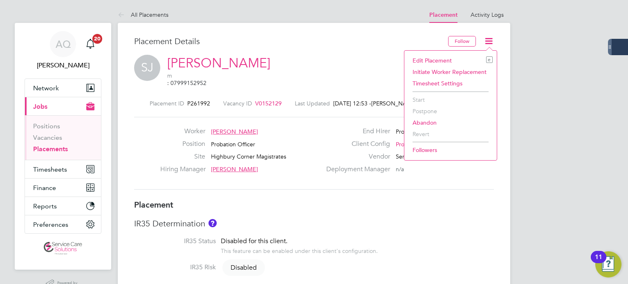
click at [447, 60] on li "Edit Placement e" at bounding box center [450, 60] width 84 height 11
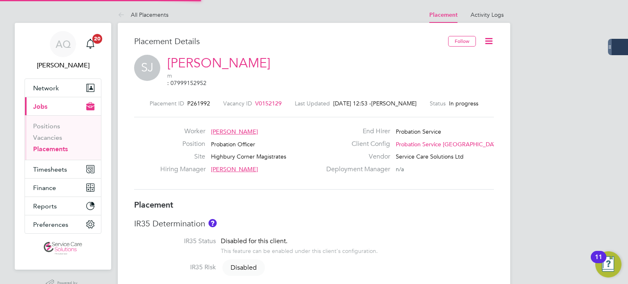
type input "[PERSON_NAME]"
type input "19 Dec 2024"
type input "29 Mar 2026"
type input "08:00"
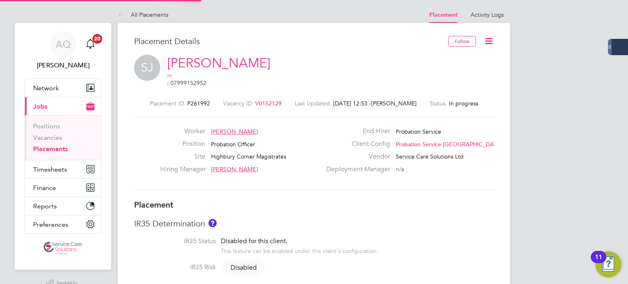
type input "18:00"
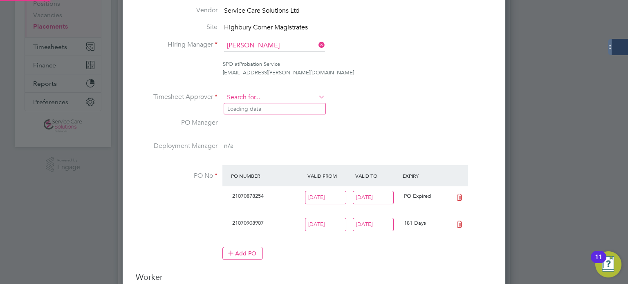
click at [304, 97] on input at bounding box center [274, 98] width 101 height 12
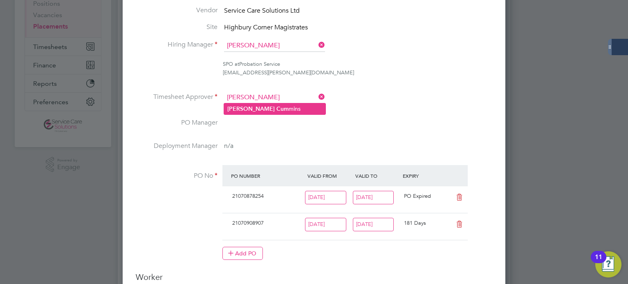
click at [258, 103] on li "Gregory Cum mins" at bounding box center [274, 108] width 101 height 11
type input "[PERSON_NAME]"
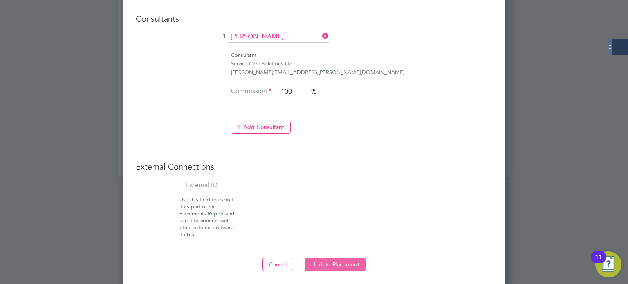
click at [354, 260] on button "Update Placement" at bounding box center [335, 264] width 61 height 13
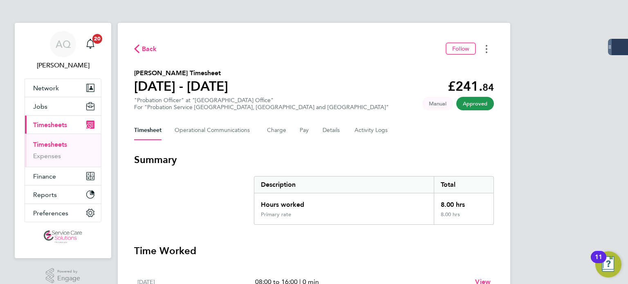
click at [486, 47] on icon "Timesheets Menu" at bounding box center [487, 49] width 2 height 8
click at [458, 67] on link "Download timesheet" at bounding box center [445, 67] width 98 height 16
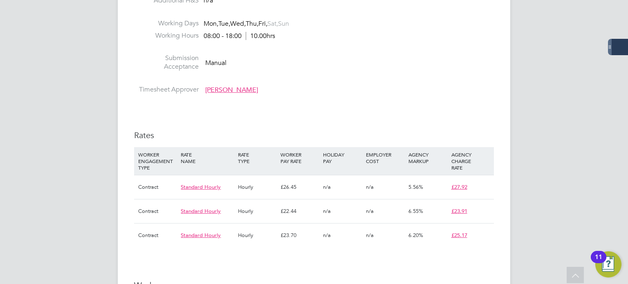
scroll to position [818, 0]
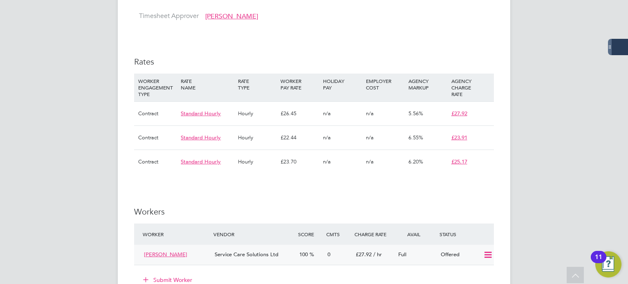
click at [487, 252] on icon at bounding box center [488, 255] width 10 height 7
click at [481, 218] on li "Confirm" at bounding box center [476, 220] width 31 height 11
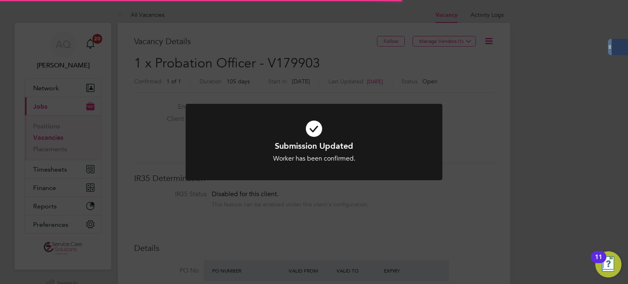
scroll to position [4, 4]
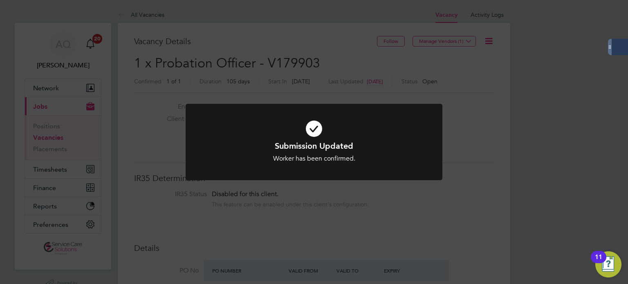
click at [522, 197] on div "Submission Updated Worker has been confirmed. Cancel Okay" at bounding box center [314, 142] width 628 height 284
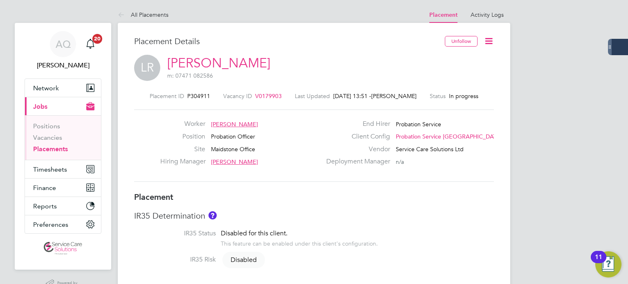
click at [484, 46] on icon at bounding box center [489, 41] width 10 height 10
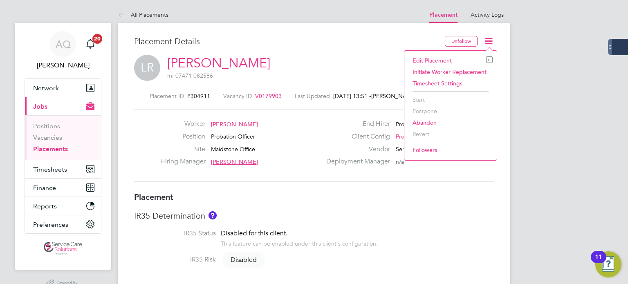
click at [443, 63] on li "Edit Placement e" at bounding box center [450, 60] width 84 height 11
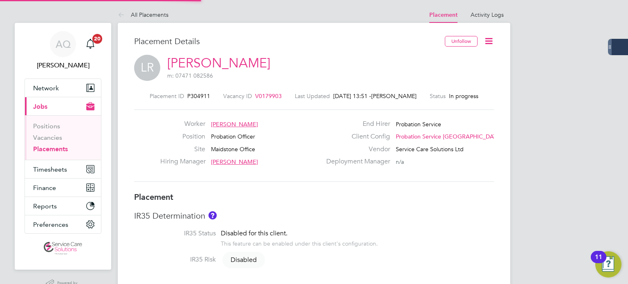
type input "[PERSON_NAME]"
type input "[DATE]"
type input "08:00"
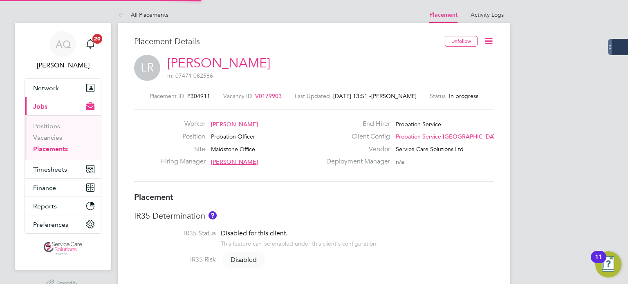
type input "18:00"
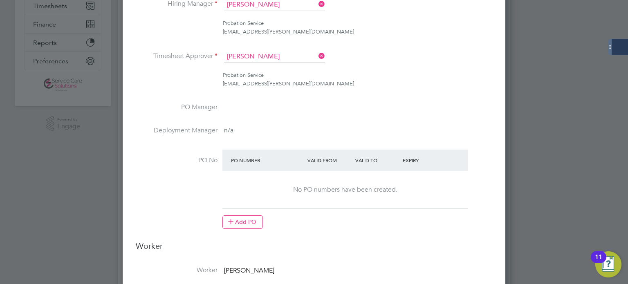
click at [233, 226] on button "Add PO" at bounding box center [242, 221] width 40 height 13
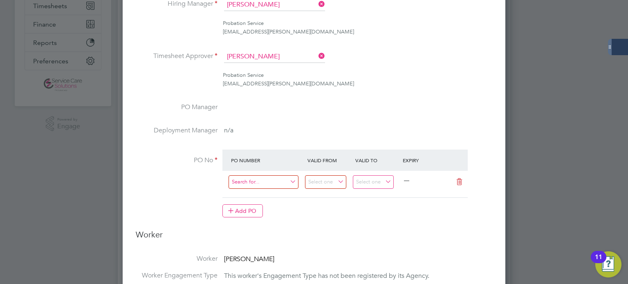
click at [254, 183] on input at bounding box center [264, 181] width 70 height 13
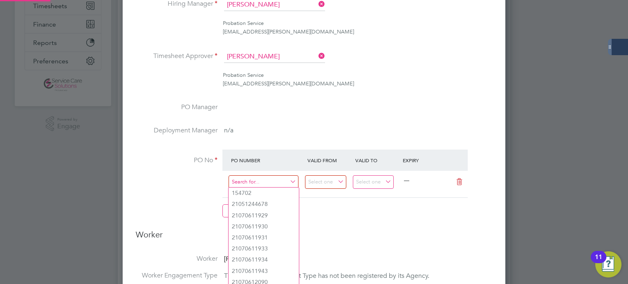
paste input "21070961005"
type input "21070961005"
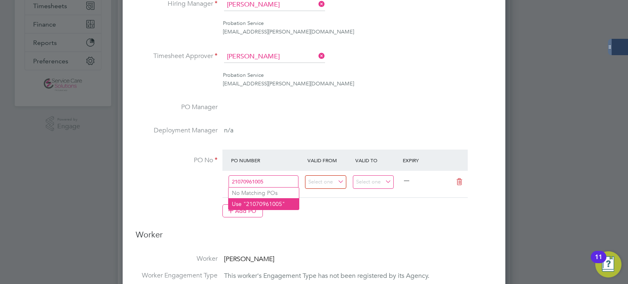
click at [257, 203] on li "Use "21070961005"" at bounding box center [264, 203] width 70 height 11
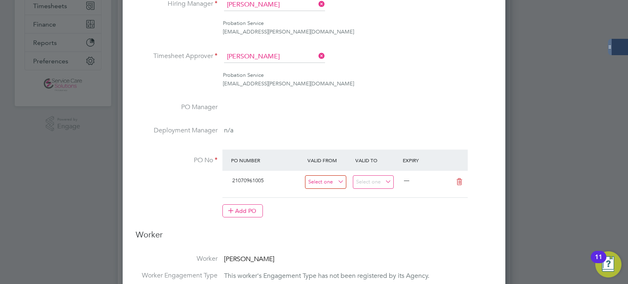
click at [328, 178] on input at bounding box center [325, 181] width 41 height 13
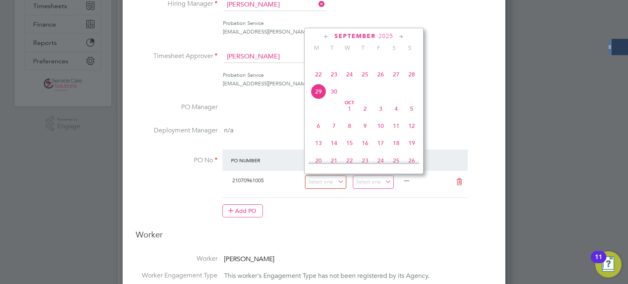
click at [319, 82] on span "22" at bounding box center [319, 75] width 16 height 16
type input "22 Sep 2025"
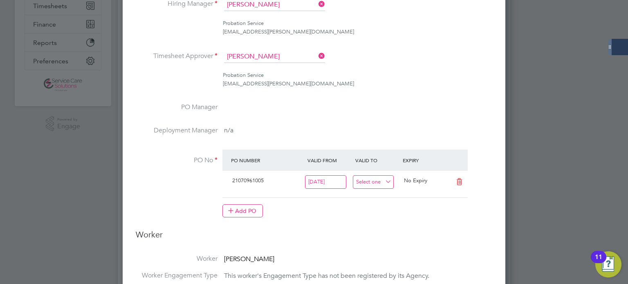
click at [380, 180] on input at bounding box center [373, 181] width 41 height 13
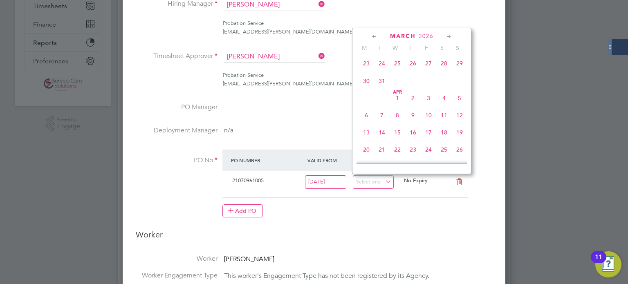
click at [460, 71] on span "29" at bounding box center [460, 64] width 16 height 16
type input "29 Mar 2026"
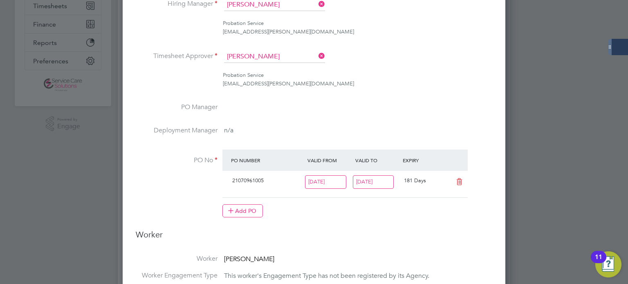
click at [473, 89] on li "Probation Service claire.maynard@justice.gov.uk" at bounding box center [314, 83] width 357 height 25
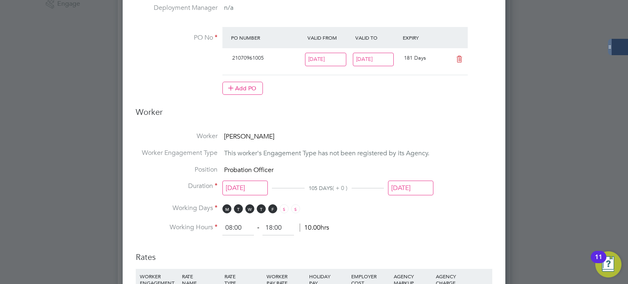
click at [415, 186] on input "04 Jan 2026" at bounding box center [410, 188] width 45 height 15
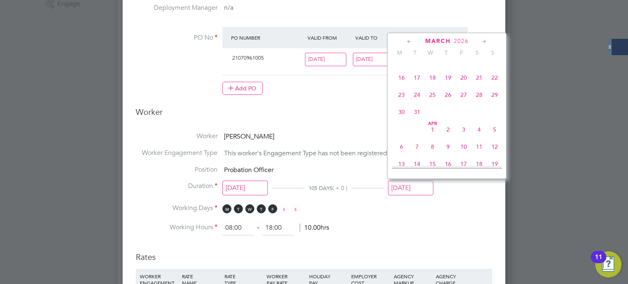
click at [496, 103] on span "29" at bounding box center [495, 95] width 16 height 16
type input "29 Mar 2026"
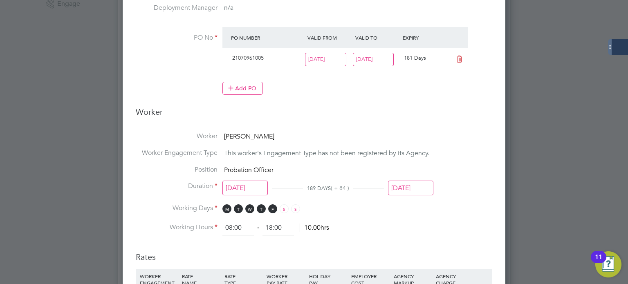
click at [489, 133] on li "Worker Louise Robinson" at bounding box center [314, 140] width 357 height 17
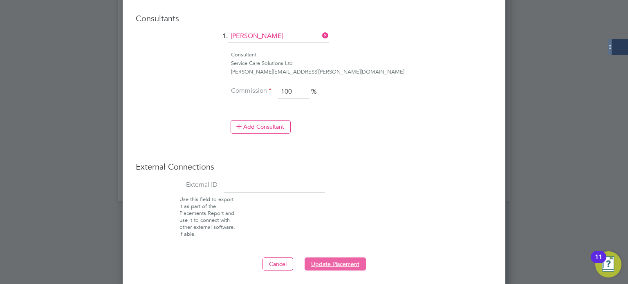
click at [313, 262] on button "Update Placement" at bounding box center [335, 264] width 61 height 13
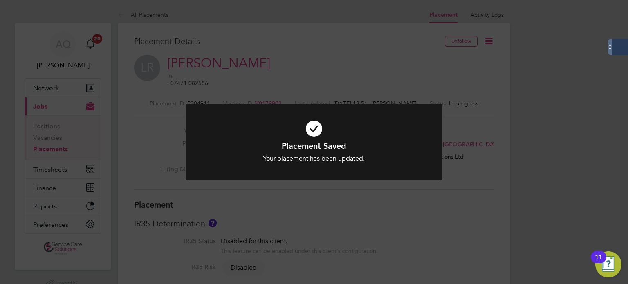
click at [408, 219] on div "Placement Saved Your placement has been updated. Cancel Okay" at bounding box center [314, 142] width 628 height 284
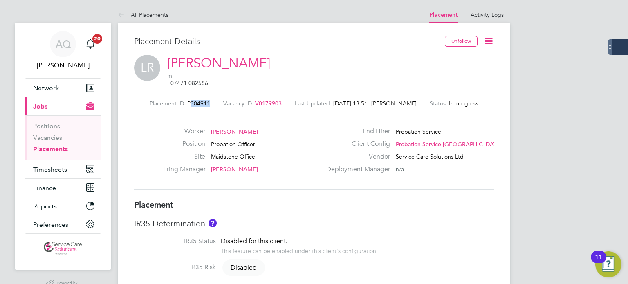
drag, startPoint x: 201, startPoint y: 94, endPoint x: 186, endPoint y: 98, distance: 16.1
click at [186, 100] on div "Placement ID P304911" at bounding box center [180, 103] width 61 height 7
copy span "304911"
click at [305, 65] on div "LR Louise Robinson m : 07471 082586" at bounding box center [314, 72] width 360 height 35
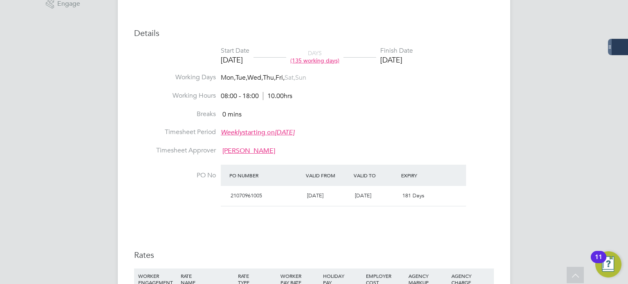
scroll to position [327, 0]
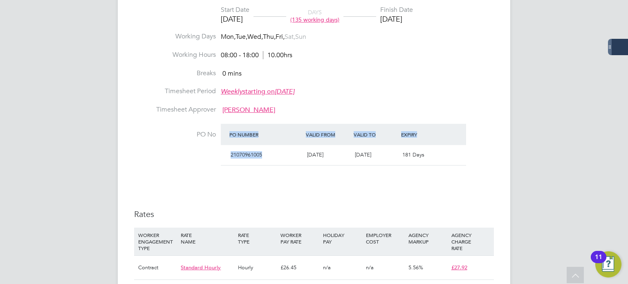
drag, startPoint x: 263, startPoint y: 149, endPoint x: 220, endPoint y: 153, distance: 43.9
click at [220, 153] on li "PO No PO Number Valid From Valid To Expiry 21070961005 22 Sep 2025 29 Mar 2026 …" at bounding box center [314, 150] width 360 height 52
drag, startPoint x: 221, startPoint y: 153, endPoint x: 230, endPoint y: 153, distance: 9.0
click at [224, 153] on li "PO No PO Number Valid From Valid To Expiry 21070961005 22 Sep 2025 29 Mar 2026 …" at bounding box center [314, 150] width 360 height 52
click at [270, 150] on div "21070961005" at bounding box center [265, 154] width 76 height 13
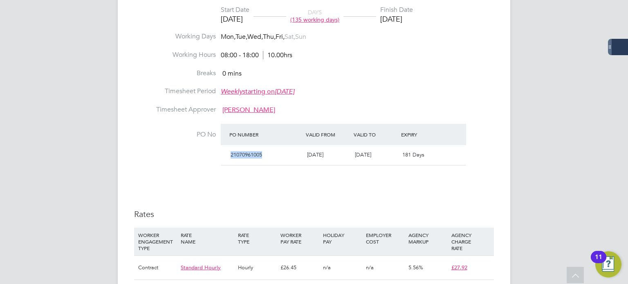
drag, startPoint x: 264, startPoint y: 150, endPoint x: 231, endPoint y: 150, distance: 33.5
click at [231, 150] on div "21070961005" at bounding box center [265, 154] width 76 height 13
copy span "21070961005"
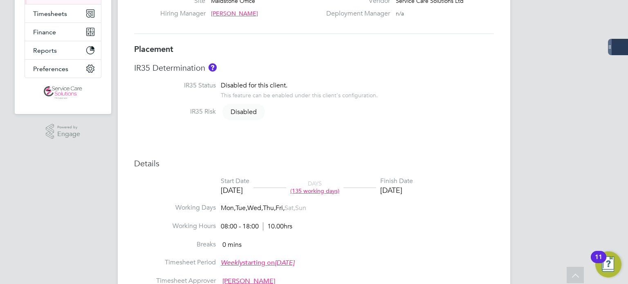
scroll to position [0, 0]
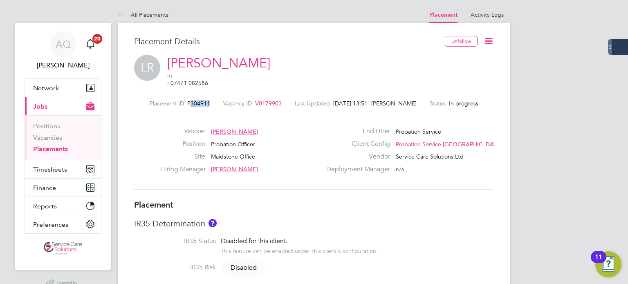
drag, startPoint x: 205, startPoint y: 96, endPoint x: 184, endPoint y: 96, distance: 20.4
click at [184, 100] on div "Placement ID P304911 Vacancy ID V0179903 Last Updated 29 Sep 2025, 13:51 - Andr…" at bounding box center [314, 103] width 360 height 7
copy span "304911"
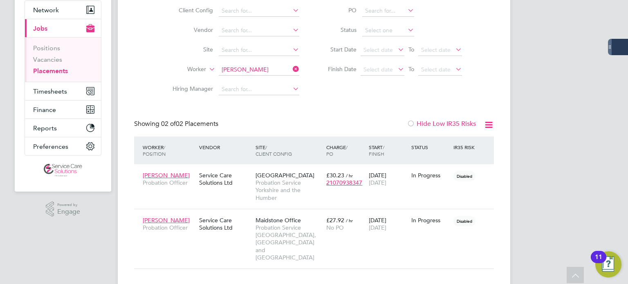
drag, startPoint x: 7, startPoint y: 264, endPoint x: 29, endPoint y: 56, distance: 208.8
click at [7, 264] on div "AQ [PERSON_NAME] Notifications 20 Applications: Network Team Members Businesses…" at bounding box center [314, 114] width 628 height 385
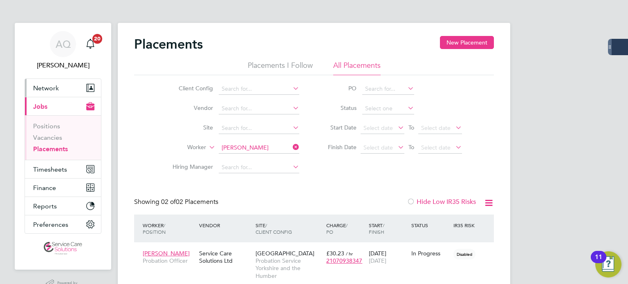
click at [46, 90] on span "Network" at bounding box center [46, 88] width 26 height 8
click at [42, 90] on span "Network" at bounding box center [46, 88] width 26 height 8
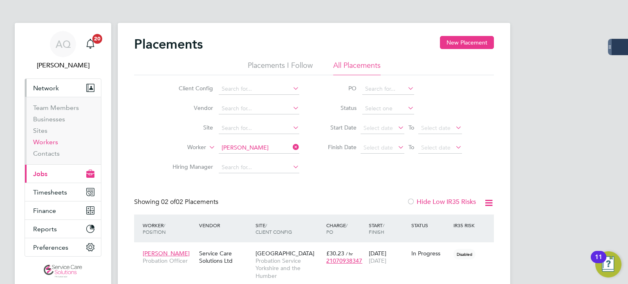
click at [56, 142] on link "Workers" at bounding box center [45, 142] width 25 height 8
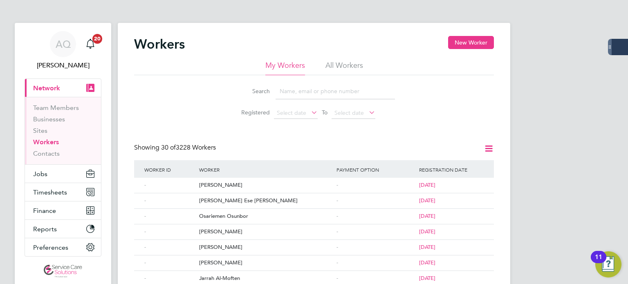
click at [350, 67] on li "All Workers" at bounding box center [344, 68] width 38 height 15
drag, startPoint x: 296, startPoint y: 94, endPoint x: 288, endPoint y: 88, distance: 10.5
click at [296, 94] on input at bounding box center [335, 91] width 119 height 16
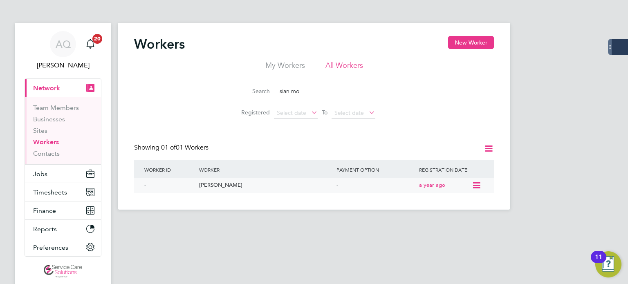
type input "sian mo"
click at [373, 184] on div "-" at bounding box center [375, 185] width 83 height 15
click at [477, 186] on icon at bounding box center [476, 186] width 8 height 10
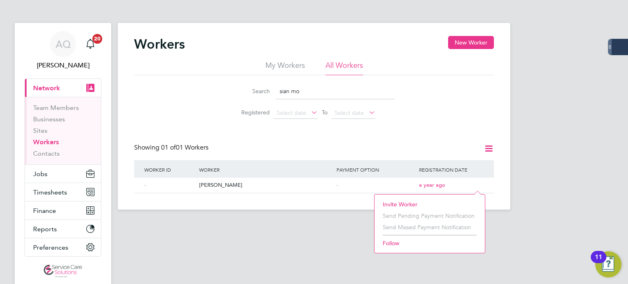
click at [405, 203] on li "Invite Worker" at bounding box center [430, 204] width 102 height 11
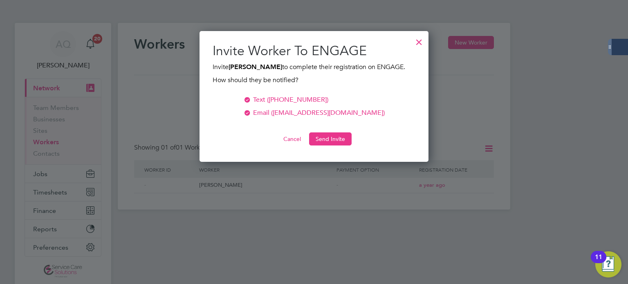
scroll to position [131, 229]
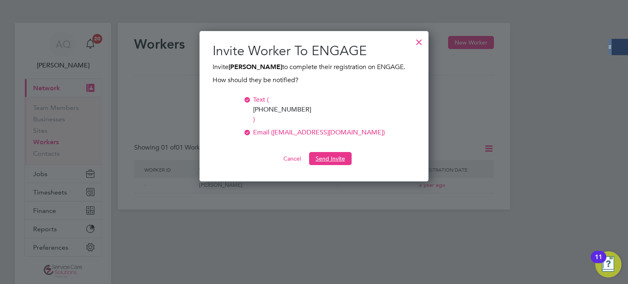
click at [331, 152] on button "Send Invite" at bounding box center [330, 158] width 43 height 13
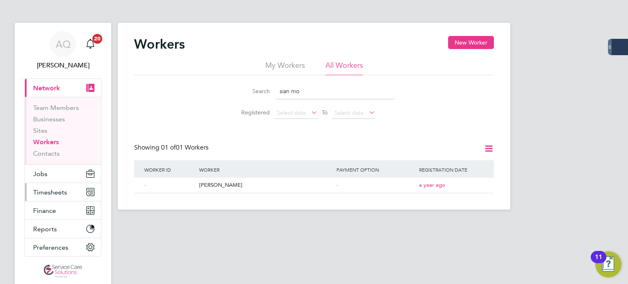
click at [63, 191] on span "Timesheets" at bounding box center [50, 193] width 34 height 8
click at [46, 192] on span "Timesheets" at bounding box center [50, 193] width 34 height 8
click at [48, 195] on span "Timesheets" at bounding box center [50, 193] width 34 height 8
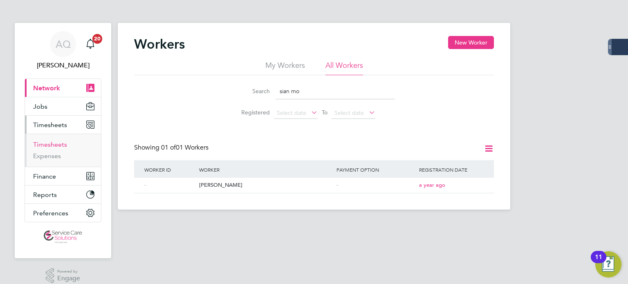
click at [53, 144] on link "Timesheets" at bounding box center [50, 145] width 34 height 8
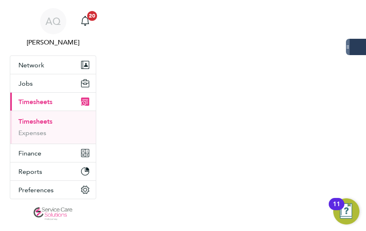
scroll to position [4, 4]
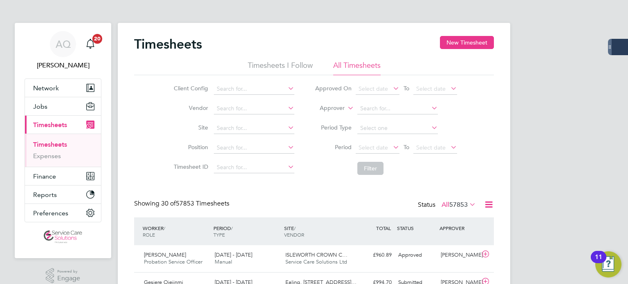
click at [329, 108] on label "Approver" at bounding box center [326, 108] width 37 height 8
click at [324, 117] on li "Worker" at bounding box center [325, 117] width 40 height 11
click at [388, 106] on input at bounding box center [397, 108] width 81 height 11
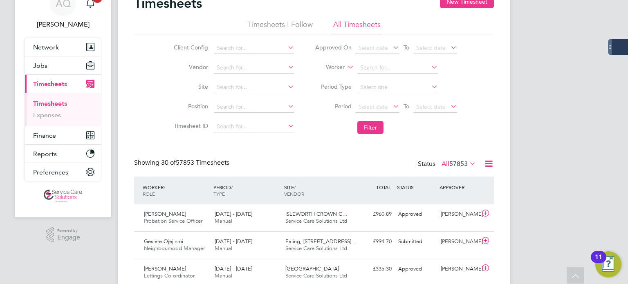
scroll to position [0, 0]
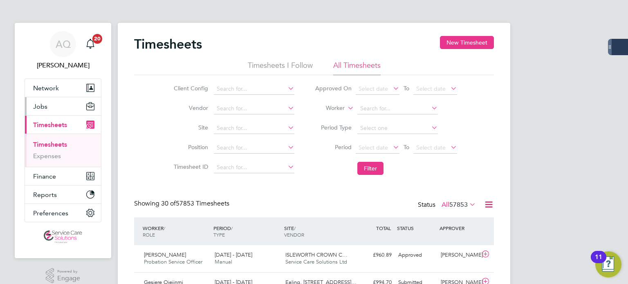
click at [52, 106] on button "Jobs" at bounding box center [63, 106] width 76 height 18
click at [43, 103] on span "Jobs" at bounding box center [40, 107] width 14 height 8
click at [331, 108] on label "Worker" at bounding box center [326, 108] width 37 height 8
click at [393, 109] on input at bounding box center [397, 108] width 81 height 11
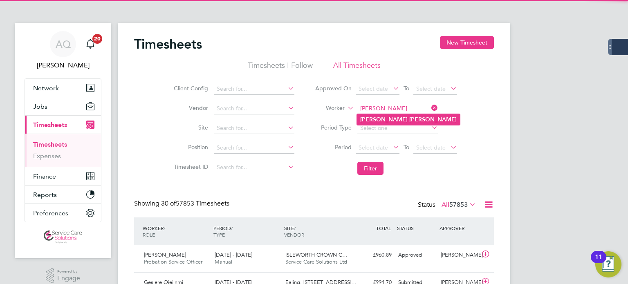
click at [409, 117] on b "Rowlins" at bounding box center [432, 119] width 47 height 7
type input "Stephen Rowlins"
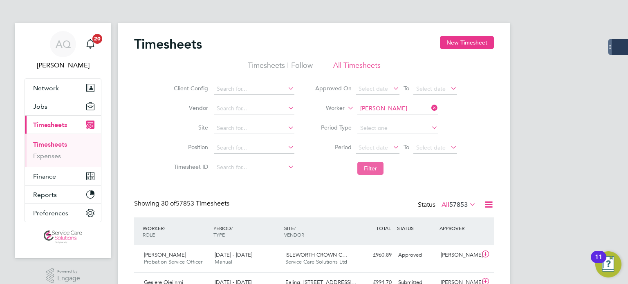
click at [374, 172] on button "Filter" at bounding box center [370, 168] width 26 height 13
click at [408, 261] on div "Approved" at bounding box center [416, 255] width 43 height 13
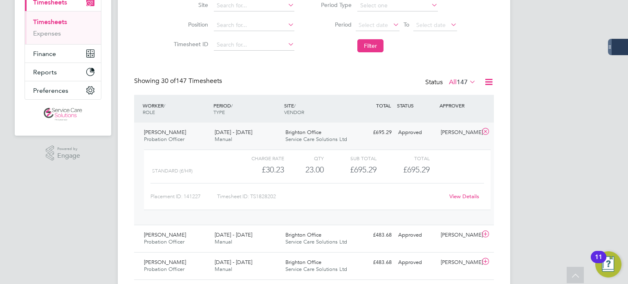
click at [466, 197] on link "View Details" at bounding box center [464, 196] width 30 height 7
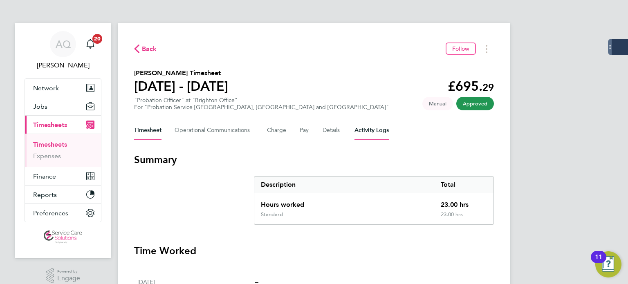
click at [372, 131] on Logs-tab "Activity Logs" at bounding box center [372, 131] width 34 height 20
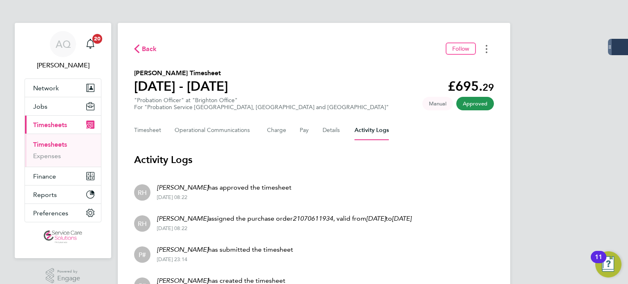
click at [490, 49] on button "Timesheets Menu" at bounding box center [486, 49] width 15 height 13
click at [474, 69] on link "Download timesheet" at bounding box center [445, 67] width 98 height 16
